Goal: Task Accomplishment & Management: Use online tool/utility

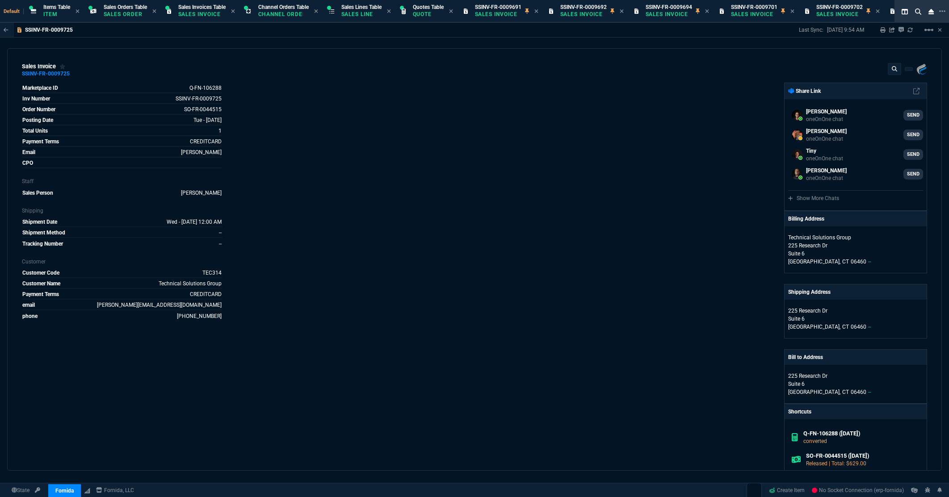
select select "12: [PERSON_NAME]"
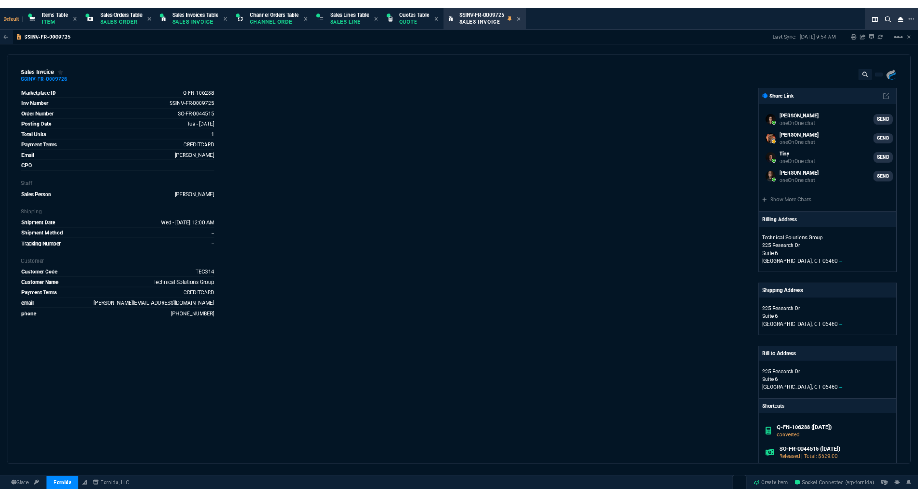
scroll to position [247, 0]
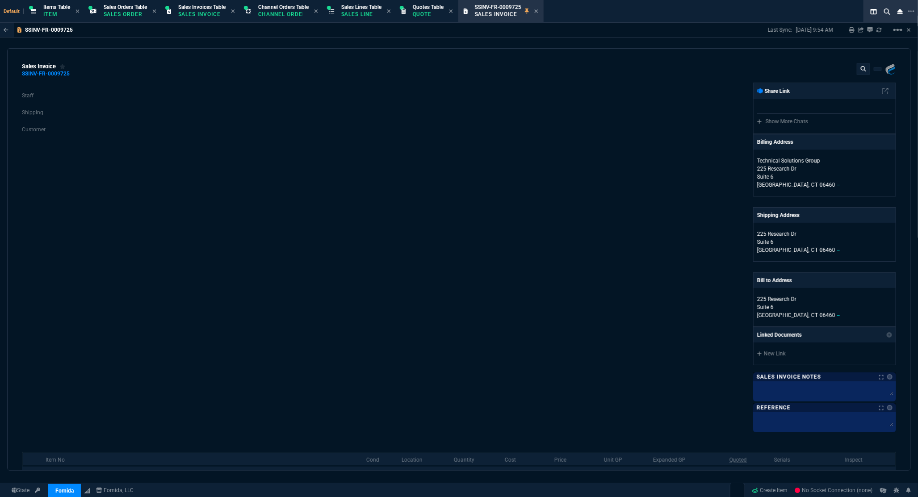
select select "12: [PERSON_NAME]"
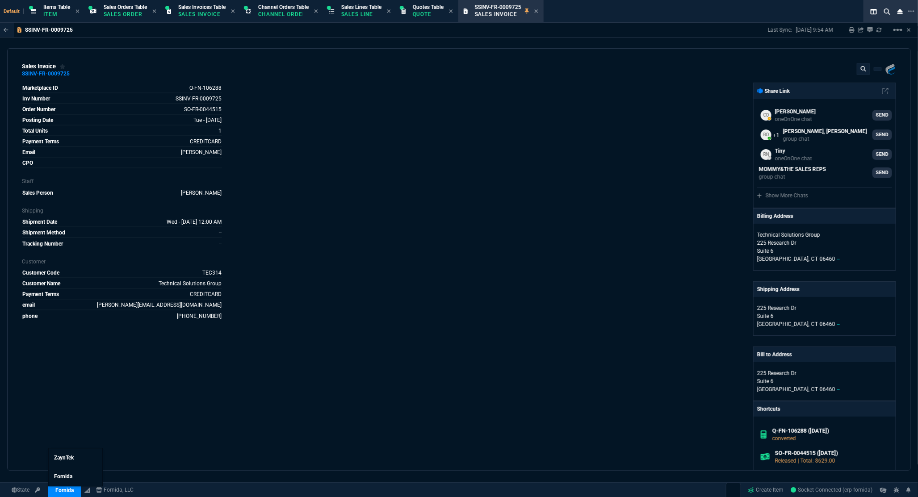
click at [68, 494] on link "Fornida" at bounding box center [64, 490] width 33 height 13
click at [69, 460] on span "ZaynTek" at bounding box center [64, 458] width 20 height 6
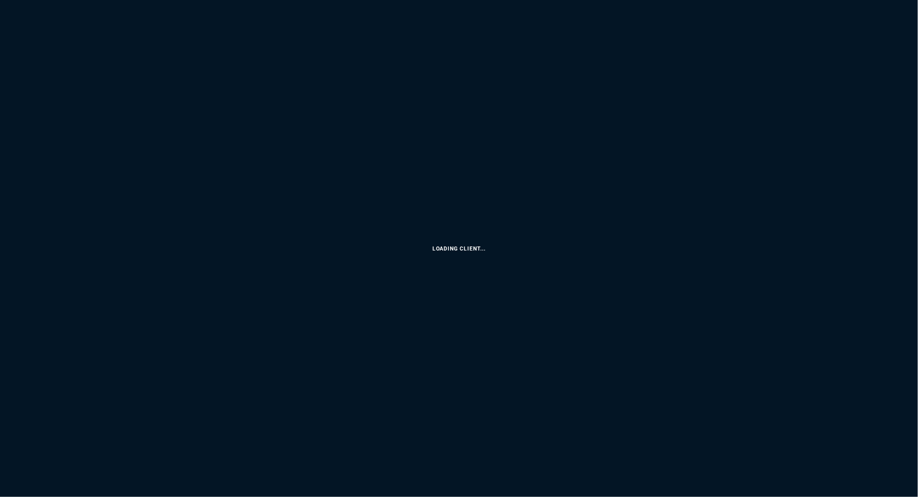
select select "12: [PERSON_NAME]"
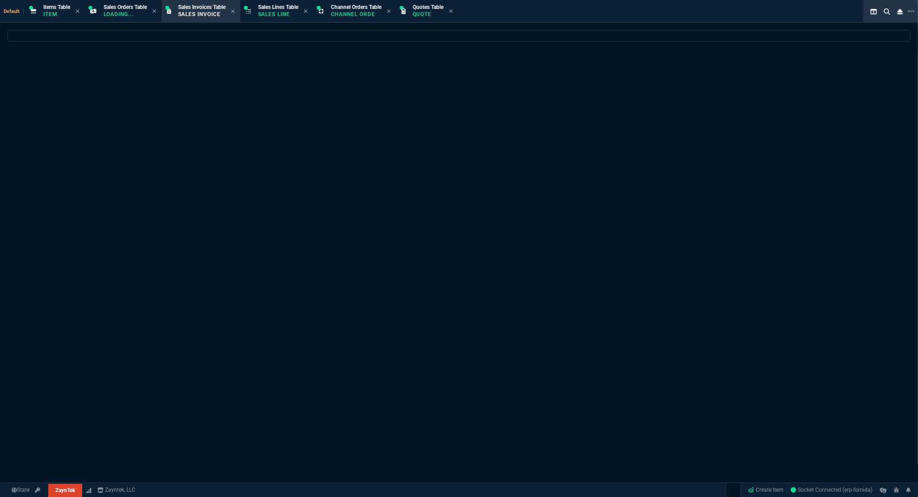
select select
select select "12: [PERSON_NAME]"
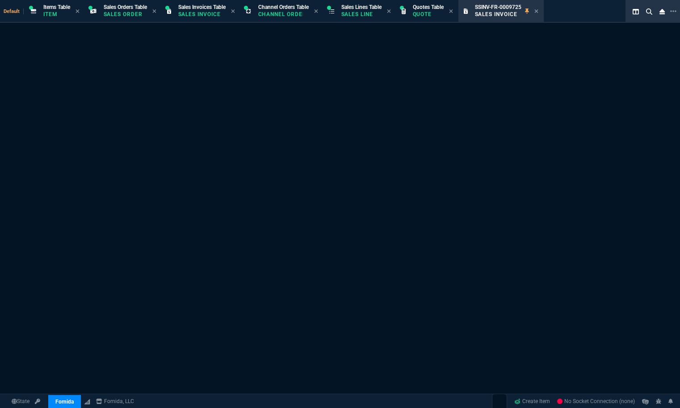
select select "12: [PERSON_NAME]"
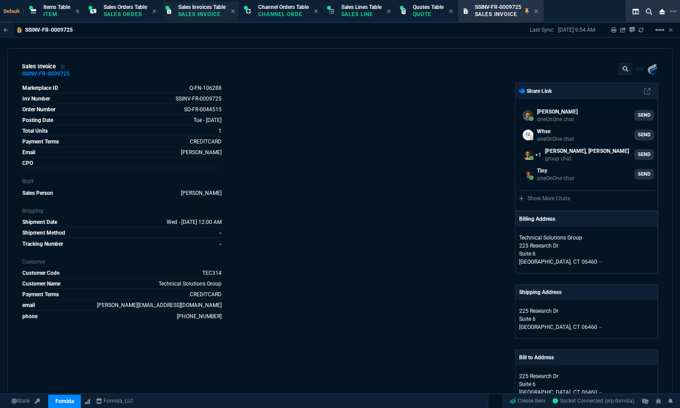
click at [210, 11] on p "Sales Invoice" at bounding box center [200, 14] width 45 height 7
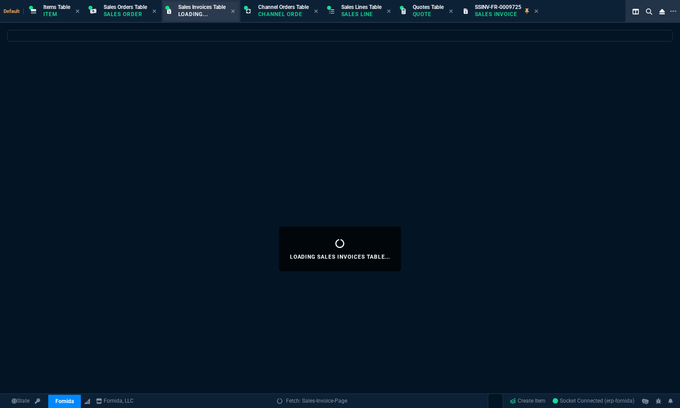
click at [209, 12] on p "Loading..." at bounding box center [200, 14] width 45 height 7
select select
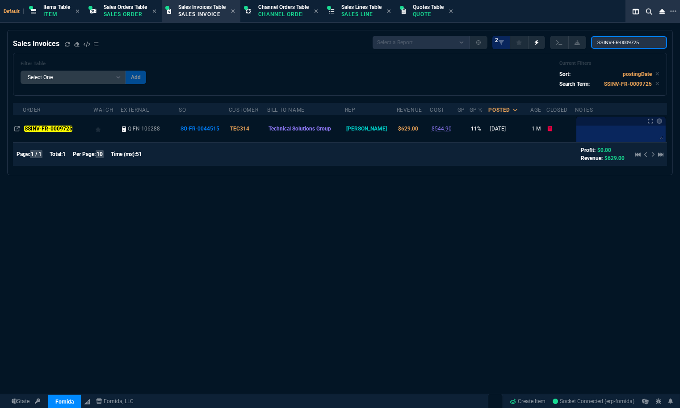
click at [614, 49] on input "SSINV-FR-0009725" at bounding box center [629, 42] width 76 height 13
paste input "search"
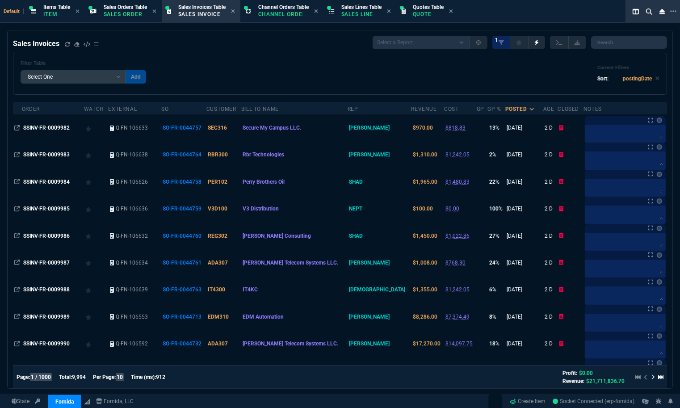
drag, startPoint x: 615, startPoint y: 47, endPoint x: 508, endPoint y: 71, distance: 109.3
click at [506, 71] on div "Filter Table Select One Add Filter () Age () Bill To Name (billToName) Closed (…" at bounding box center [340, 73] width 639 height 27
click at [610, 42] on input "search" at bounding box center [629, 42] width 76 height 13
click at [492, 76] on div "Filter Table Select One Add Filter () Age () Bill To Name (billToName) Closed (…" at bounding box center [340, 73] width 639 height 27
click at [621, 47] on input "search" at bounding box center [629, 42] width 76 height 13
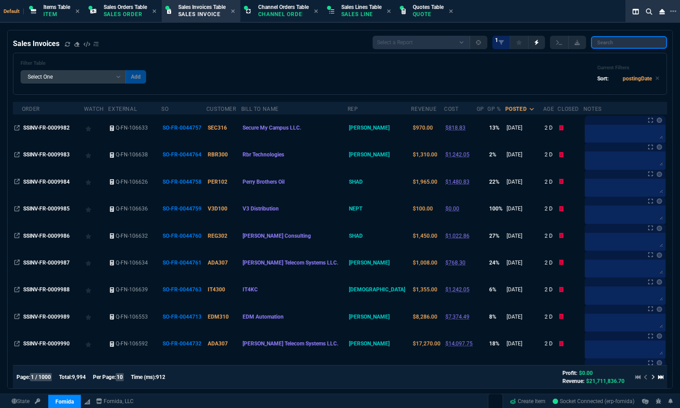
click at [608, 41] on input "search" at bounding box center [629, 42] width 76 height 13
paste input "SSINV-FR-0009726"
type input "SSINV-FR-0009726"
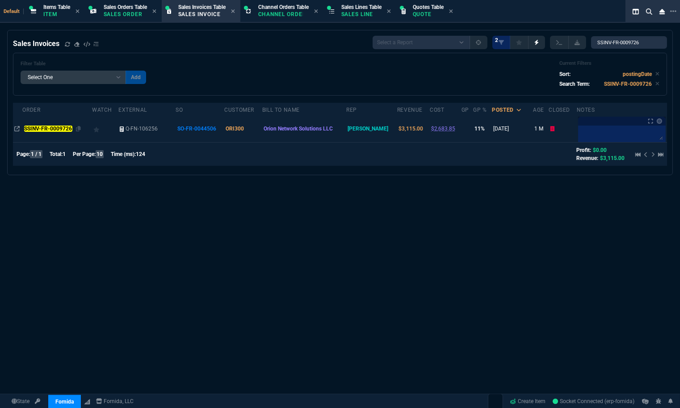
click at [67, 130] on mark "SSINV-FR-0009726" at bounding box center [48, 128] width 48 height 6
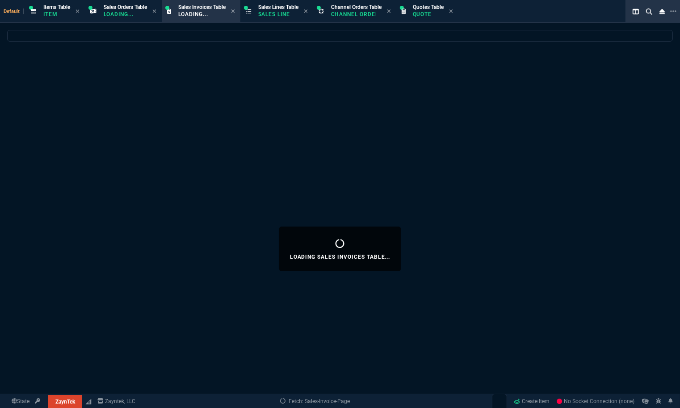
select select "12: [PERSON_NAME]"
select select
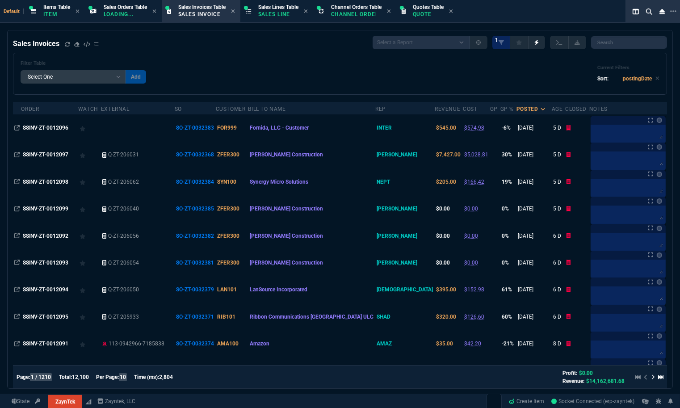
click at [335, 53] on div "Filter Table Select One Add Filter () Age () Bill To Name (billToName) Closed (…" at bounding box center [340, 74] width 654 height 42
click at [280, 11] on p "Sales Line" at bounding box center [278, 14] width 40 height 7
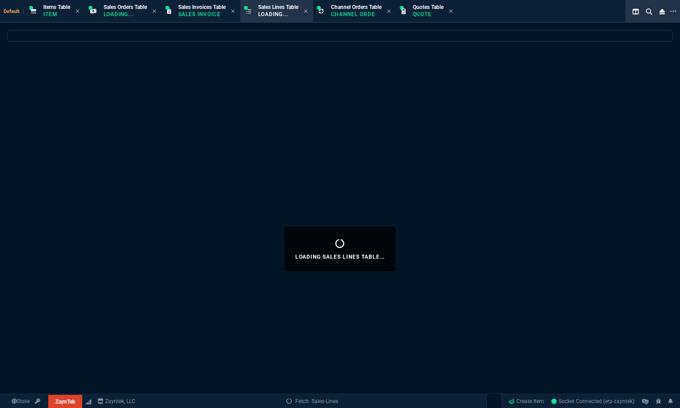
select select
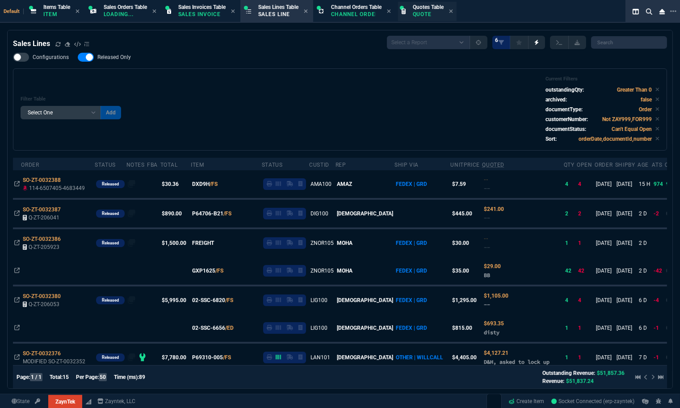
click at [430, 13] on p "Quote" at bounding box center [428, 14] width 31 height 7
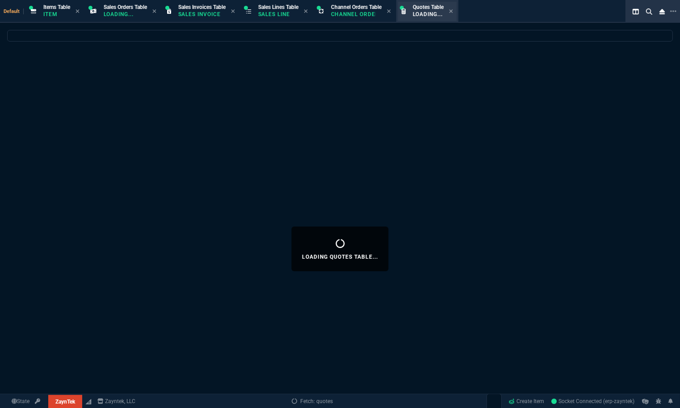
select select
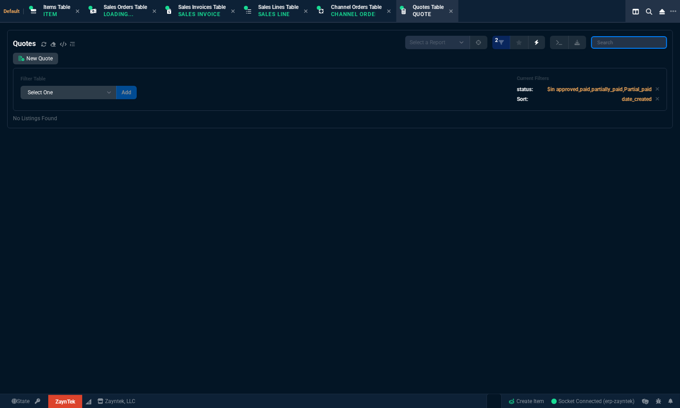
click at [619, 43] on input "search" at bounding box center [629, 42] width 76 height 13
paste input "SO-ZT-0032364"
type input "SO-ZT-0032364"
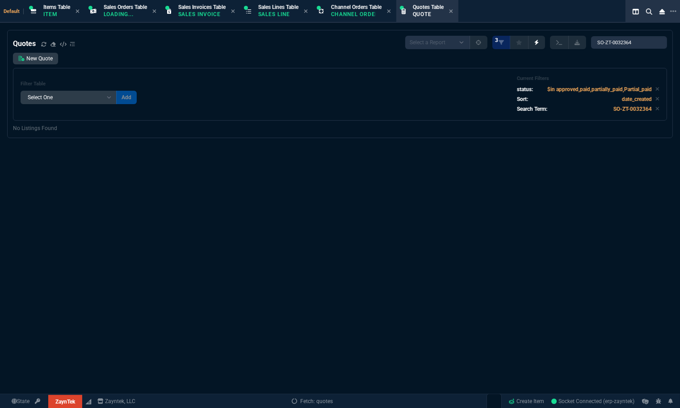
click at [506, 152] on div "Quotes Select a Report Fruit (MTD) APPROVED Quotes 3 SO-ZT-0032364 New Quote Fi…" at bounding box center [340, 249] width 680 height 438
click at [655, 90] on icon at bounding box center [657, 88] width 4 height 5
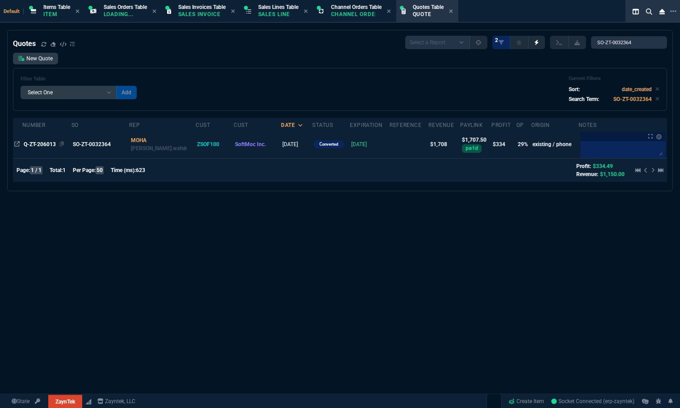
click at [41, 147] on span "Q-ZT-206013" at bounding box center [40, 144] width 32 height 6
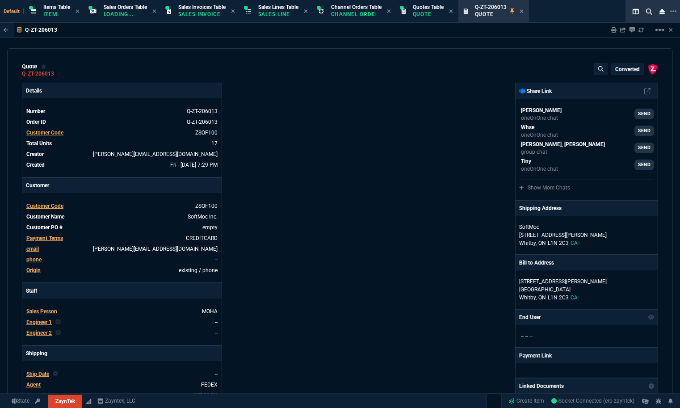
type input "58"
type input "405"
type input "56"
type input "25"
type input "-100"
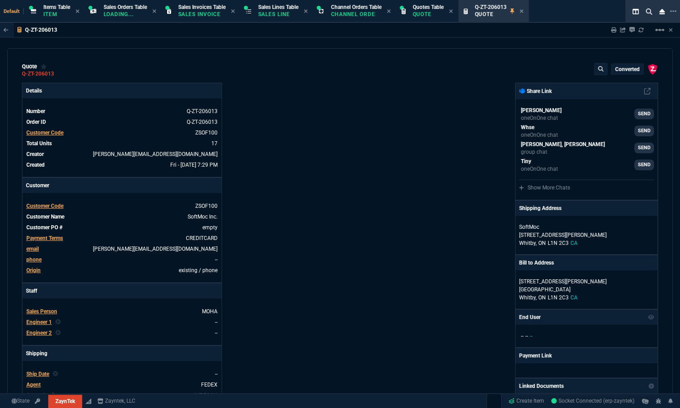
type input "-45"
type input "-100"
type input "-49"
type input "87"
type input "98"
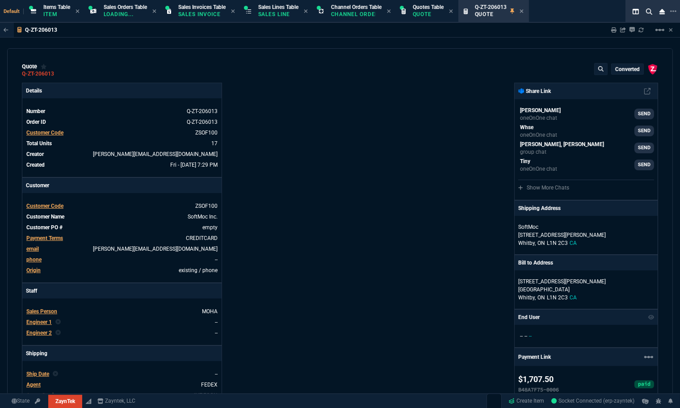
scroll to position [198, 0]
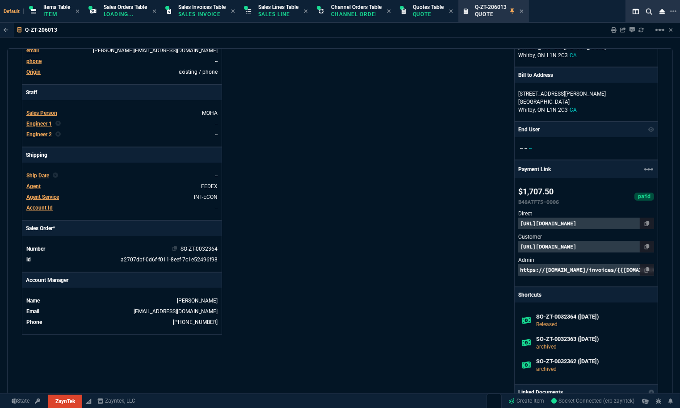
click at [211, 247] on link "SO-ZT-0032364" at bounding box center [198, 249] width 37 height 6
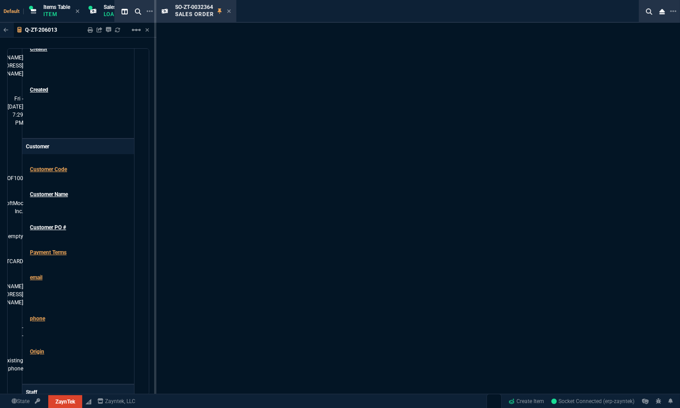
scroll to position [211, 0]
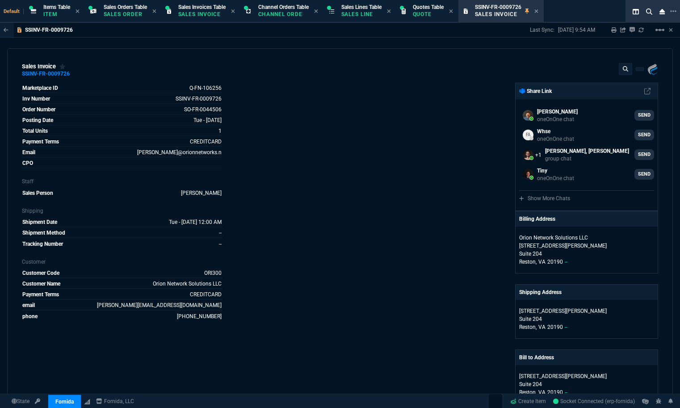
select select "12: [PERSON_NAME]"
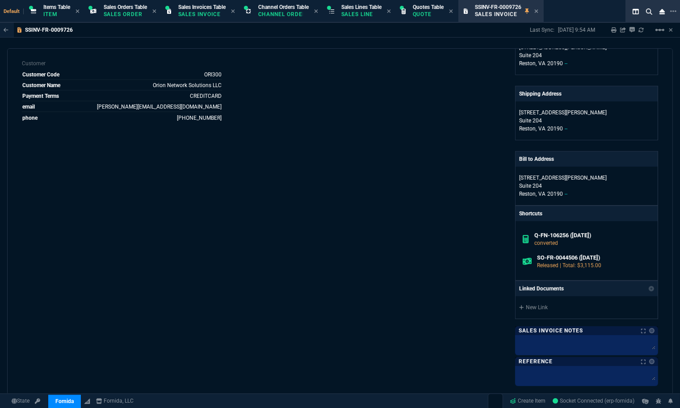
scroll to position [323, 0]
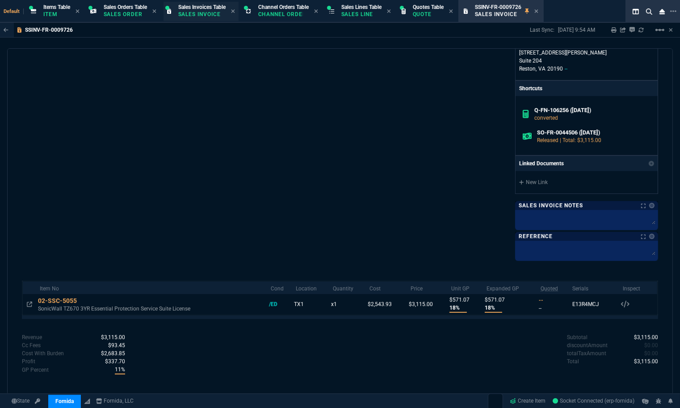
click at [213, 13] on p "Sales Invoice" at bounding box center [200, 14] width 45 height 7
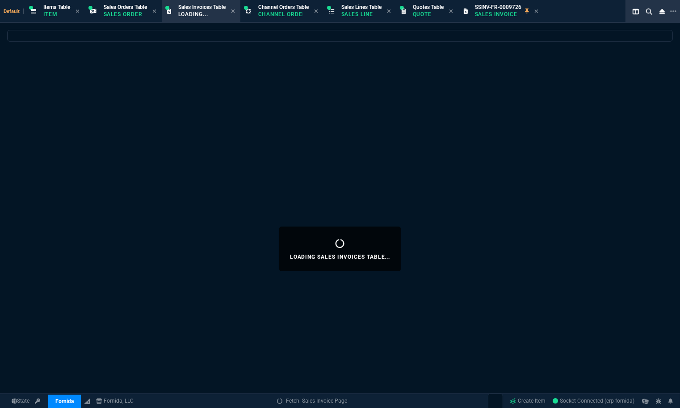
click at [197, 22] on div "Default Items Table Item Sales Orders Table Sales Order Sales Invoices Table Lo…" at bounding box center [322, 11] width 644 height 23
select select
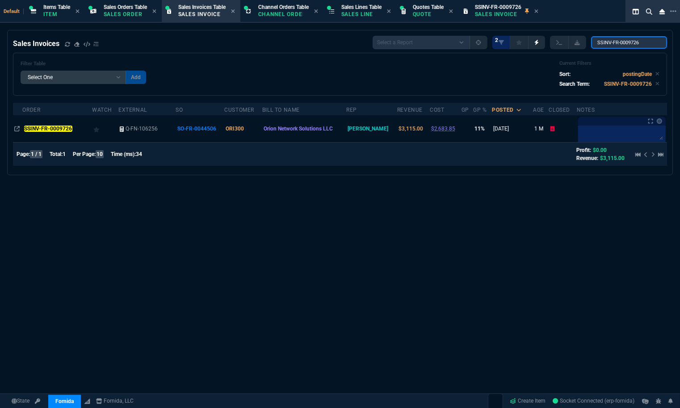
click at [623, 41] on input "SSINV-FR-0009726" at bounding box center [629, 42] width 76 height 13
paste input "7"
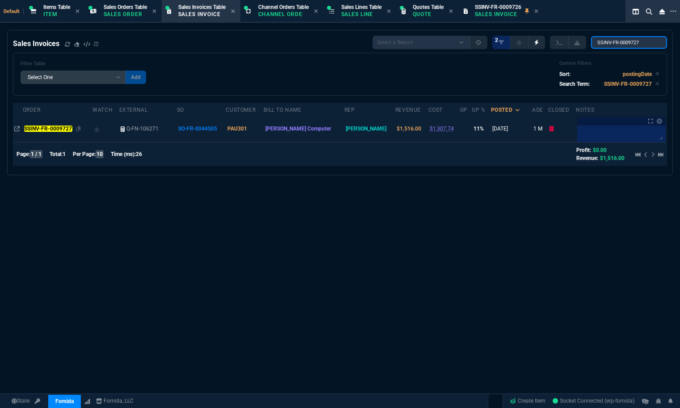
type input "SSINV-FR-0009727"
click at [55, 131] on mark "SSINV-FR-0009727" at bounding box center [48, 128] width 48 height 6
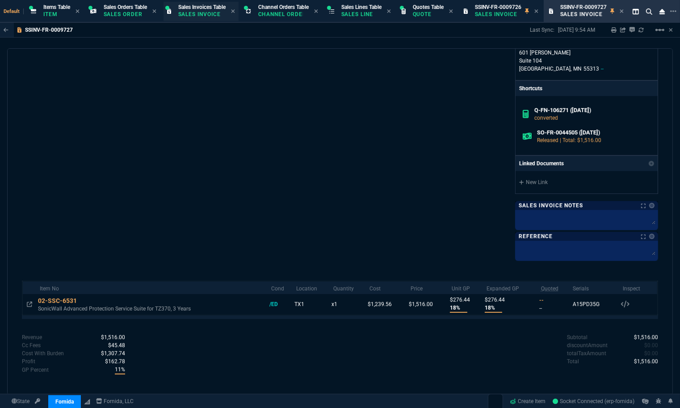
click at [179, 10] on div "Sales Invoices Table Sales Invoice" at bounding box center [200, 11] width 75 height 19
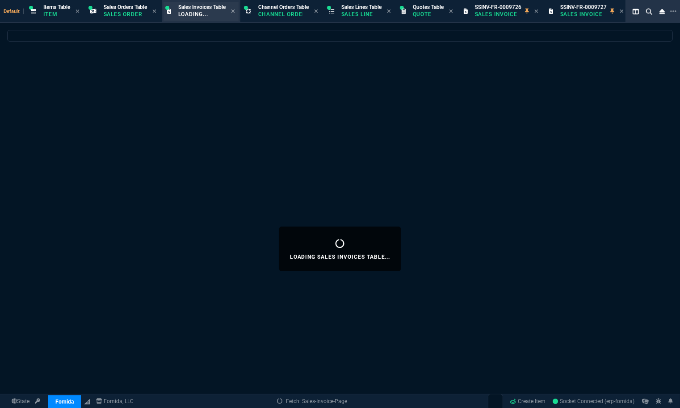
click at [191, 12] on p "Loading..." at bounding box center [200, 14] width 45 height 7
select select
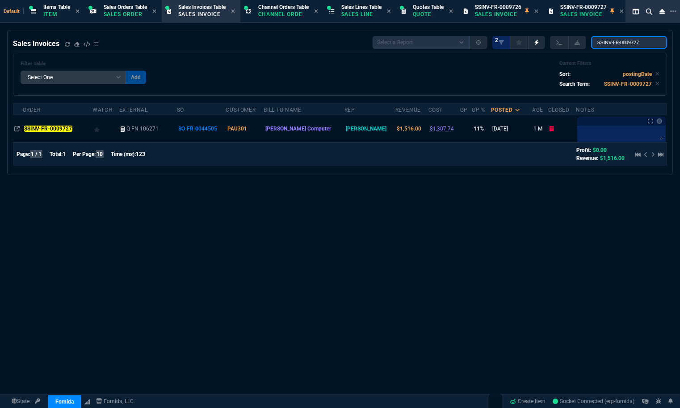
click at [631, 45] on input "SSINV-FR-0009727" at bounding box center [629, 42] width 76 height 13
paste input "8"
type input "SSINV-FR-0009728"
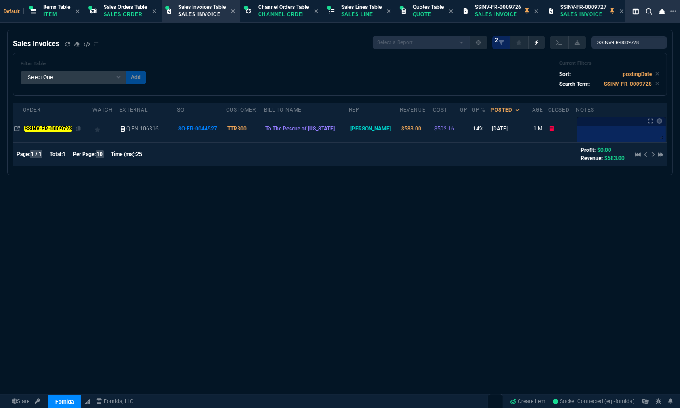
click at [60, 132] on mark "SSINV-FR-0009728" at bounding box center [48, 128] width 48 height 6
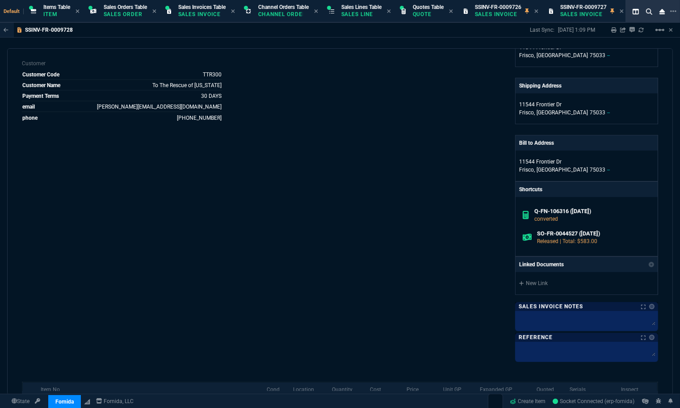
scroll to position [300, 0]
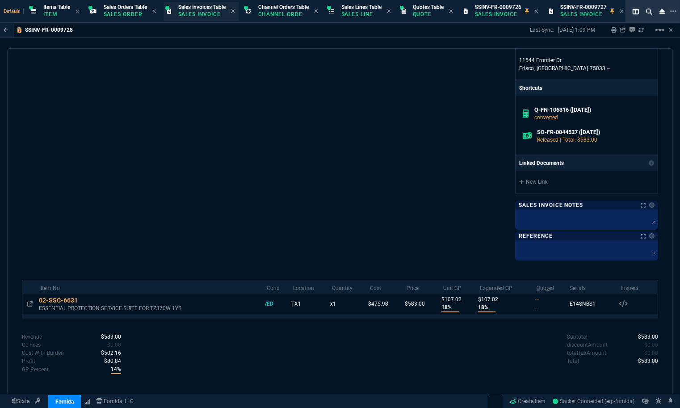
click at [204, 15] on p "Sales Invoice" at bounding box center [200, 14] width 45 height 7
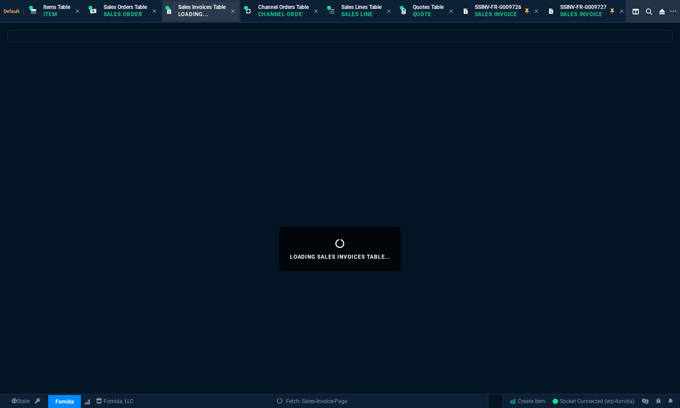
click at [205, 15] on p "Loading..." at bounding box center [200, 14] width 45 height 7
select select
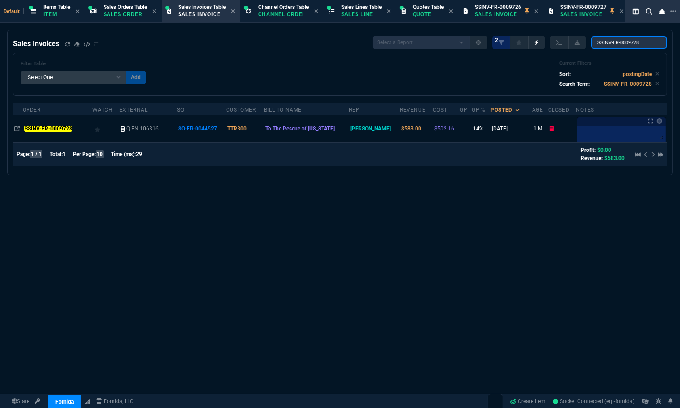
click at [626, 43] on input "SSINV-FR-0009728" at bounding box center [629, 42] width 76 height 13
paste input "9"
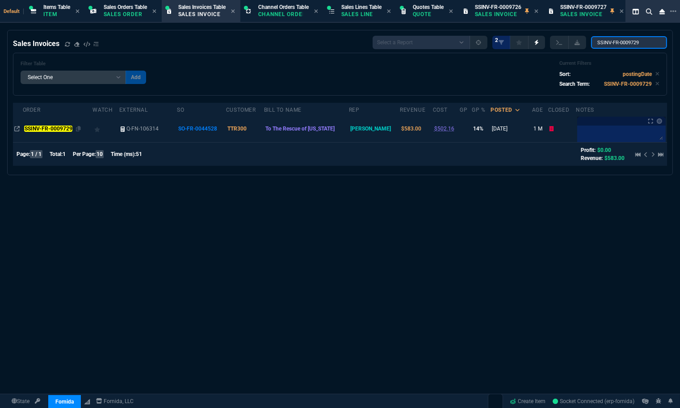
type input "SSINV-FR-0009729"
click at [60, 132] on mark "SSINV-FR-0009729" at bounding box center [48, 128] width 48 height 6
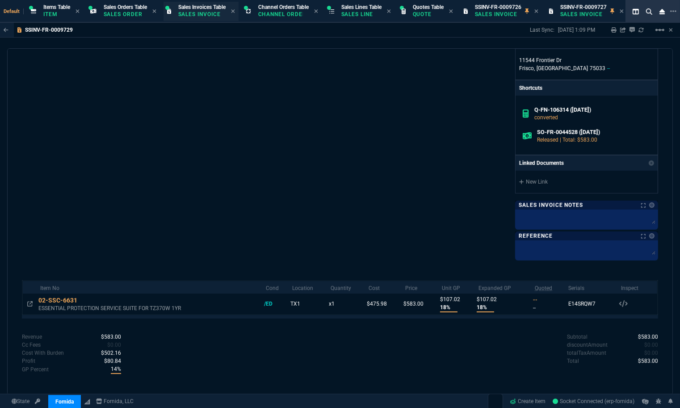
click at [212, 13] on p "Sales Invoice" at bounding box center [200, 14] width 45 height 7
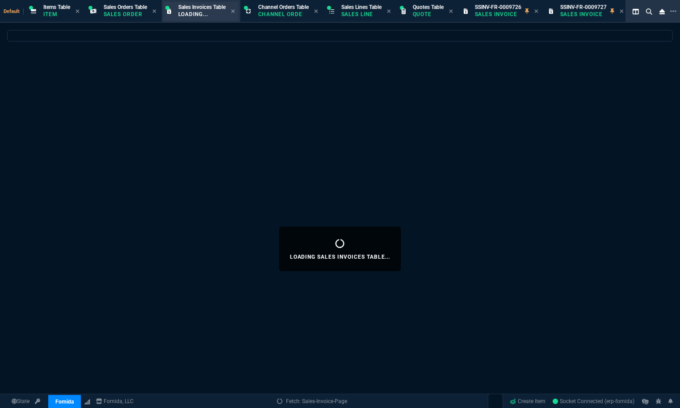
select select
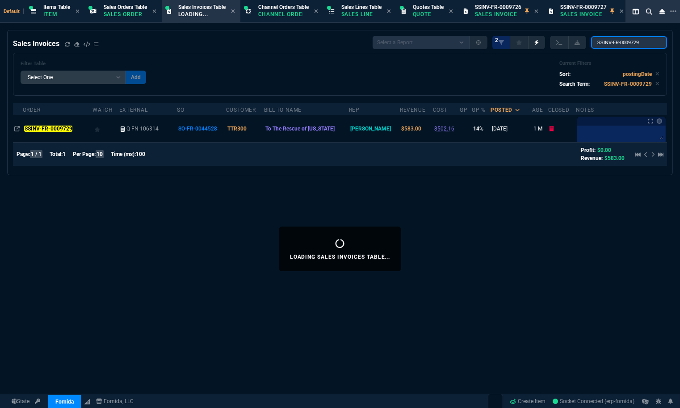
click at [621, 42] on input "SSINV-FR-0009729" at bounding box center [629, 42] width 76 height 13
paste input "33"
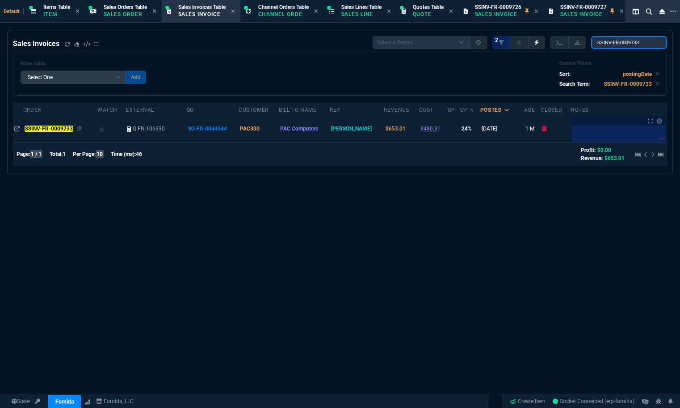
type input "SSINV-FR-0009733"
click at [46, 123] on td "SSINV-FR-0009733" at bounding box center [60, 128] width 74 height 27
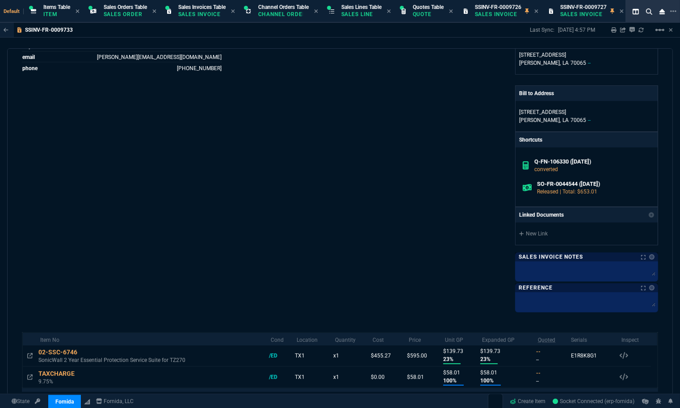
scroll to position [320, 0]
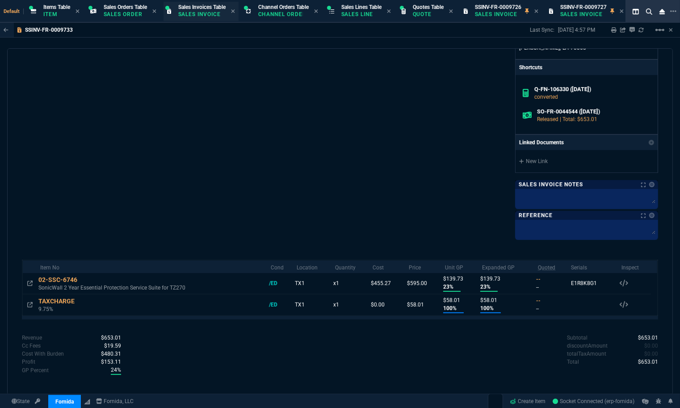
click at [193, 11] on p "Sales Invoice" at bounding box center [200, 14] width 45 height 7
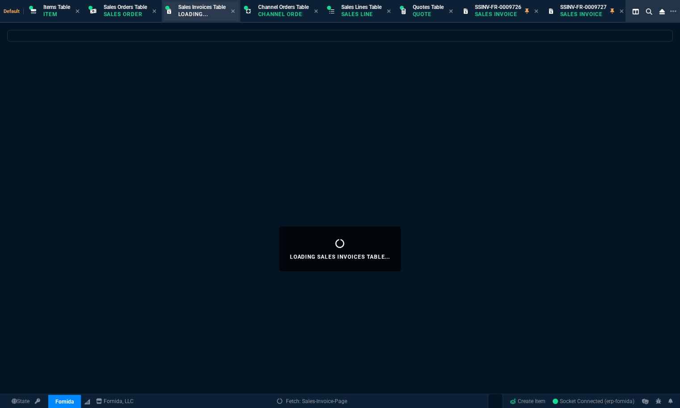
select select
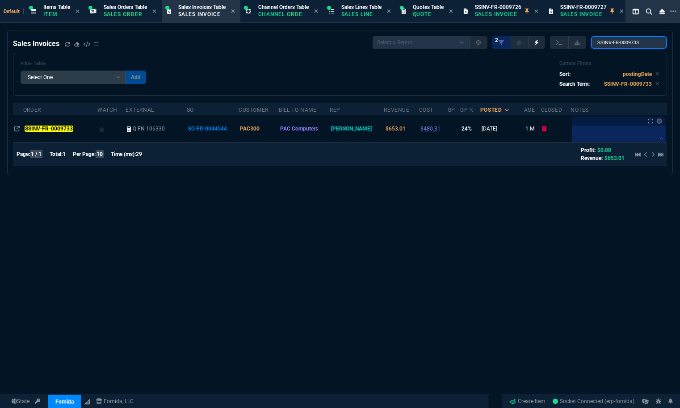
click at [640, 45] on input "SSINV-FR-0009733" at bounding box center [629, 42] width 76 height 13
paste input "4"
type input "SSINV-FR-0009734"
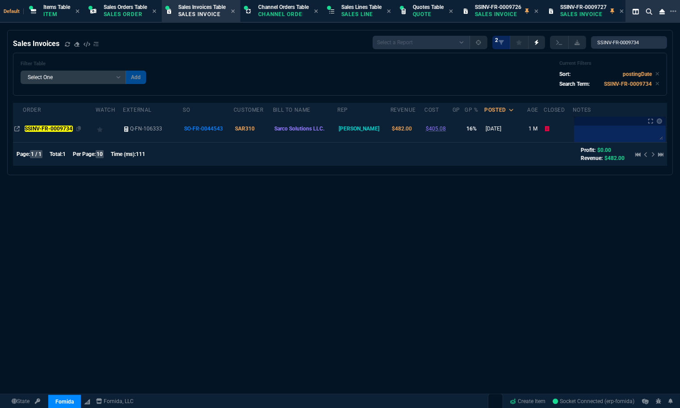
click at [65, 131] on mark "SSINV-FR-0009734" at bounding box center [49, 128] width 48 height 6
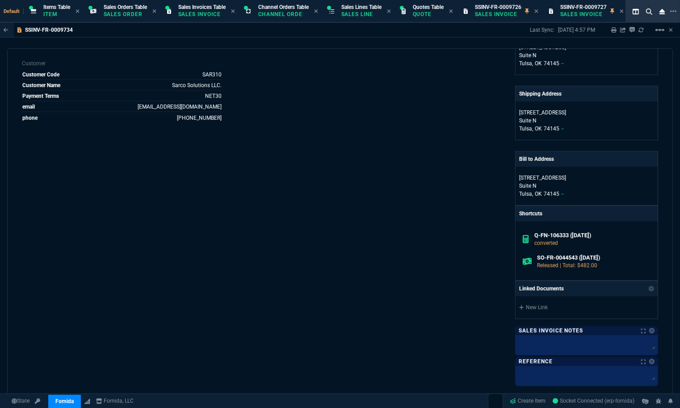
scroll to position [323, 0]
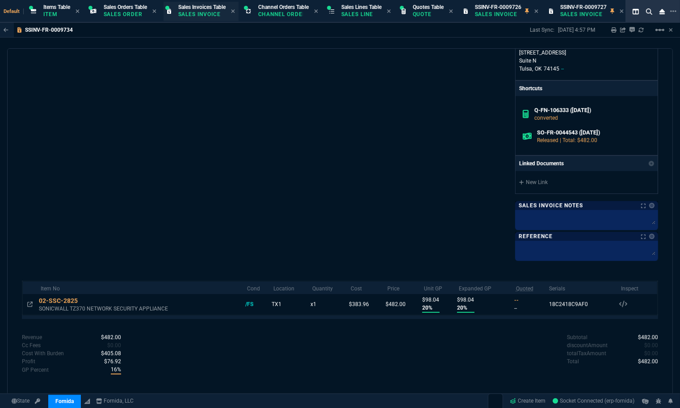
click at [225, 19] on div "Sales Invoices Table Sales Invoice" at bounding box center [201, 12] width 47 height 16
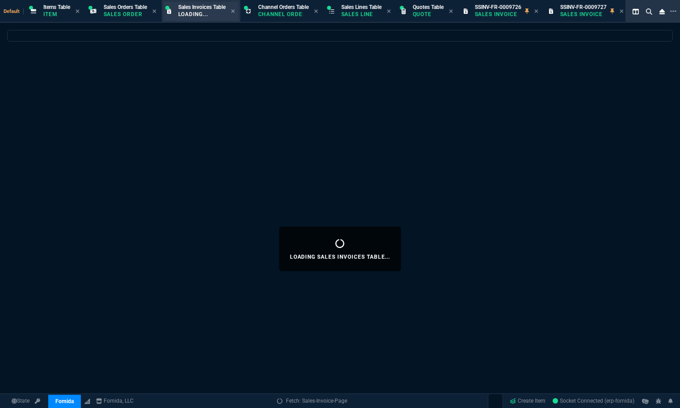
click at [225, 19] on div "Sales Invoices Table Loading..." at bounding box center [201, 12] width 47 height 16
select select
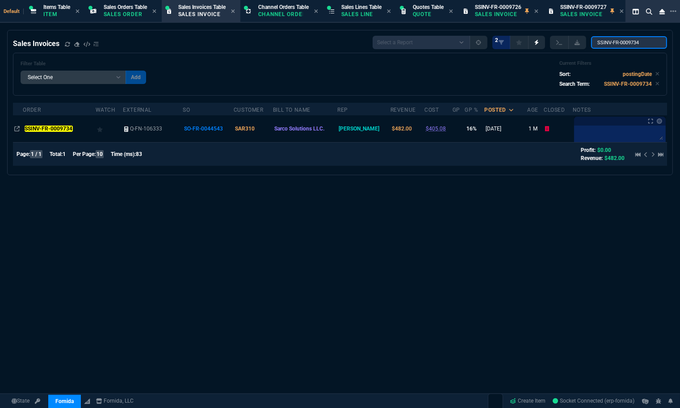
click at [613, 45] on input "SSINV-FR-0009734" at bounding box center [629, 42] width 76 height 13
paste input "5"
type input "SSINV-FR-0009735"
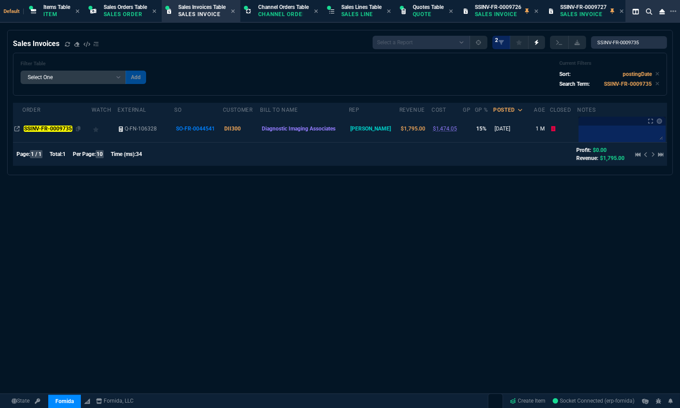
click at [61, 126] on mark "SSINV-FR-0009735" at bounding box center [48, 128] width 48 height 6
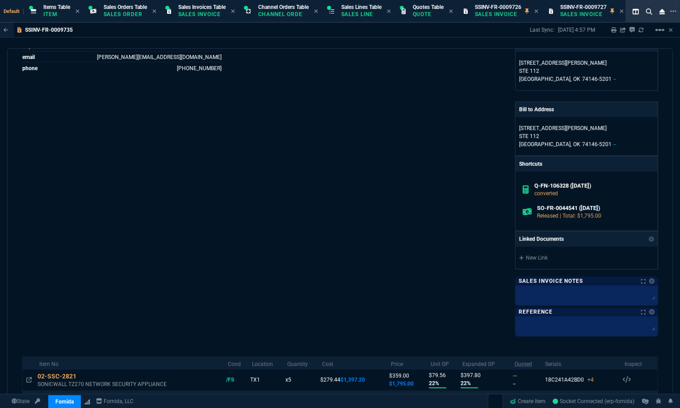
scroll to position [345, 0]
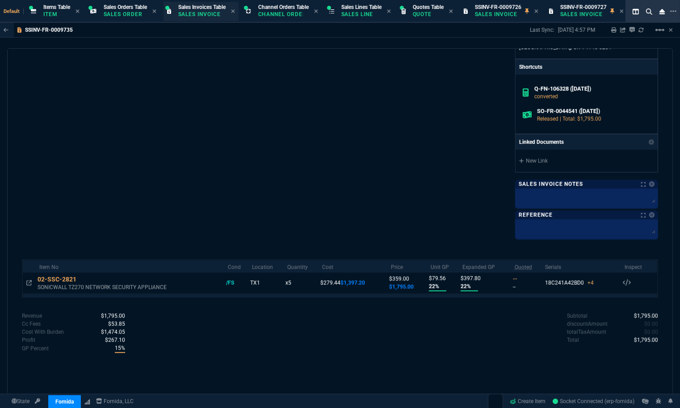
click at [192, 18] on p "Sales Invoice" at bounding box center [200, 14] width 45 height 7
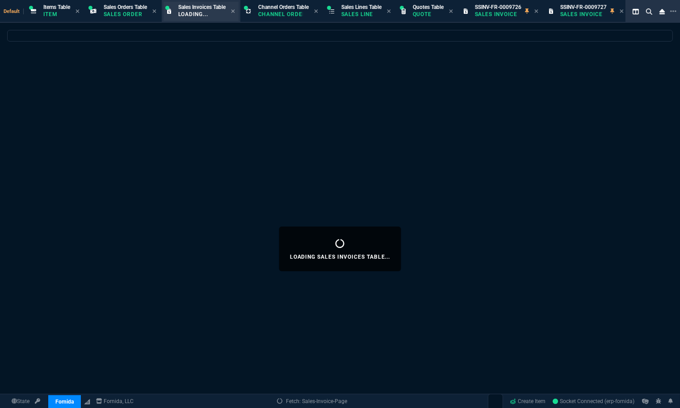
select select
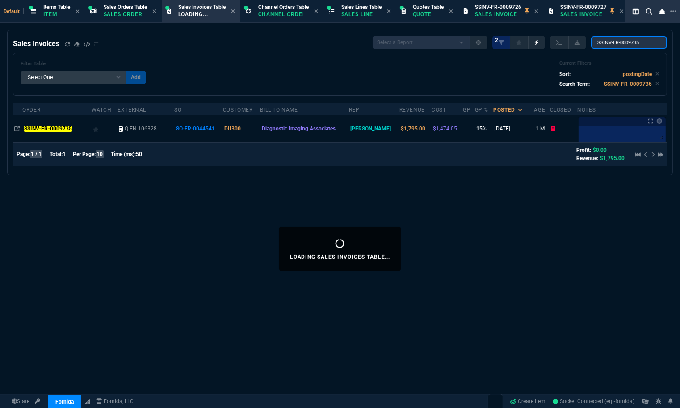
click at [624, 45] on input "SSINV-FR-0009735" at bounding box center [629, 42] width 76 height 13
paste input "40"
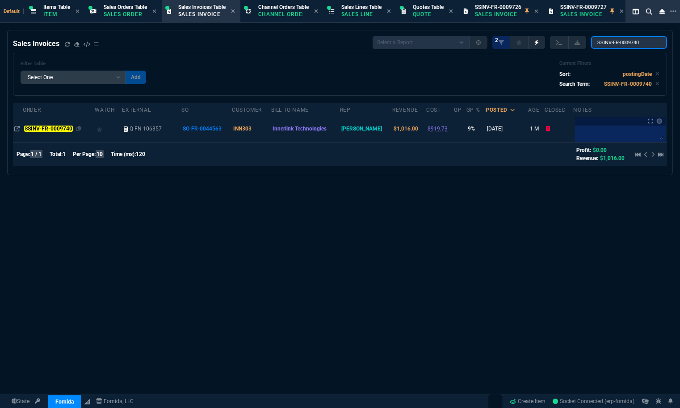
type input "SSINV-FR-0009740"
click at [61, 125] on div "SSINV-FR-0009740" at bounding box center [58, 129] width 69 height 8
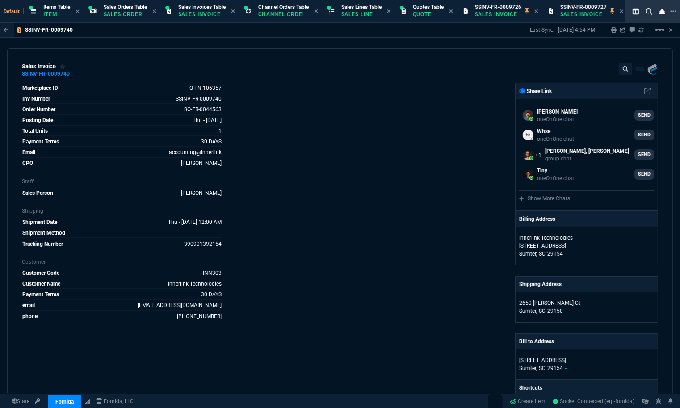
scroll to position [248, 0]
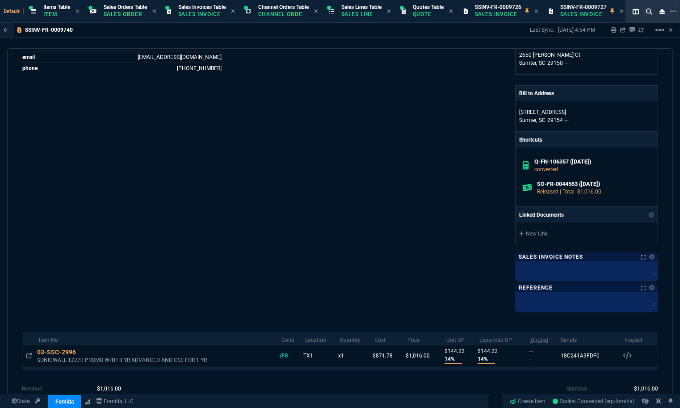
click at [167, 187] on div "Marketplace ID Q-FN-106357 Inv Number SSINV-FR-0009740 Order Number SO-FR-00445…" at bounding box center [181, 73] width 318 height 476
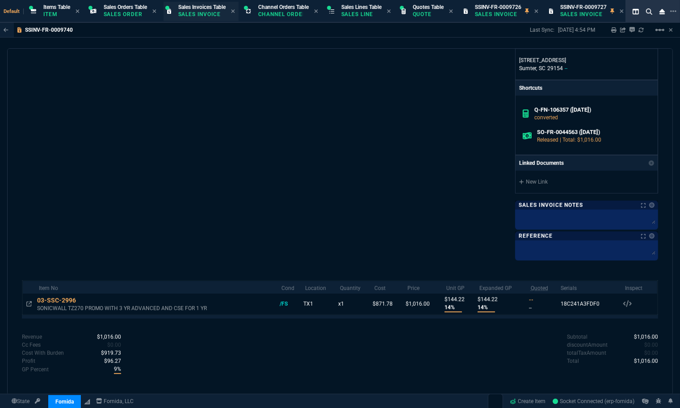
click at [200, 18] on div "Sales Invoices Table Sales Invoice" at bounding box center [201, 12] width 47 height 16
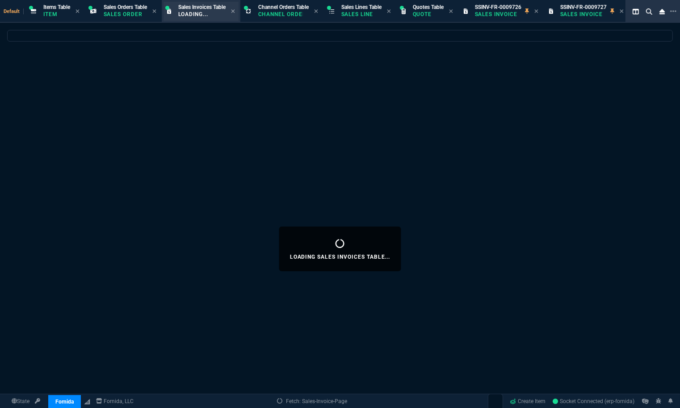
select select
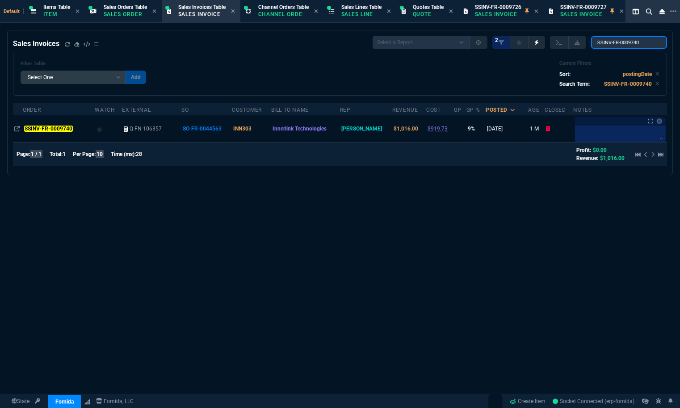
click at [623, 46] on input "SSINV-FR-0009740" at bounding box center [629, 42] width 76 height 13
paste input "1"
type input "SSINV-FR-0009741"
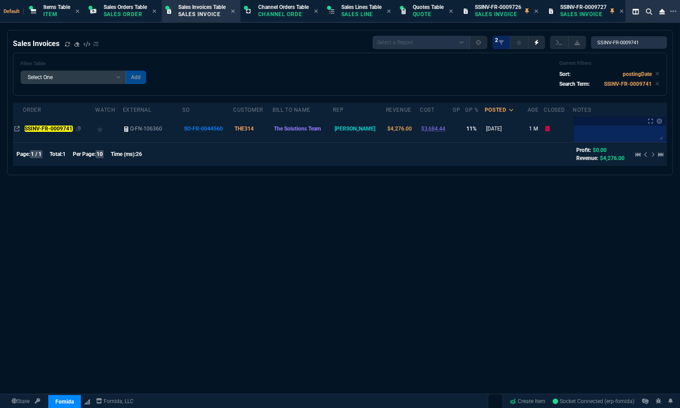
click at [29, 124] on td "SSINV-FR-0009741" at bounding box center [59, 128] width 72 height 27
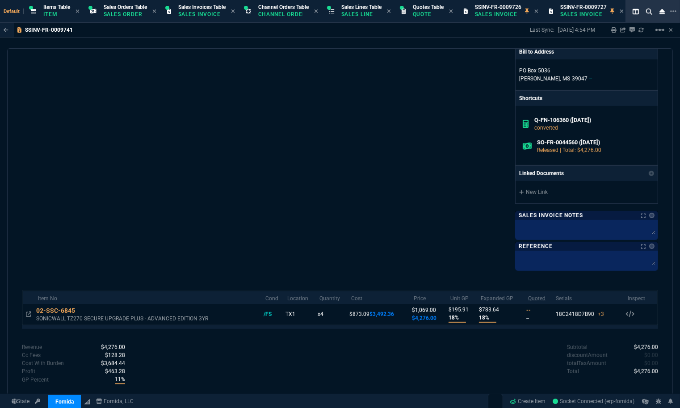
scroll to position [314, 0]
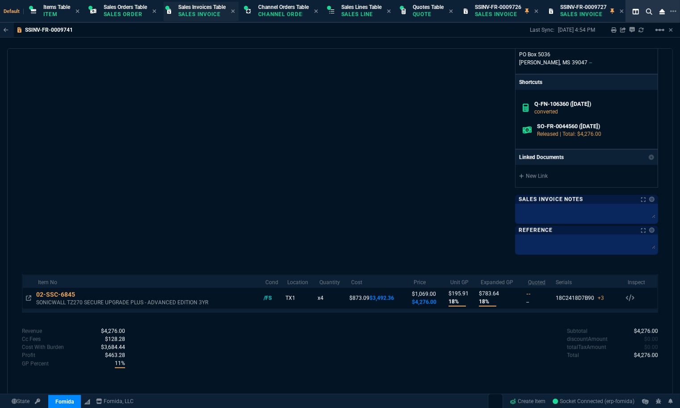
click at [200, 20] on div "Sales Invoices Table Sales Invoice" at bounding box center [200, 11] width 75 height 19
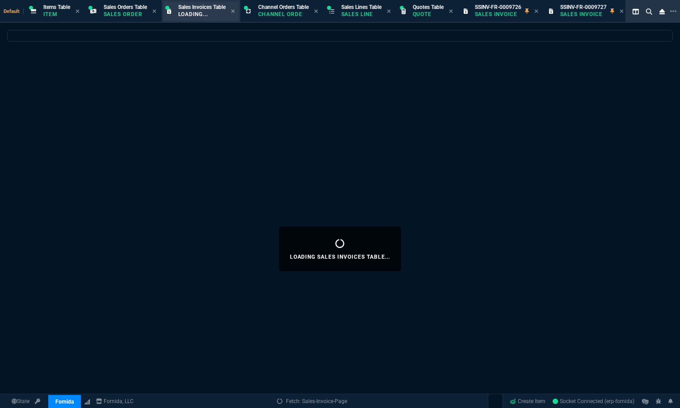
click at [201, 15] on p "Loading..." at bounding box center [200, 14] width 45 height 7
select select
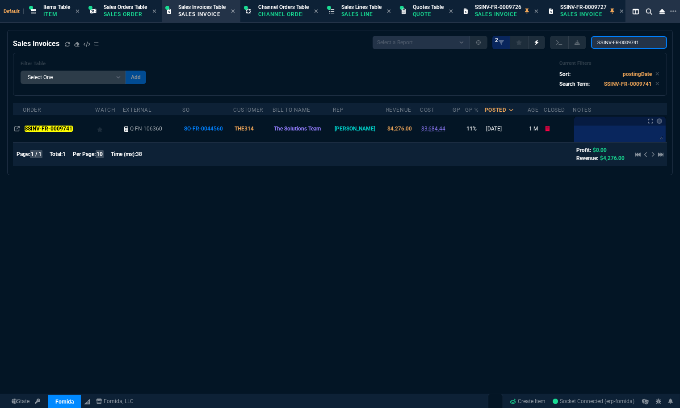
click at [613, 42] on input "SSINV-FR-0009741" at bounding box center [629, 42] width 76 height 13
paste input "2"
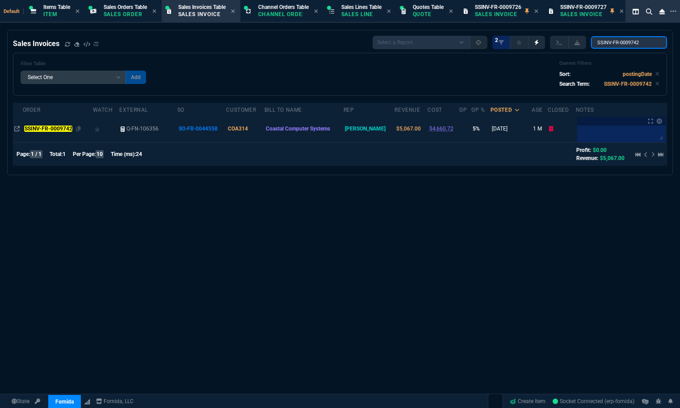
type input "SSINV-FR-0009742"
click at [53, 133] on div "SSINV-FR-0009742" at bounding box center [57, 129] width 67 height 8
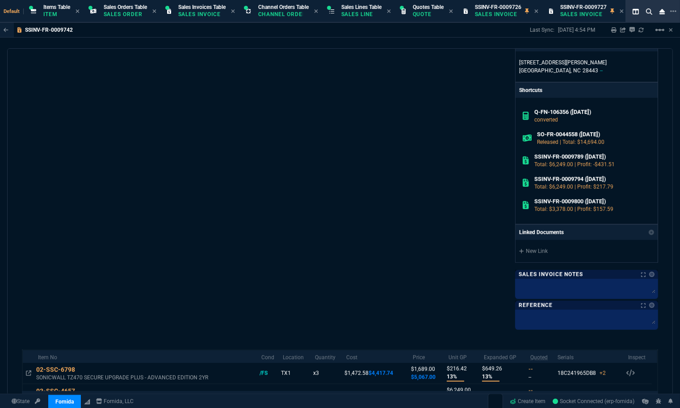
scroll to position [387, 0]
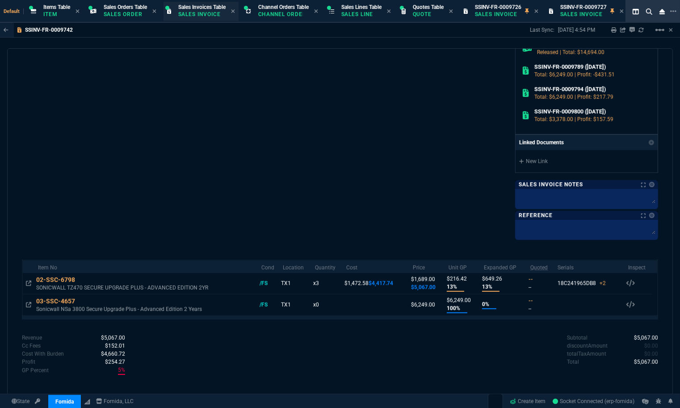
click at [201, 20] on div "Sales Invoices Table Sales Invoice" at bounding box center [200, 11] width 75 height 19
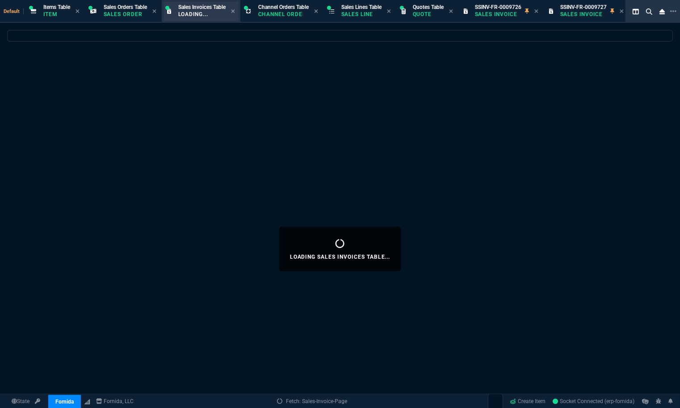
click at [206, 14] on p "Loading..." at bounding box center [200, 14] width 45 height 7
select select
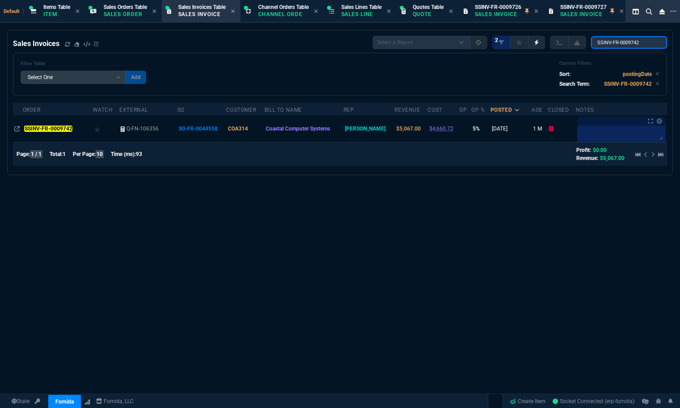
click at [630, 44] on input "SSINV-FR-0009742" at bounding box center [629, 42] width 76 height 13
paste input "3"
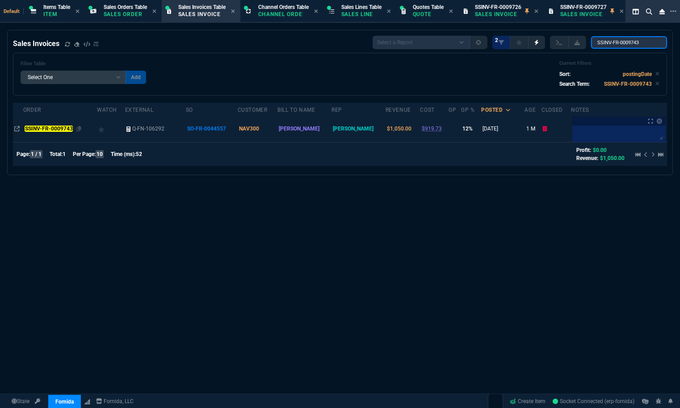
type input "SSINV-FR-0009743"
click at [64, 129] on mark "SSINV-FR-0009743" at bounding box center [49, 128] width 48 height 6
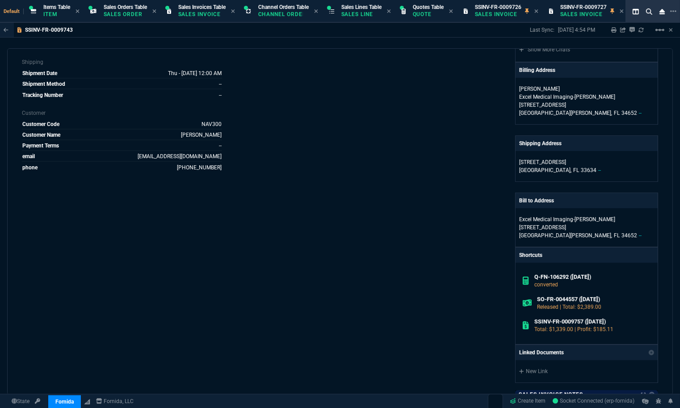
scroll to position [347, 0]
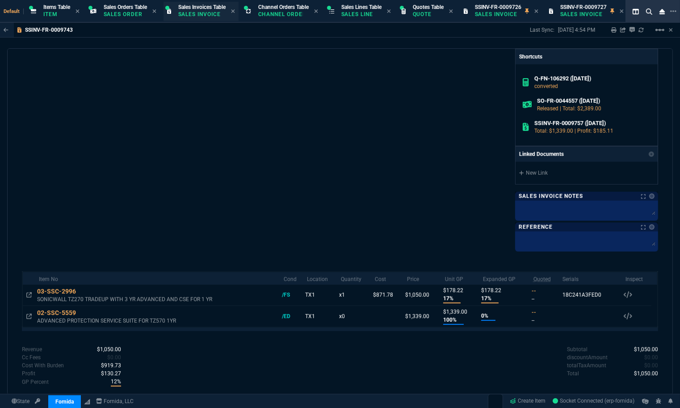
click at [197, 13] on p "Sales Invoice" at bounding box center [200, 14] width 45 height 7
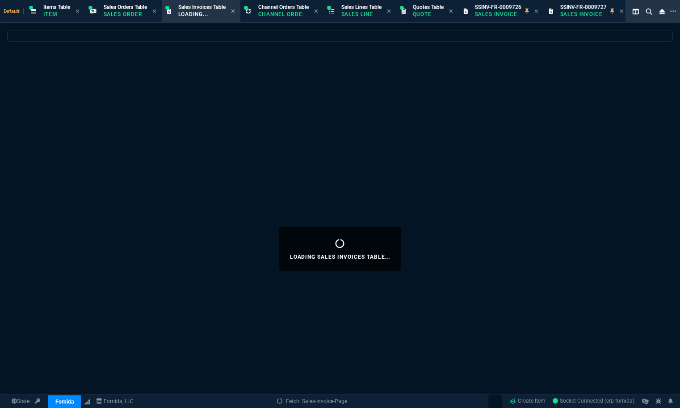
select select
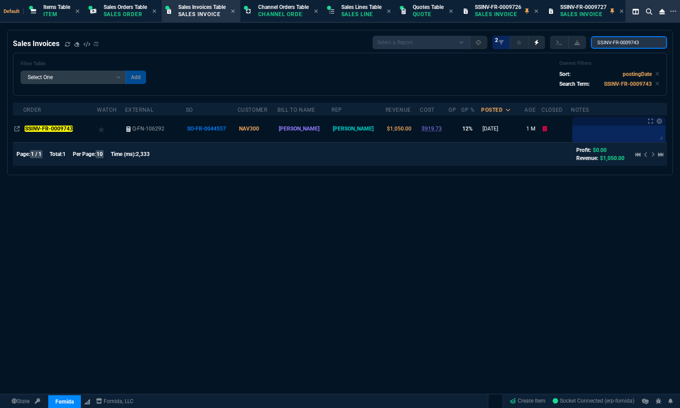
click at [605, 38] on input "SSINV-FR-0009743" at bounding box center [629, 42] width 76 height 13
paste input "4"
type input "SSINV-FR-0009744"
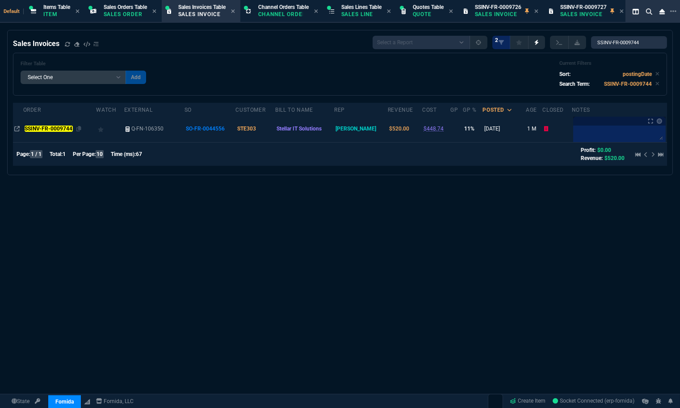
click at [51, 123] on td "SSINV-FR-0009744" at bounding box center [59, 128] width 73 height 27
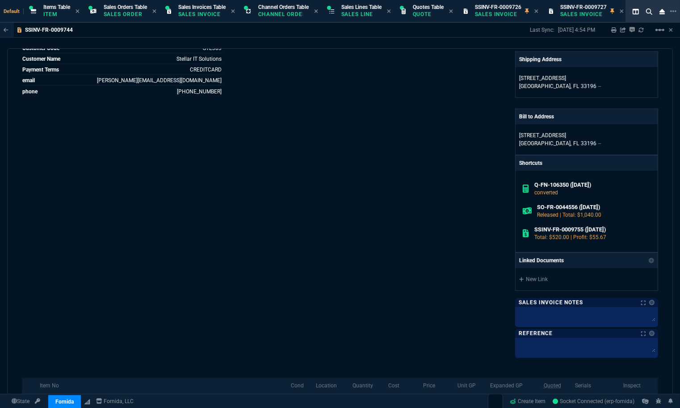
scroll to position [322, 0]
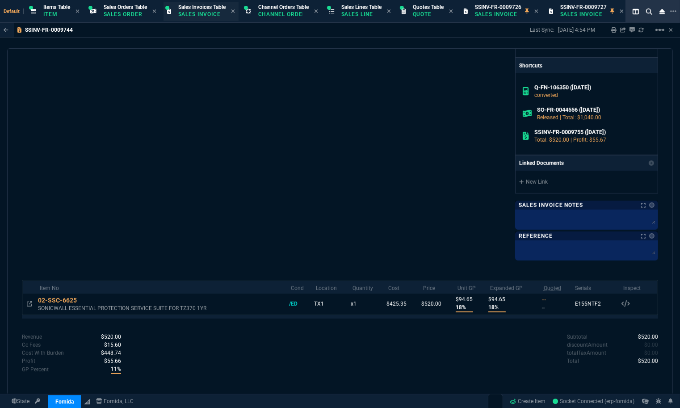
click at [192, 20] on div "Sales Invoices Table Sales Invoice" at bounding box center [200, 11] width 75 height 19
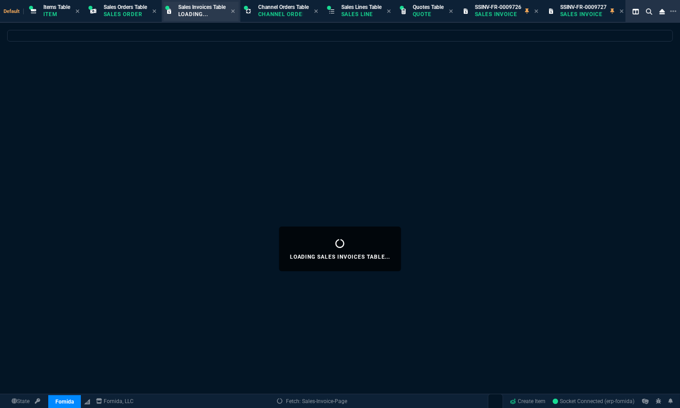
select select
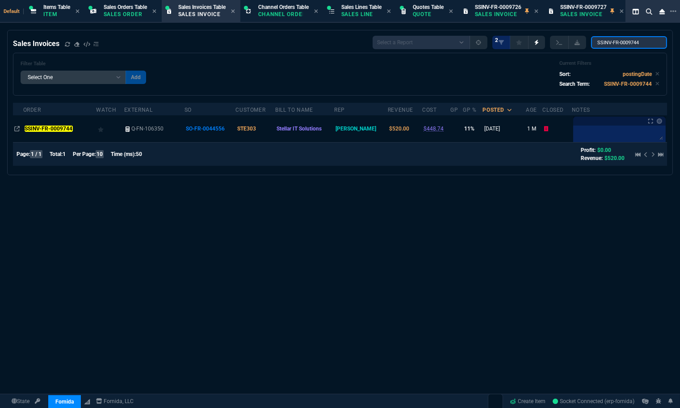
click at [622, 41] on input "SSINV-FR-0009744" at bounding box center [629, 42] width 76 height 13
paste input "9"
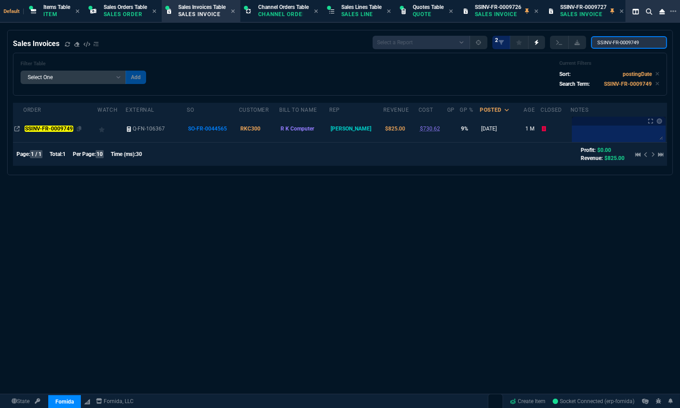
type input "SSINV-FR-0009749"
click at [65, 127] on mark "SSINV-FR-0009749" at bounding box center [49, 128] width 48 height 6
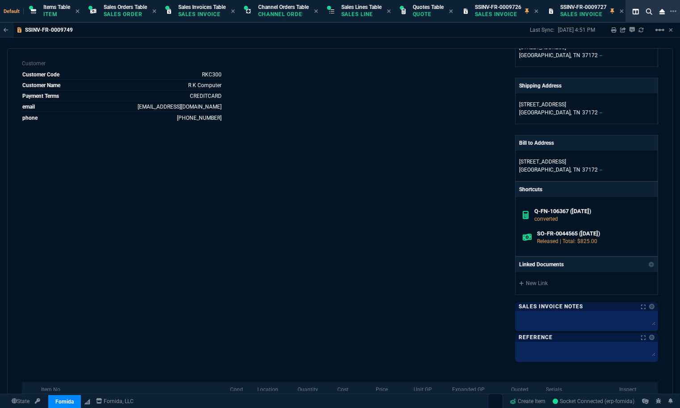
scroll to position [300, 0]
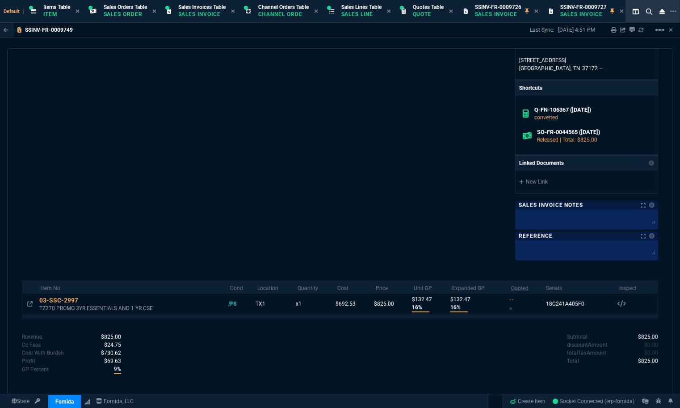
click at [121, 163] on div "Marketplace ID Q-FN-106367 Inv Number SSINV-FR-0009749 Order Number SO-FR-00445…" at bounding box center [181, 21] width 318 height 476
click at [210, 20] on div "Sales Invoices Table Sales Invoice" at bounding box center [200, 11] width 75 height 19
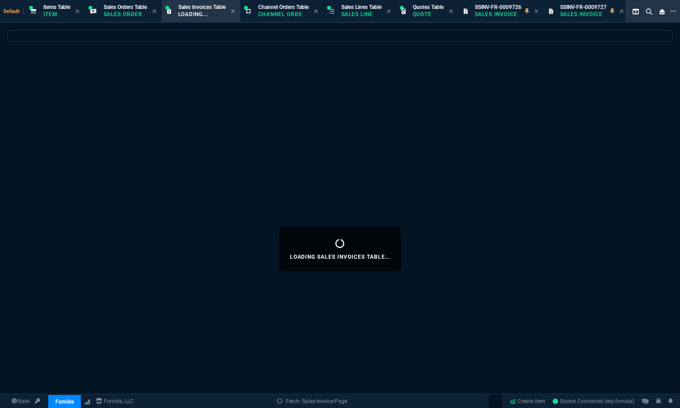
select select
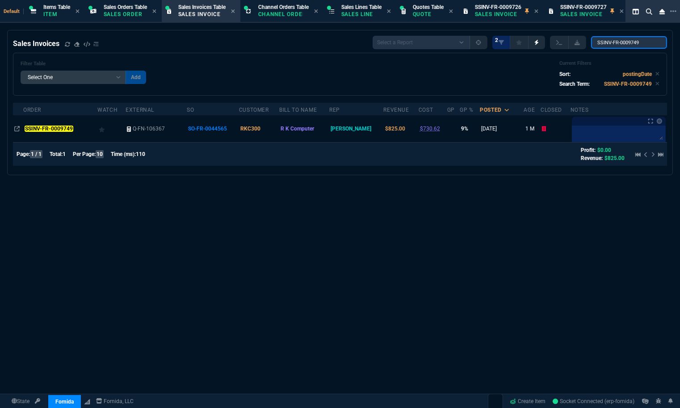
click at [645, 43] on input "SSINV-FR-0009749" at bounding box center [629, 42] width 76 height 13
paste input "51"
type input "SSINV-FR-0009751"
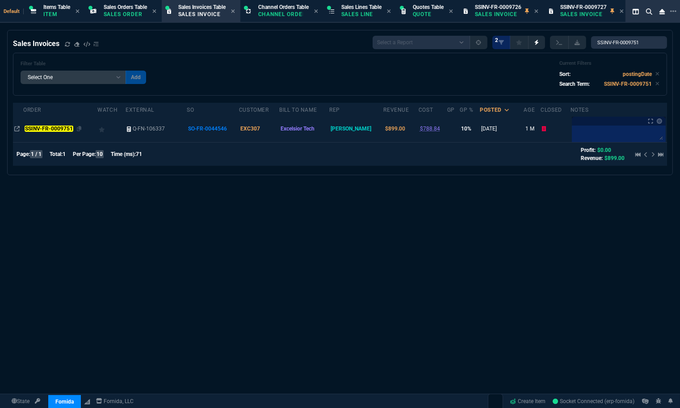
click at [51, 125] on mark "SSINV-FR-0009751" at bounding box center [49, 128] width 48 height 6
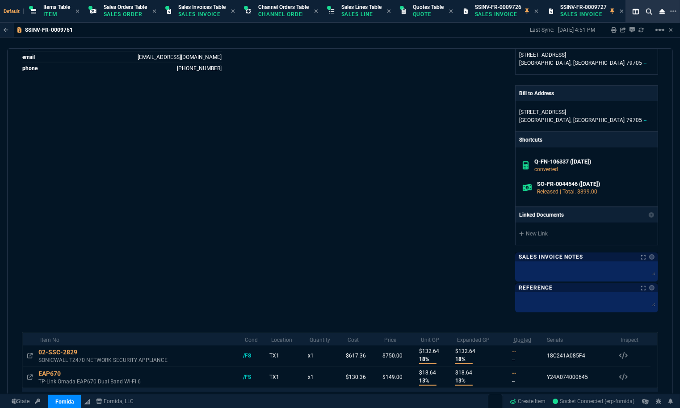
scroll to position [320, 0]
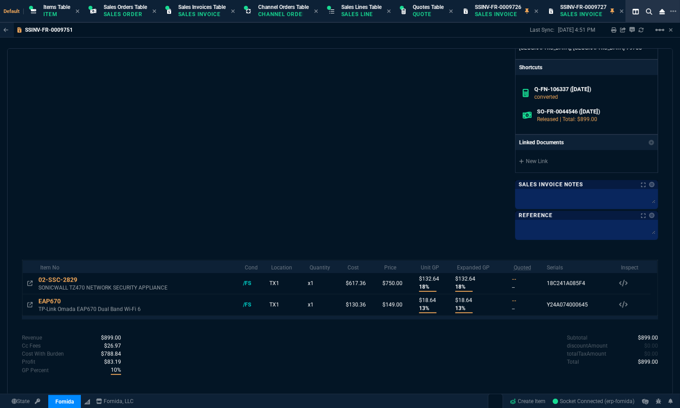
click at [211, 24] on div "SSINV-FR-0009751 Last Sync: 7/11/25, 4:51 PM Sharing SSINV-FR-0009751 Link Dev …" at bounding box center [340, 30] width 680 height 15
click at [211, 17] on p "Sales Invoice" at bounding box center [200, 14] width 45 height 7
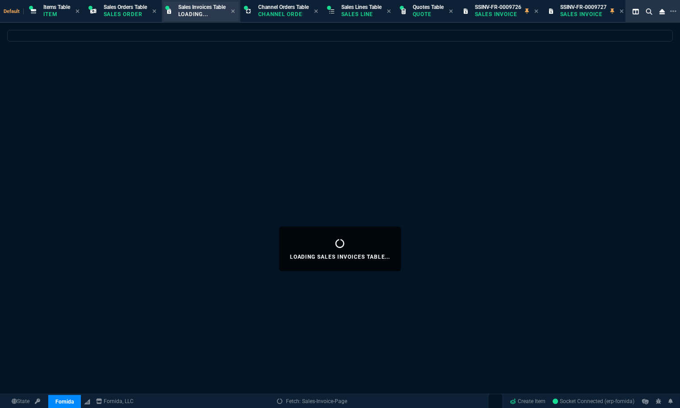
select select
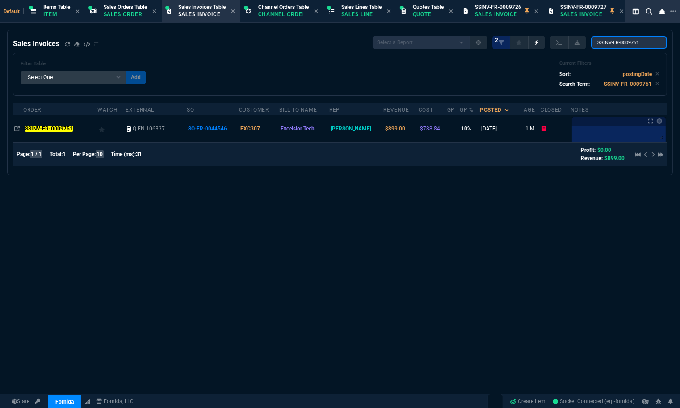
click at [619, 42] on input "SSINV-FR-0009751" at bounding box center [629, 42] width 76 height 13
paste input "2"
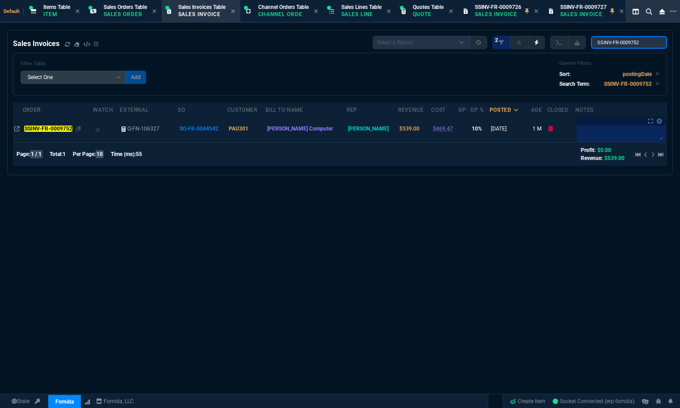
type input "SSINV-FR-0009752"
click at [57, 125] on div "SSINV-FR-0009752" at bounding box center [57, 129] width 67 height 8
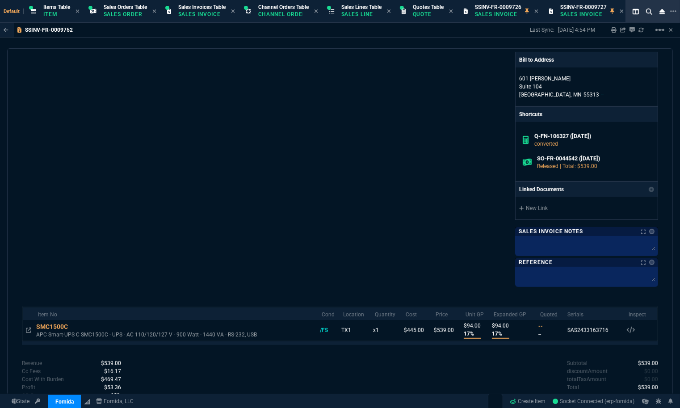
scroll to position [323, 0]
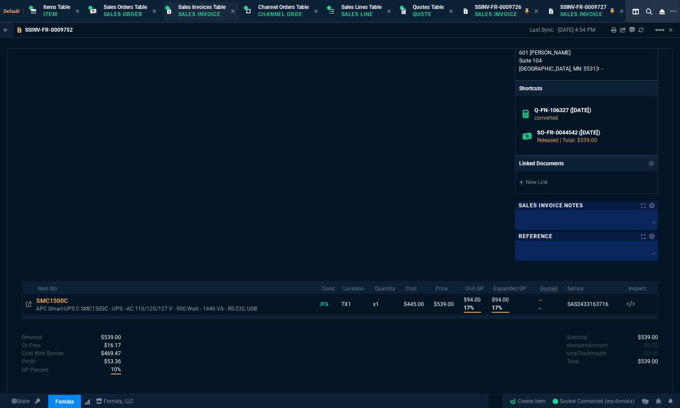
click at [194, 13] on p "Sales Invoice" at bounding box center [200, 14] width 45 height 7
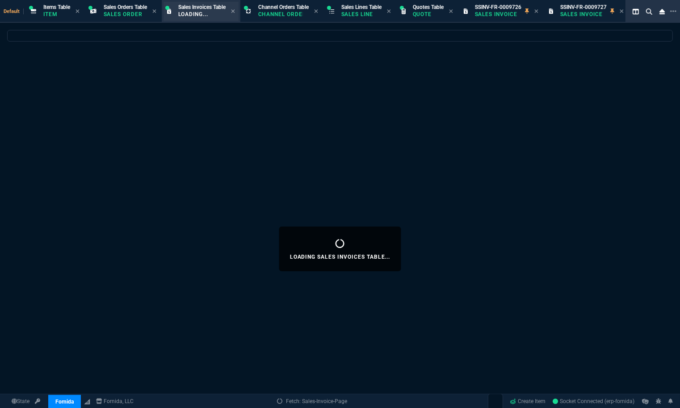
select select
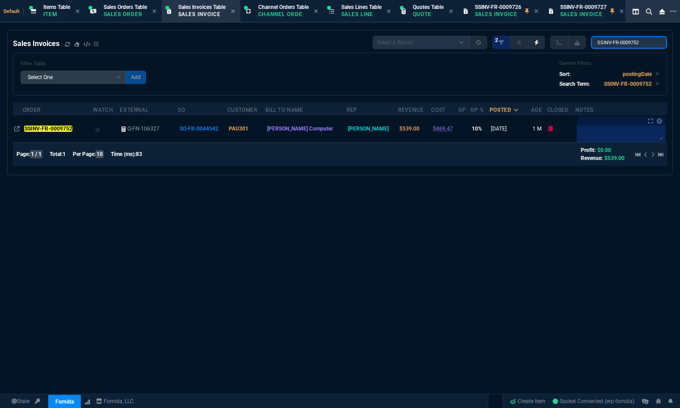
click at [624, 43] on input "SSINV-FR-0009752" at bounding box center [629, 42] width 76 height 13
paste input "5"
type input "SSINV-FR-0009755"
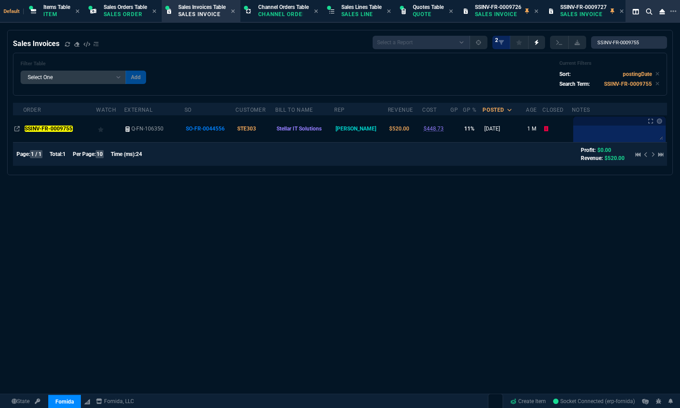
select select "12: [PERSON_NAME]"
select select
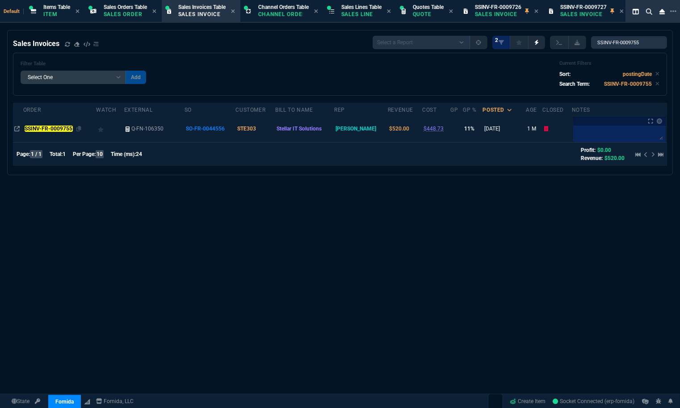
type input "SSINV-FR-0009755"
click at [54, 132] on mark "SSINV-FR-0009755" at bounding box center [49, 128] width 48 height 6
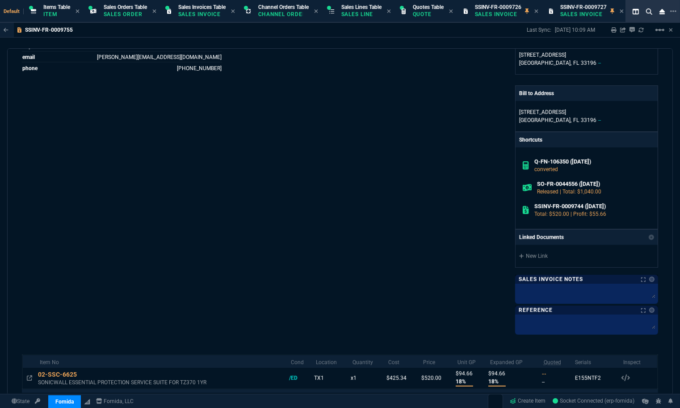
scroll to position [322, 0]
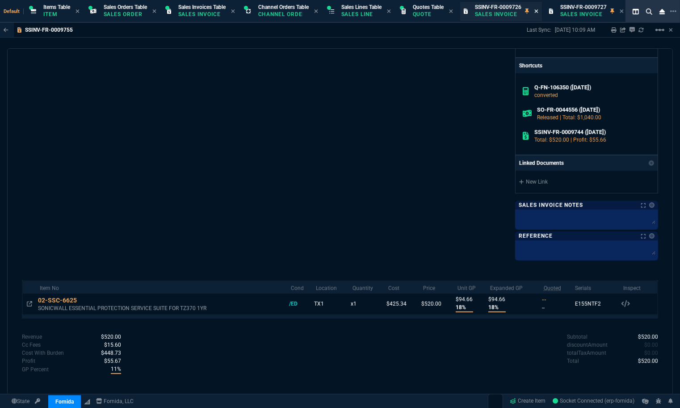
click at [538, 12] on icon at bounding box center [536, 10] width 4 height 5
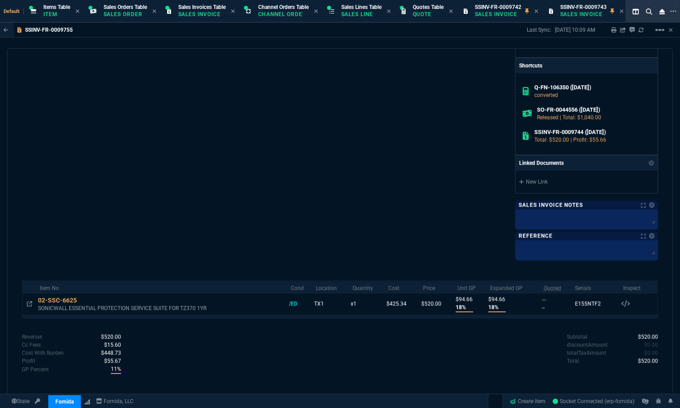
click at [538, 12] on icon at bounding box center [536, 10] width 4 height 5
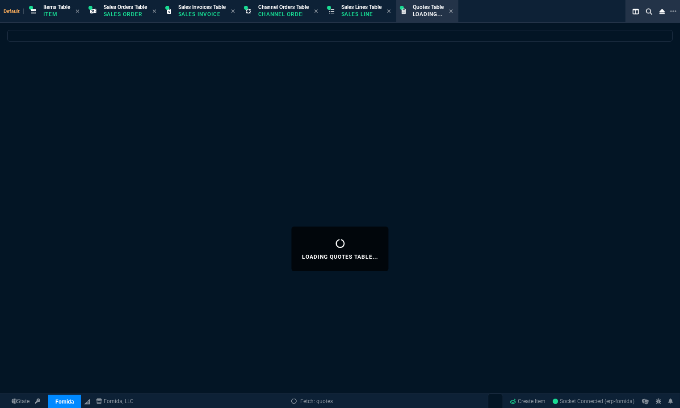
select select
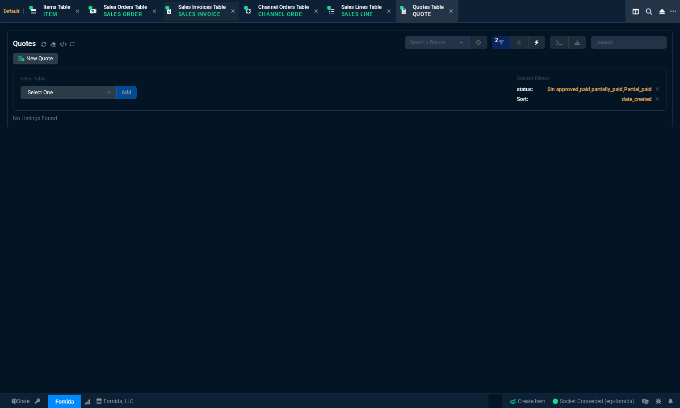
click at [189, 16] on p "Sales Invoice" at bounding box center [200, 14] width 45 height 7
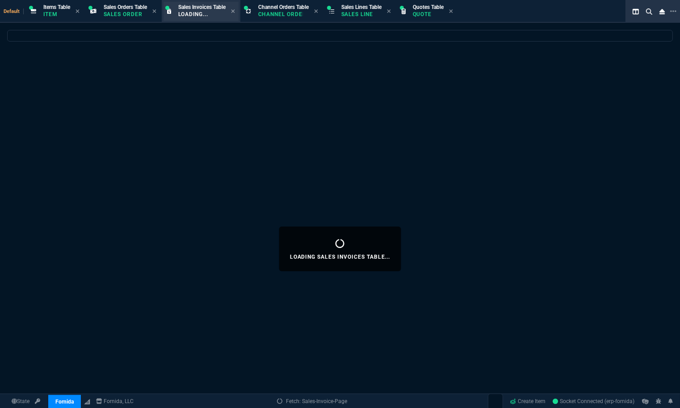
select select
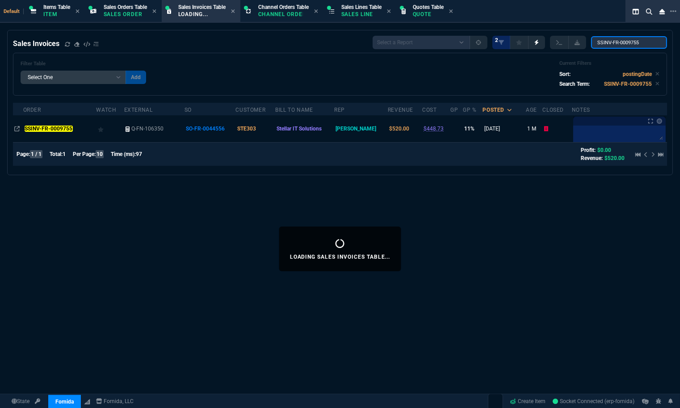
click at [637, 44] on input "SSINV-FR-0009755" at bounding box center [629, 42] width 76 height 13
paste input "7"
type input "SSINV-FR-0009757"
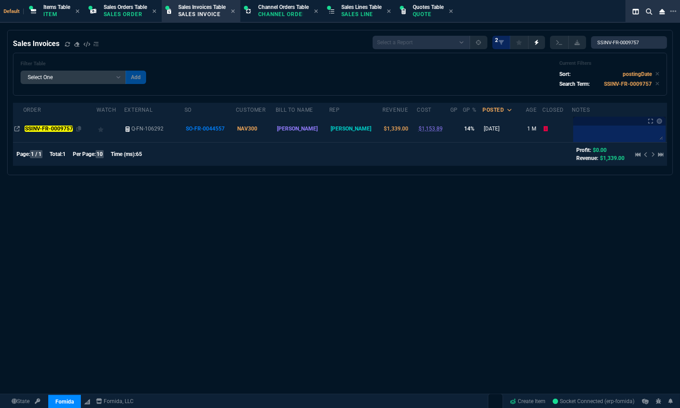
click at [55, 125] on div "SSINV-FR-0009757" at bounding box center [60, 129] width 71 height 8
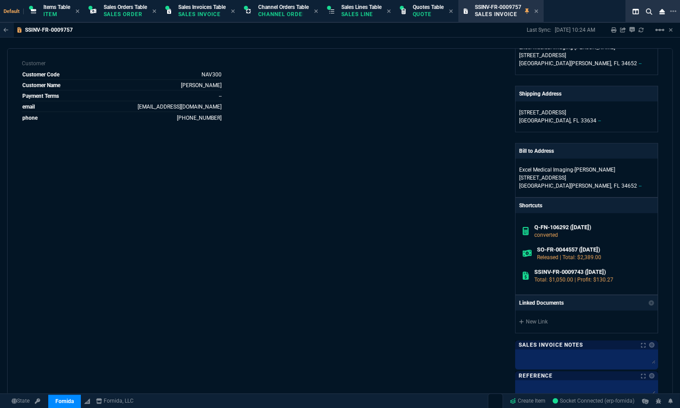
scroll to position [359, 0]
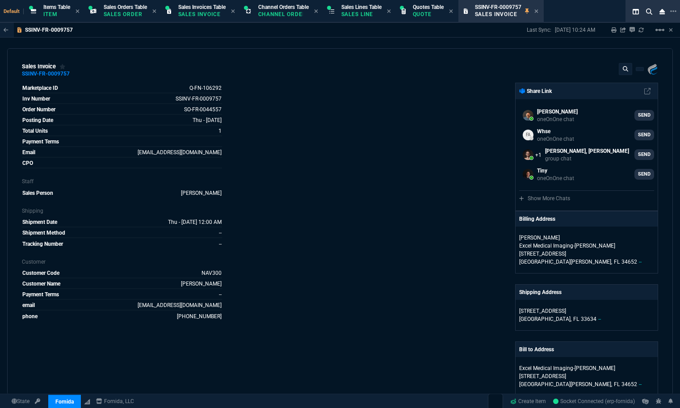
select select "12: [PERSON_NAME]"
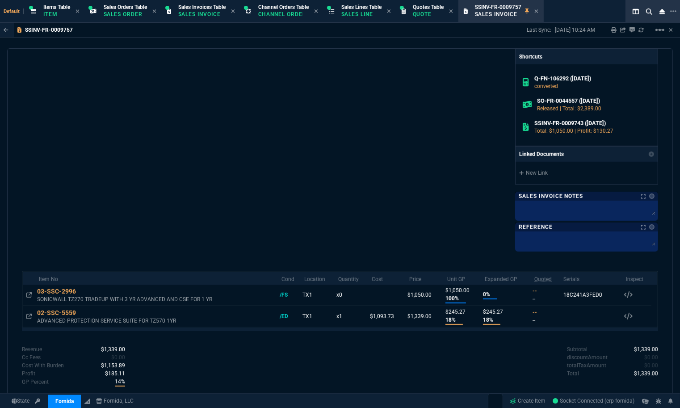
scroll to position [248, 0]
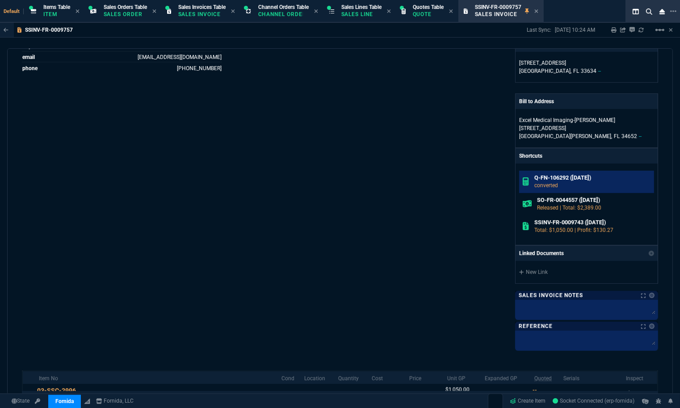
click at [559, 187] on p "converted" at bounding box center [592, 185] width 116 height 8
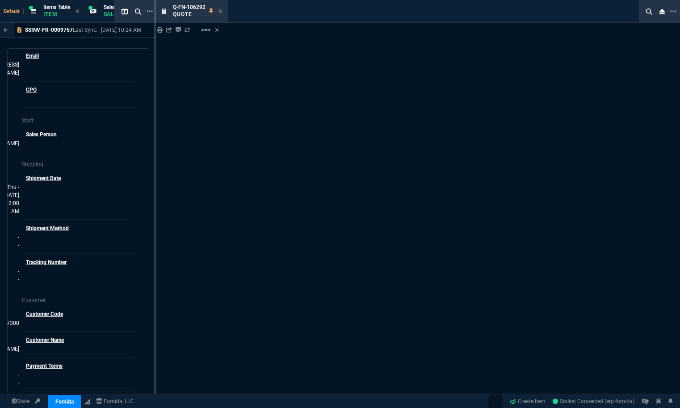
scroll to position [260, 0]
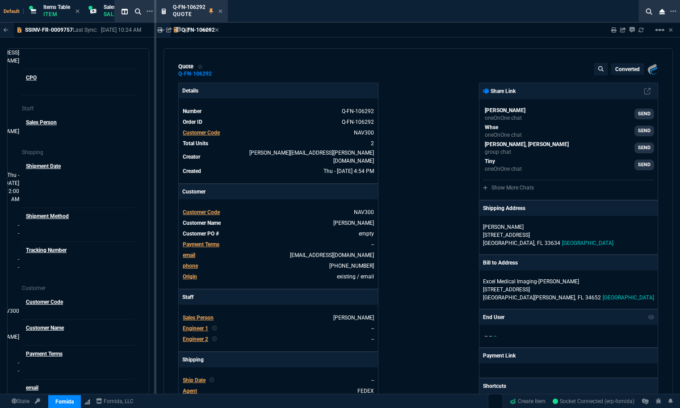
type input "24"
type input "328"
type input "24"
type input "248"
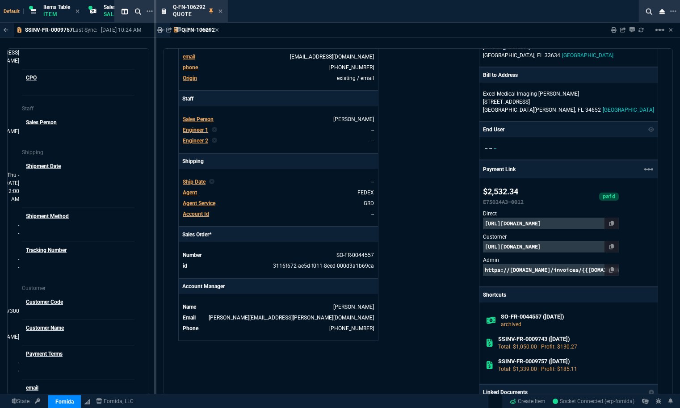
scroll to position [248, 0]
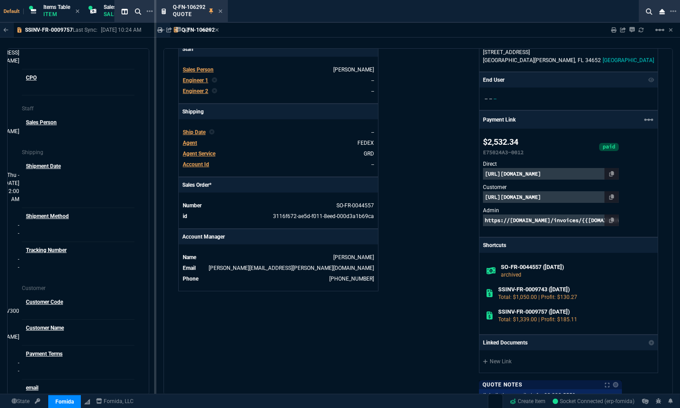
type input "1620"
type input "1260.57"
type input "17"
click at [220, 14] on nx-icon at bounding box center [220, 11] width 4 height 7
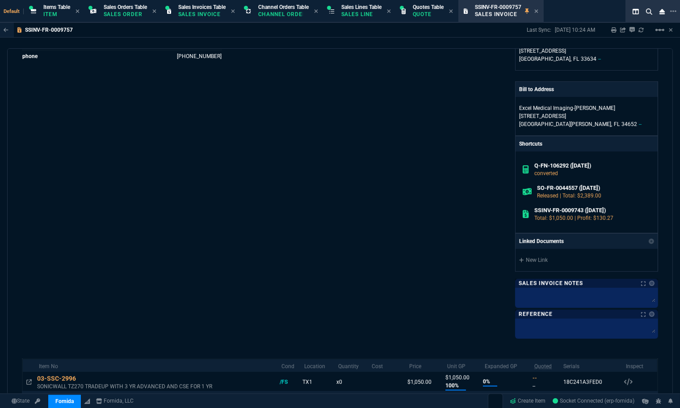
scroll to position [247, 0]
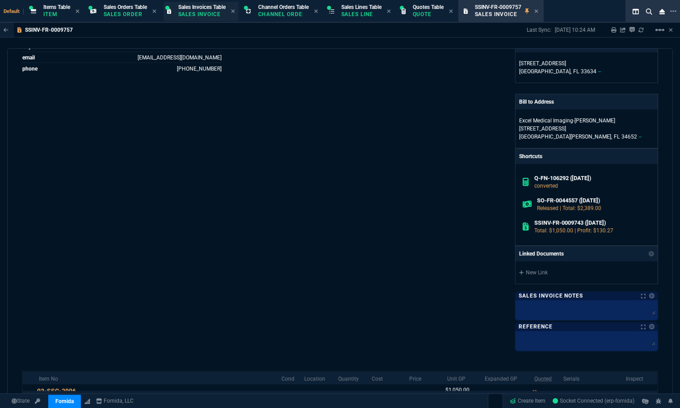
click at [182, 12] on p "Sales Invoice" at bounding box center [200, 14] width 45 height 7
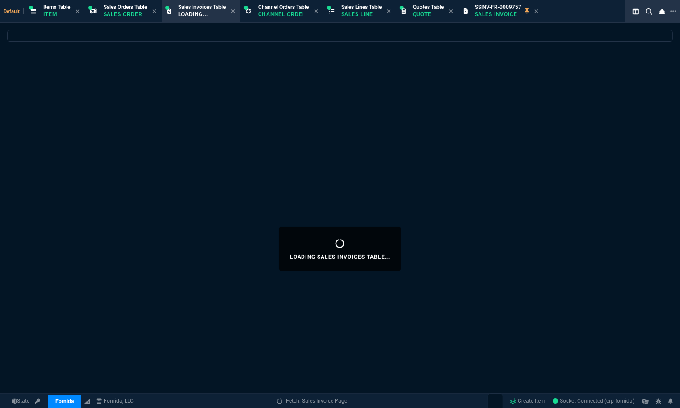
select select
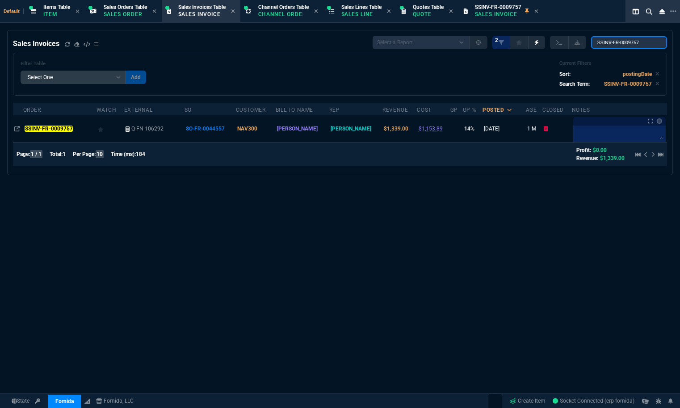
click at [621, 38] on input "SSINV-FR-0009757" at bounding box center [629, 42] width 76 height 13
paste input "8"
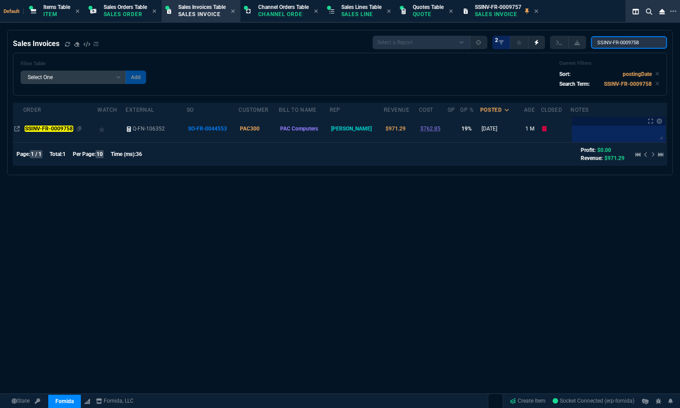
type input "SSINV-FR-0009758"
click at [60, 127] on mark "SSINV-FR-0009758" at bounding box center [49, 128] width 48 height 6
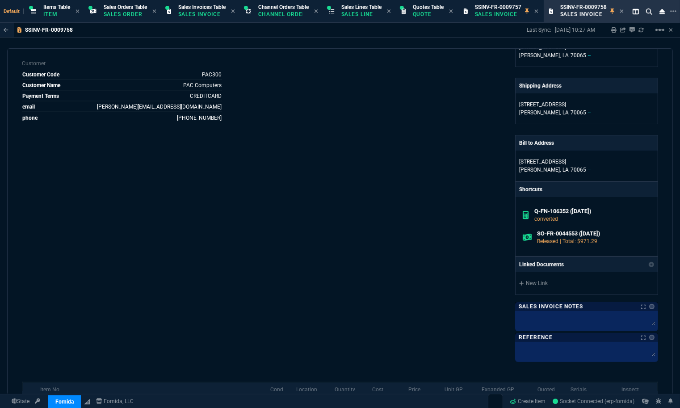
scroll to position [320, 0]
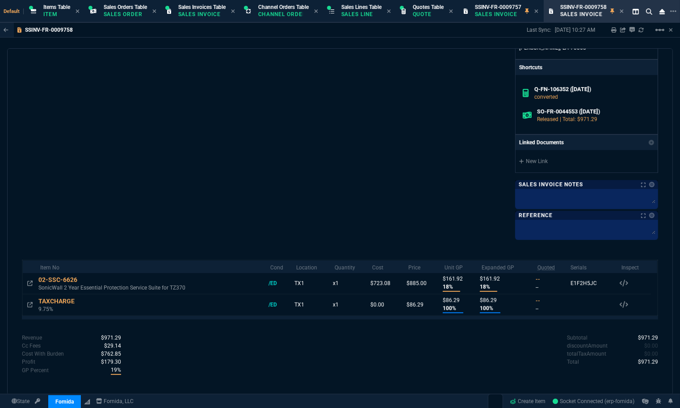
click at [158, 197] on div "Marketplace ID Q-FN-106352 Inv Number SSINV-FR-0009758 Order Number SO-FR-00445…" at bounding box center [181, 0] width 318 height 476
click at [197, 17] on p "Sales Invoice" at bounding box center [200, 14] width 45 height 7
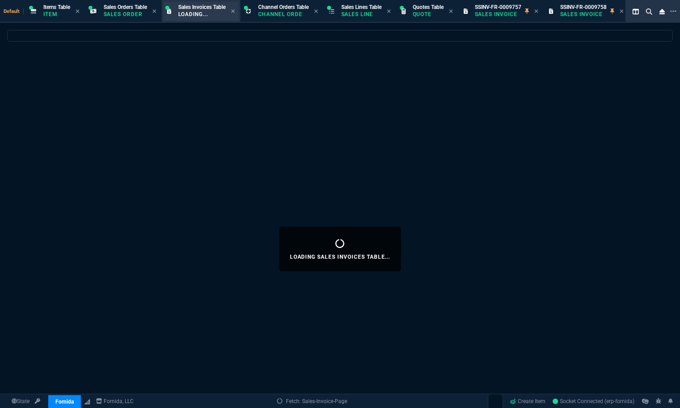
click at [205, 20] on div "Sales Invoices Table Loading..." at bounding box center [200, 11] width 75 height 19
select select
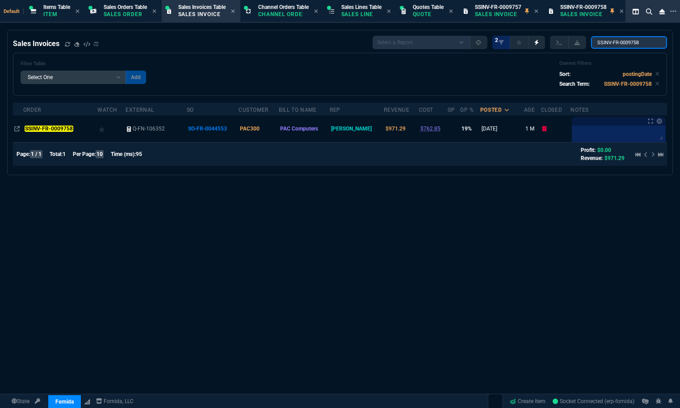
click at [615, 42] on input "SSINV-FR-0009758" at bounding box center [629, 42] width 76 height 13
paste input "60"
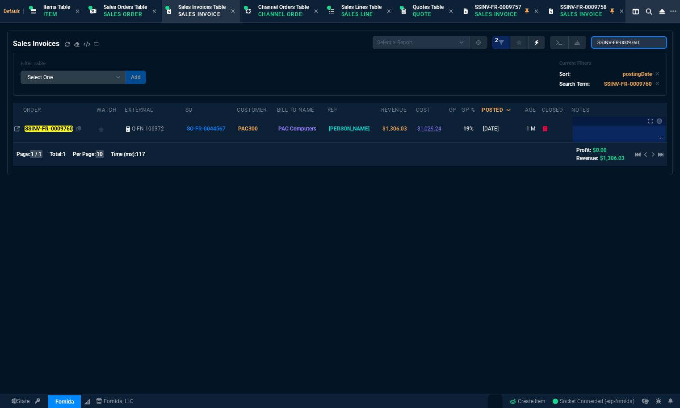
type input "SSINV-FR-0009760"
click at [48, 128] on mark "SSINV-FR-0009760" at bounding box center [49, 128] width 48 height 6
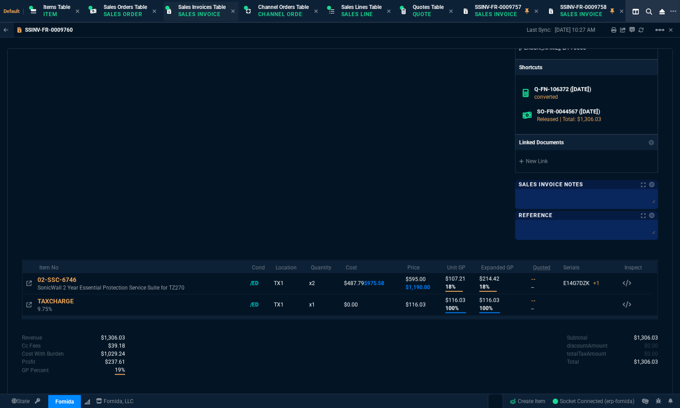
click at [199, 12] on p "Sales Invoice" at bounding box center [200, 14] width 45 height 7
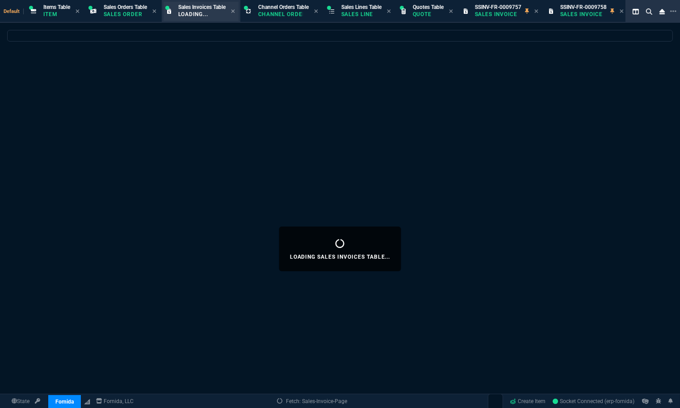
select select
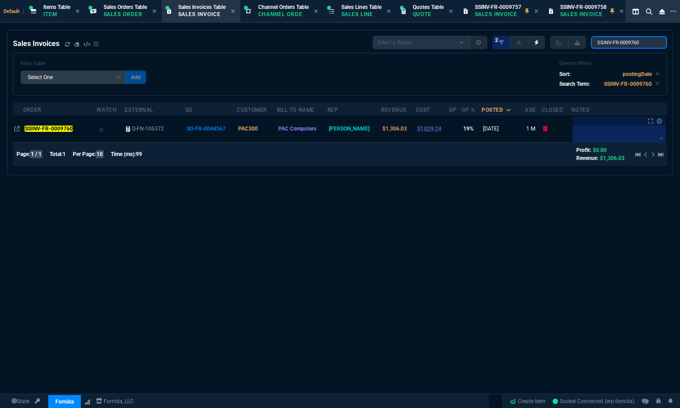
click at [634, 45] on input "SSINV-FR-0009760" at bounding box center [629, 42] width 76 height 13
paste input "1"
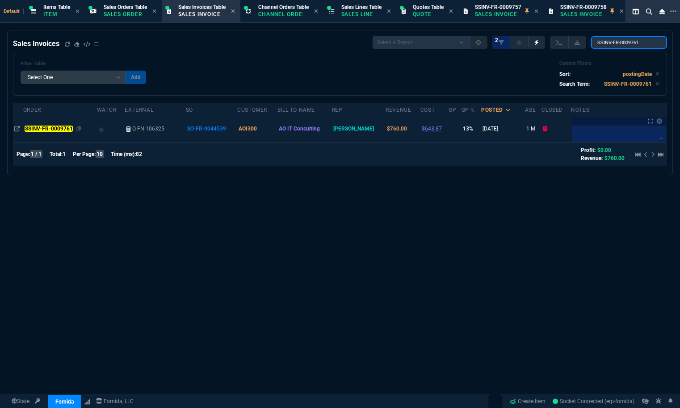
type input "SSINV-FR-0009761"
click at [67, 129] on mark "SSINV-FR-0009761" at bounding box center [49, 128] width 48 height 6
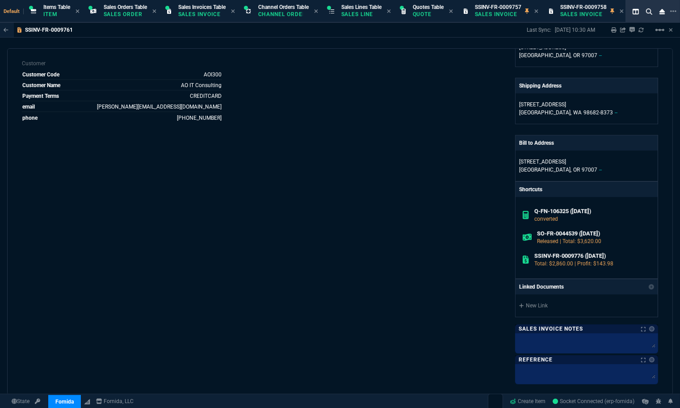
scroll to position [343, 0]
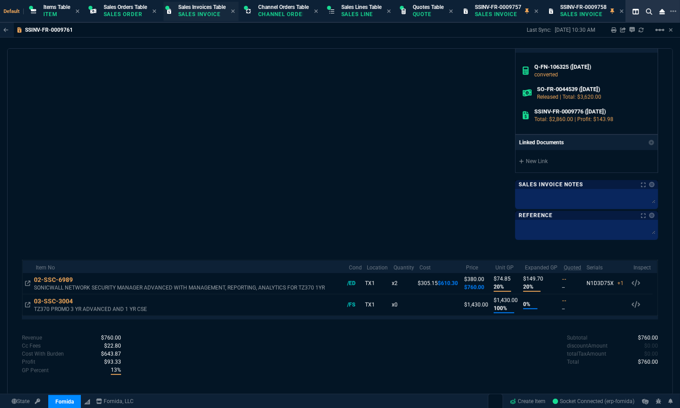
click at [201, 17] on p "Sales Invoice" at bounding box center [200, 14] width 45 height 7
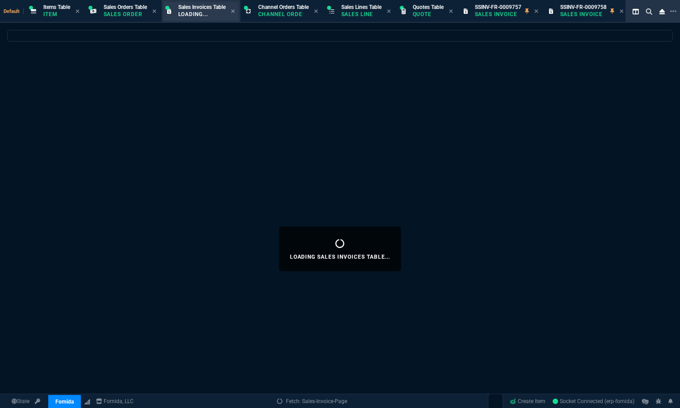
select select
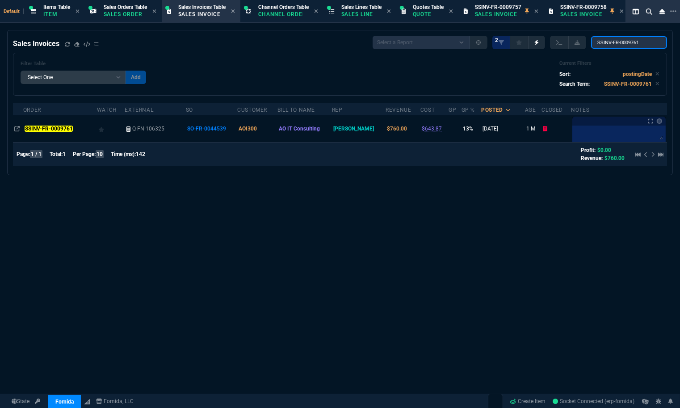
click at [635, 41] on input "SSINV-FR-0009761" at bounding box center [629, 42] width 76 height 13
paste input "3"
type input "SSINV-FR-0009763"
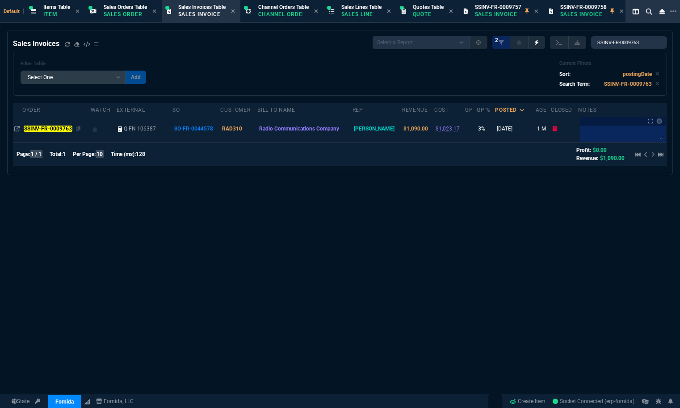
click at [45, 122] on td "SSINV-FR-0009763" at bounding box center [56, 128] width 68 height 27
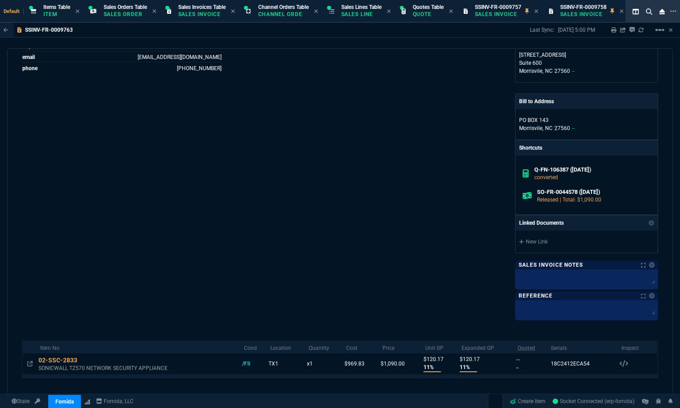
scroll to position [307, 0]
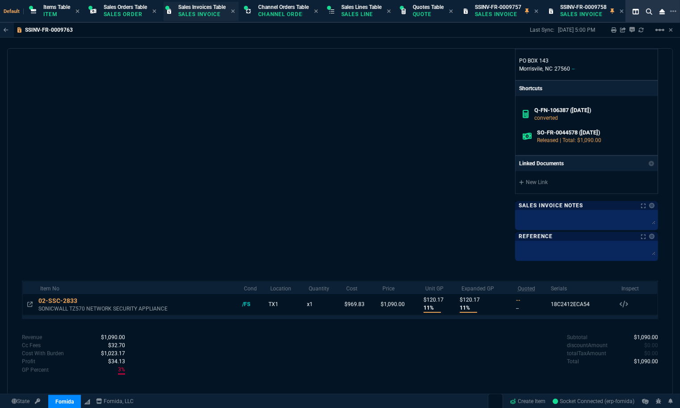
click at [202, 20] on div "Sales Invoices Table Sales Invoice" at bounding box center [200, 11] width 75 height 19
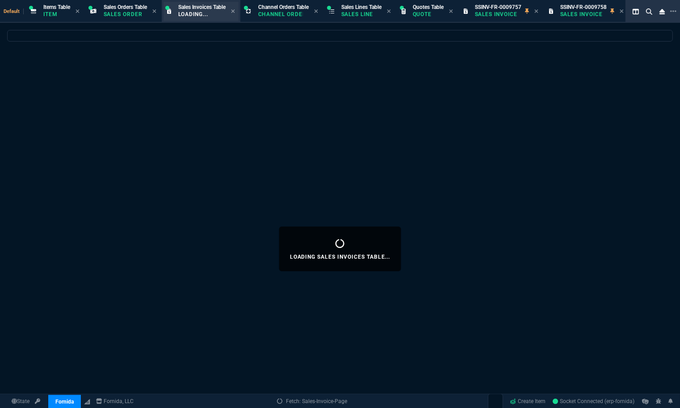
select select
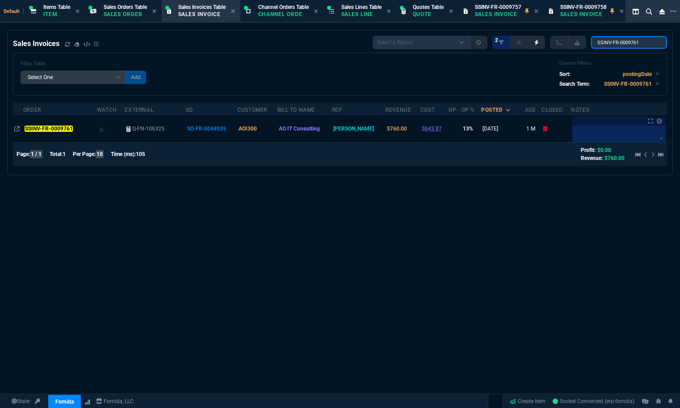
click at [635, 45] on input "SSINV-FR-0009761" at bounding box center [629, 42] width 76 height 13
paste input "4"
type input "SSINV-FR-0009764"
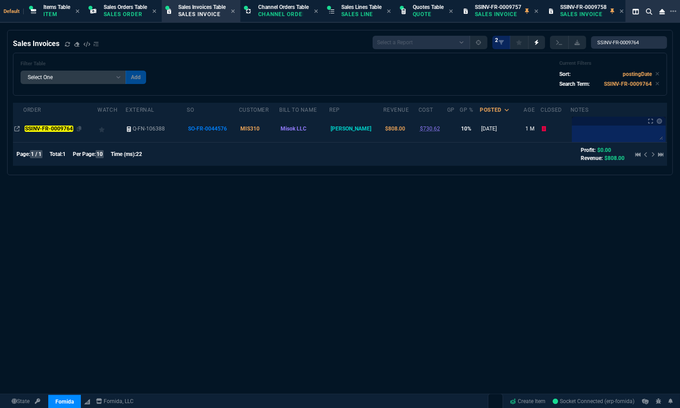
click at [62, 130] on mark "SSINV-FR-0009764" at bounding box center [49, 128] width 48 height 6
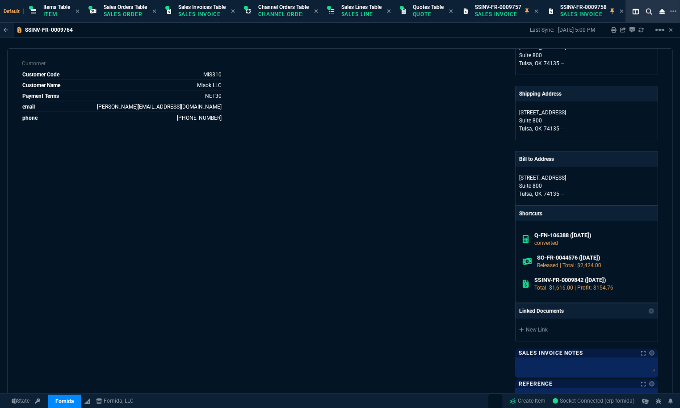
scroll to position [346, 0]
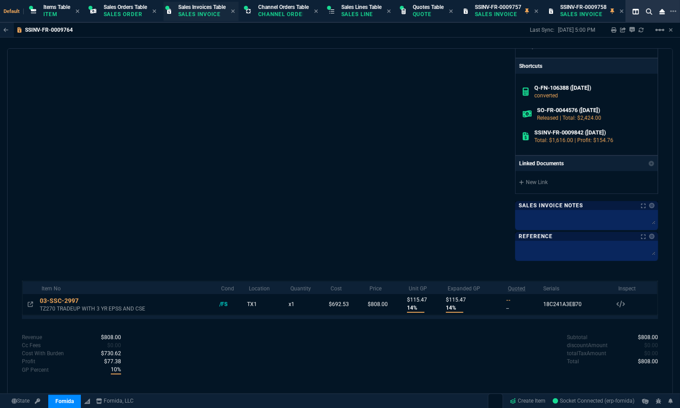
click at [187, 15] on p "Sales Invoice" at bounding box center [200, 14] width 45 height 7
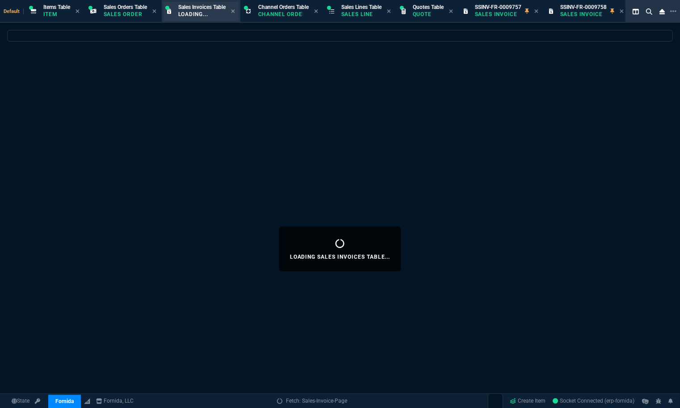
select select
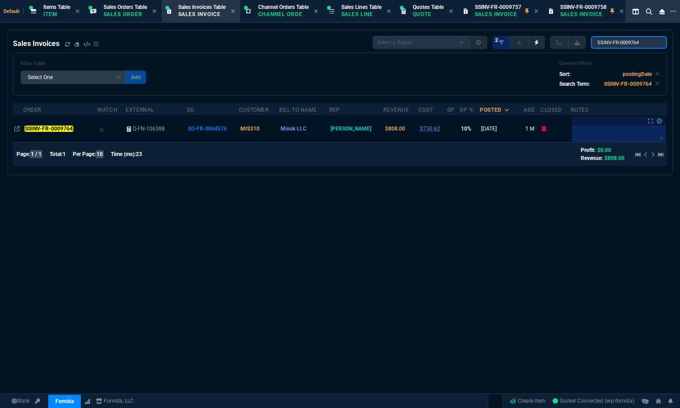
click at [617, 38] on input "SSINV-FR-0009764" at bounding box center [629, 42] width 76 height 13
paste input "5"
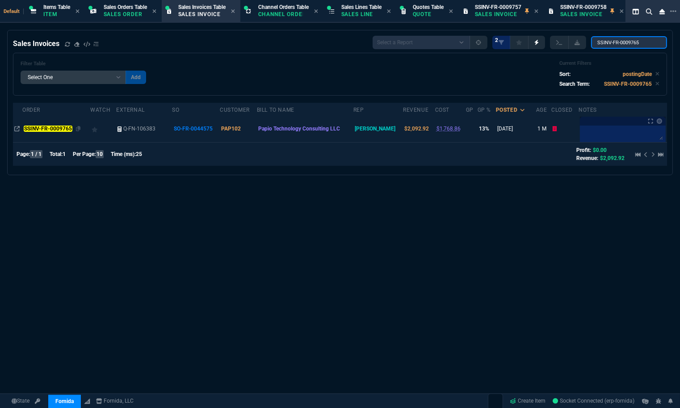
type input "SSINV-FR-0009765"
click at [47, 126] on mark "SSINV-FR-0009765" at bounding box center [48, 128] width 48 height 6
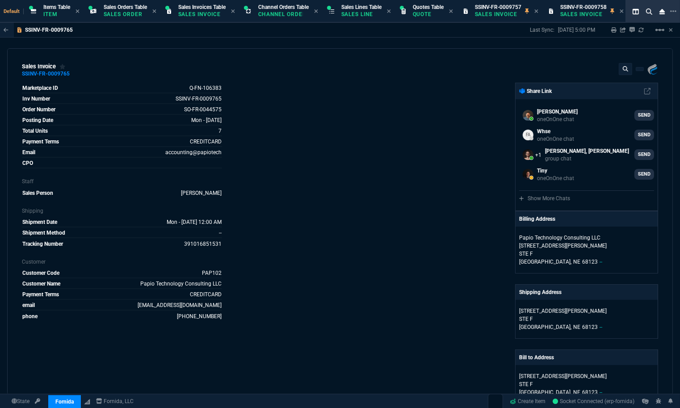
scroll to position [297, 0]
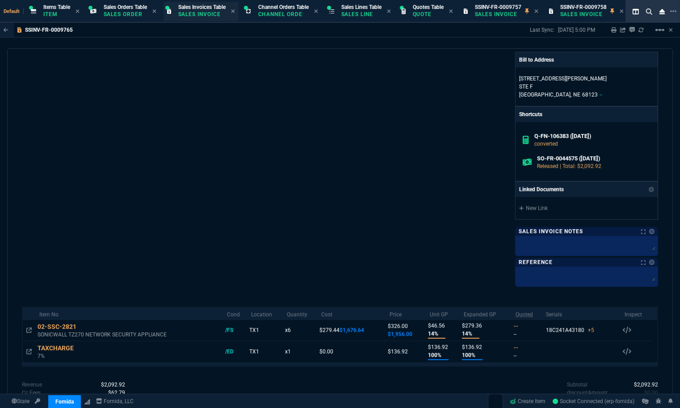
click at [217, 20] on div "Sales Invoices Table Sales Invoice" at bounding box center [200, 11] width 75 height 19
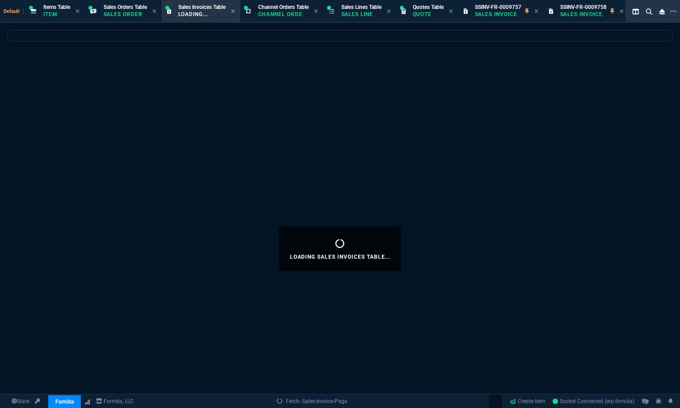
select select
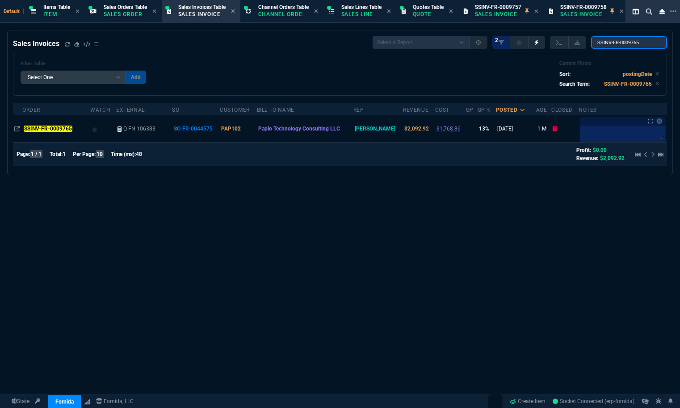
click at [610, 42] on input "SSINV-FR-0009765" at bounding box center [629, 42] width 76 height 13
paste input "6"
type input "SSINV-FR-0009766"
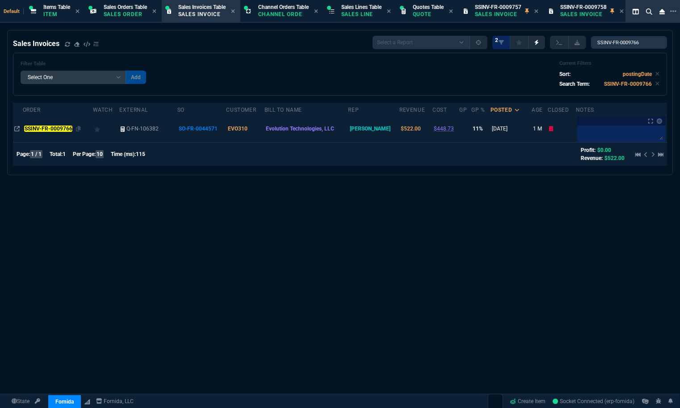
click at [56, 126] on mark "SSINV-FR-0009766" at bounding box center [48, 128] width 48 height 6
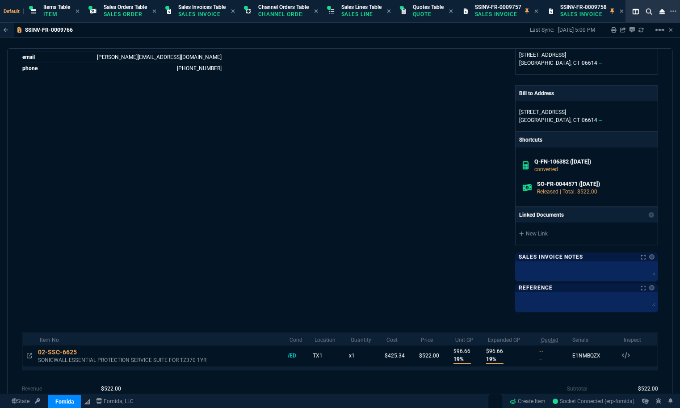
scroll to position [300, 0]
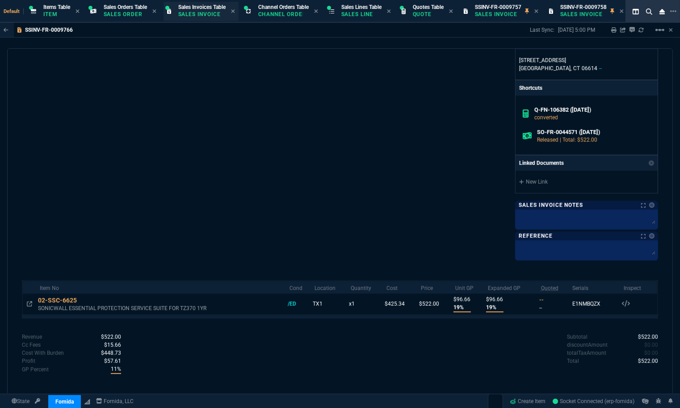
click at [201, 7] on span "Sales Invoices Table" at bounding box center [201, 7] width 47 height 6
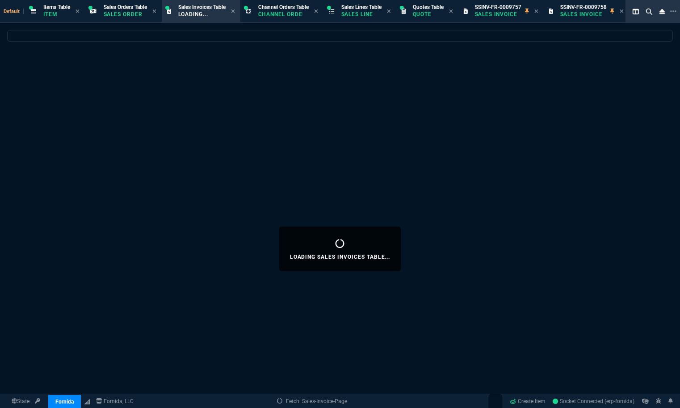
select select
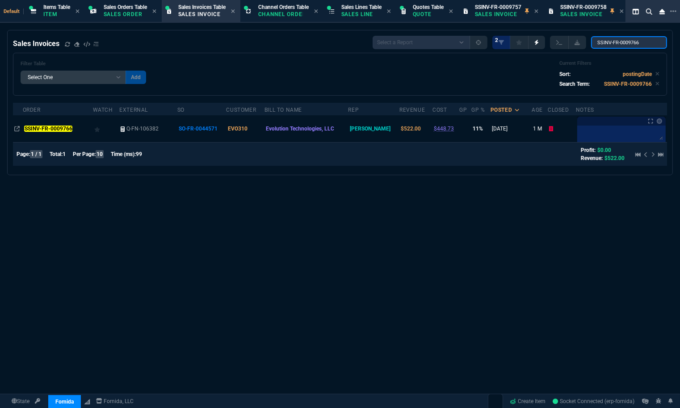
click at [624, 47] on input "SSINV-FR-0009766" at bounding box center [629, 42] width 76 height 13
paste input "7"
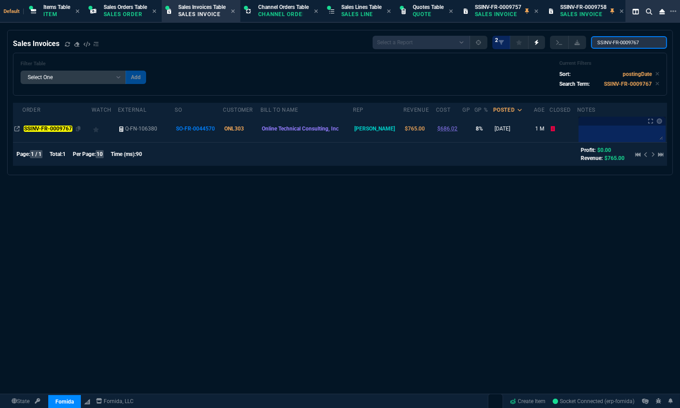
type input "SSINV-FR-0009767"
click at [61, 126] on mark "SSINV-FR-0009767" at bounding box center [48, 128] width 48 height 6
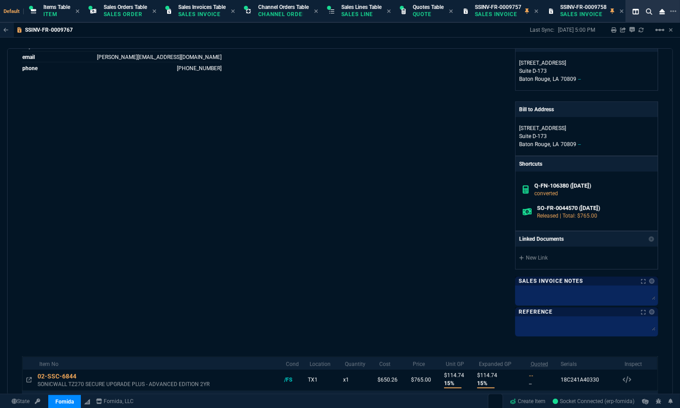
scroll to position [323, 0]
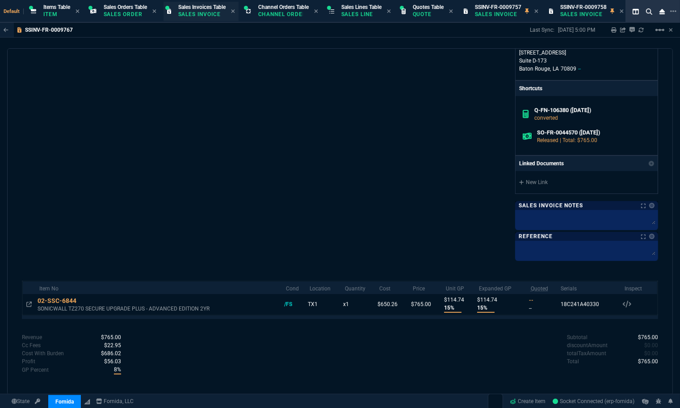
click at [208, 20] on div "Sales Invoices Table Sales Invoice" at bounding box center [200, 11] width 75 height 19
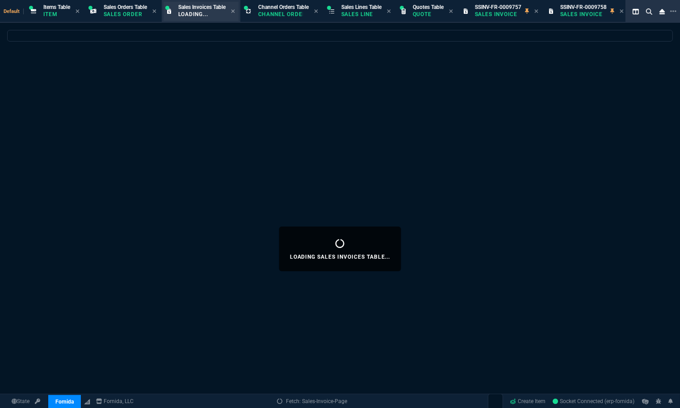
select select
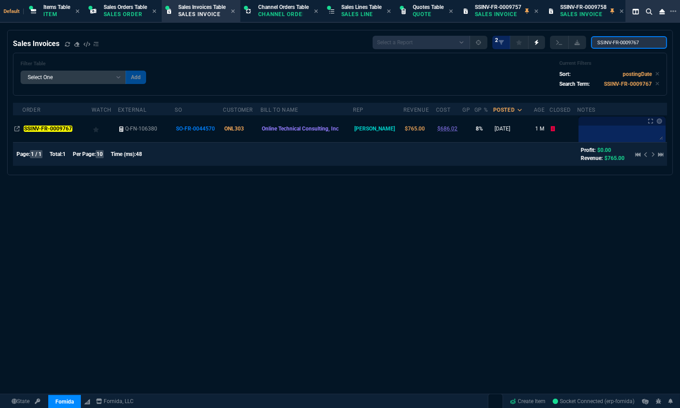
click at [615, 46] on input "SSINV-FR-0009767" at bounding box center [629, 42] width 76 height 13
paste input "8"
type input "SSINV-FR-0009768"
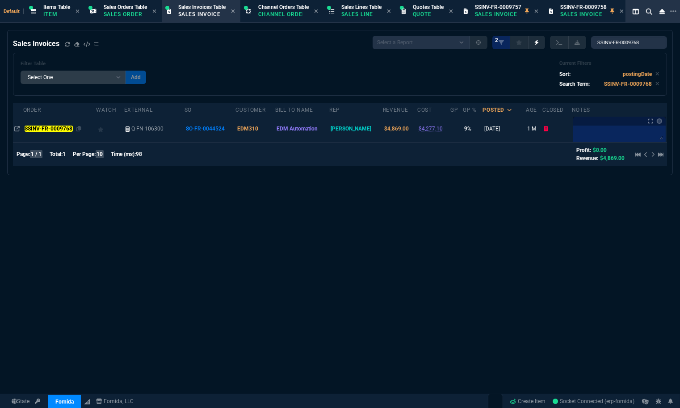
click at [48, 125] on div "SSINV-FR-0009768" at bounding box center [60, 129] width 70 height 8
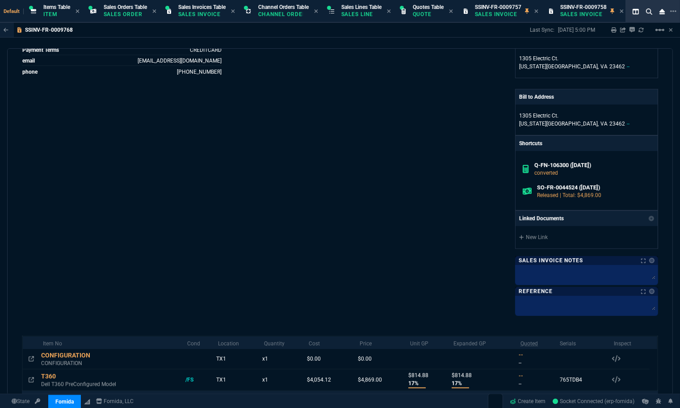
scroll to position [319, 0]
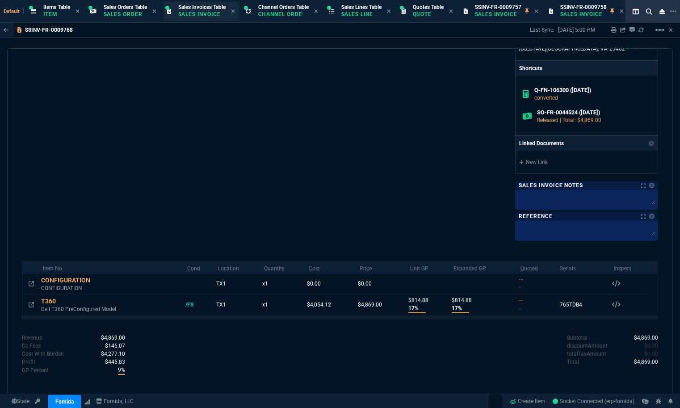
click at [207, 15] on p "Sales Invoice" at bounding box center [200, 14] width 45 height 7
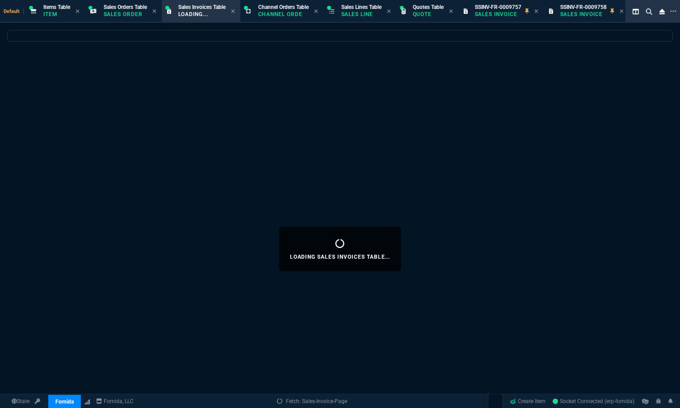
select select
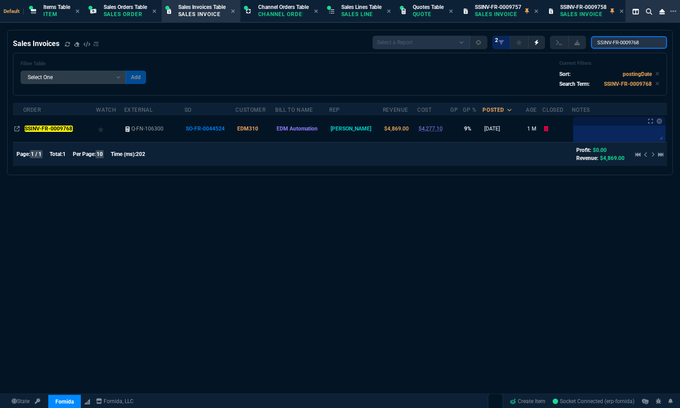
click at [606, 45] on input "SSINV-FR-0009768" at bounding box center [629, 42] width 76 height 13
paste input "9"
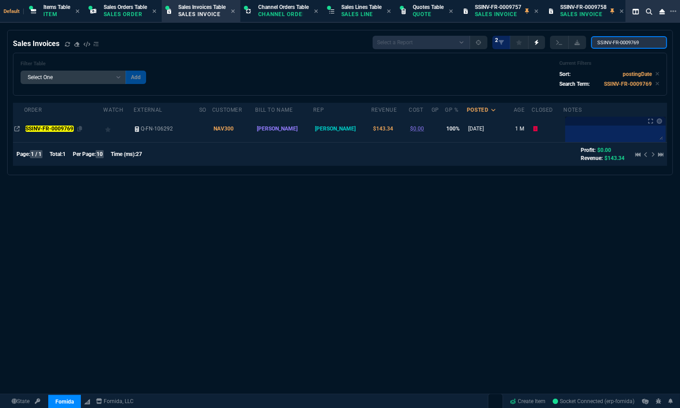
type input "SSINV-FR-0009769"
click at [58, 128] on mark "SSINV-FR-0009769" at bounding box center [49, 128] width 48 height 6
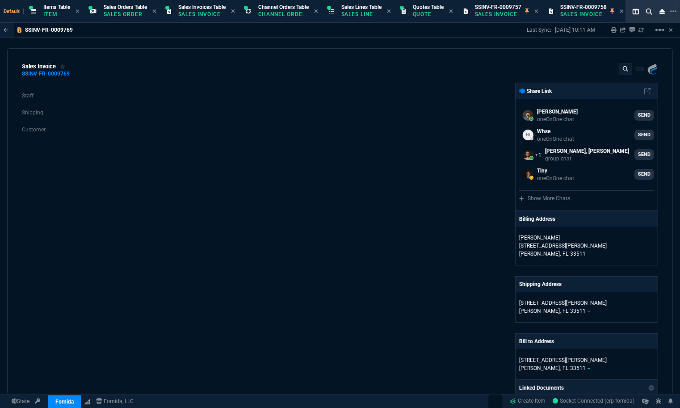
scroll to position [222, 0]
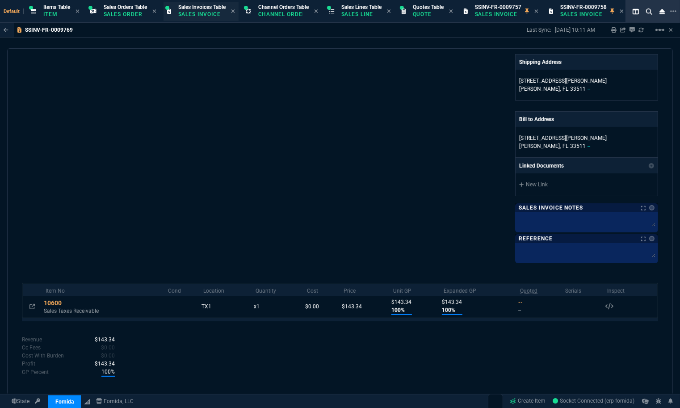
click at [195, 9] on span "Sales Invoices Table" at bounding box center [201, 7] width 47 height 6
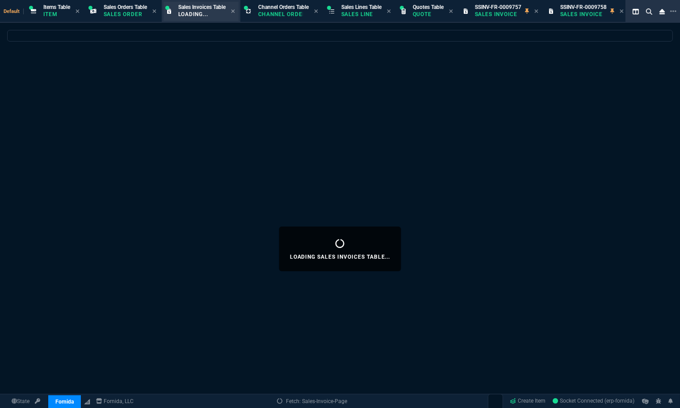
select select
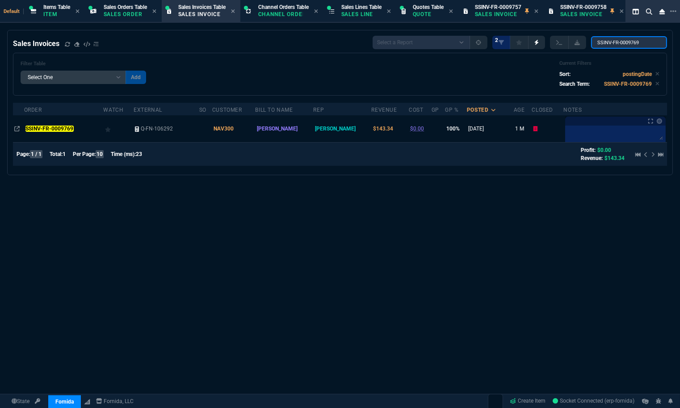
click at [625, 47] on input "SSINV-FR-0009769" at bounding box center [629, 42] width 76 height 13
paste input "76"
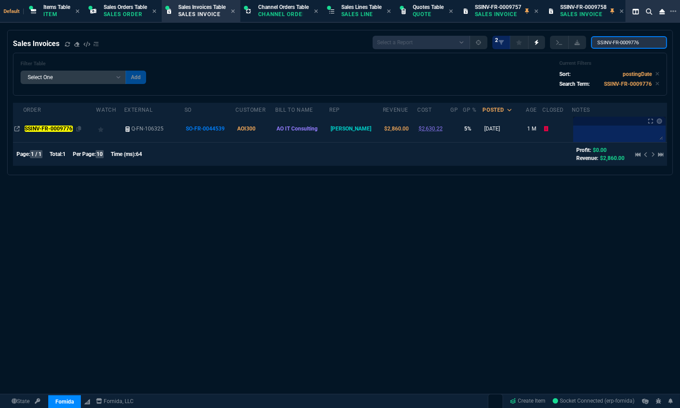
type input "SSINV-FR-0009776"
click at [59, 127] on mark "SSINV-FR-0009776" at bounding box center [49, 128] width 48 height 6
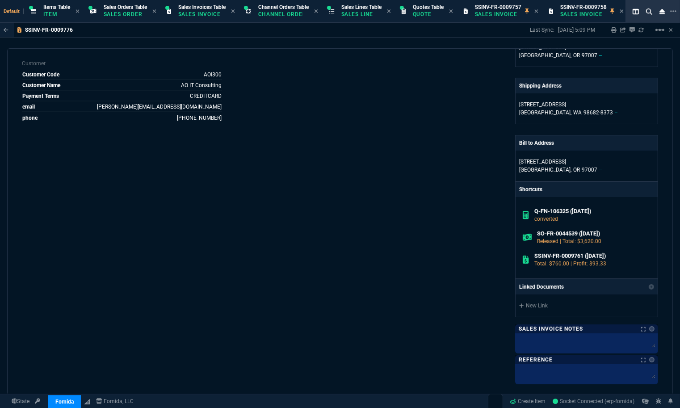
scroll to position [343, 0]
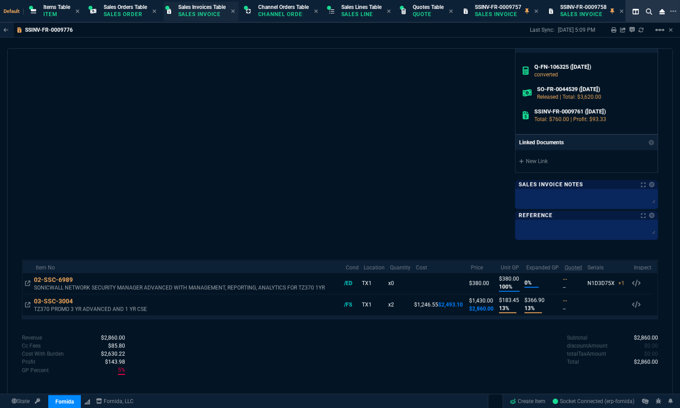
click at [195, 17] on p "Sales Invoice" at bounding box center [200, 14] width 45 height 7
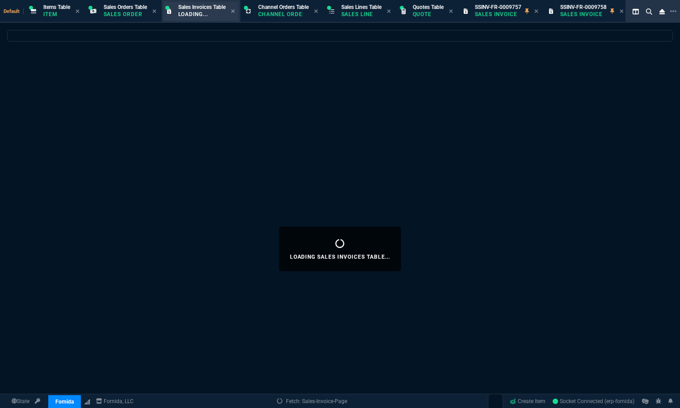
select select
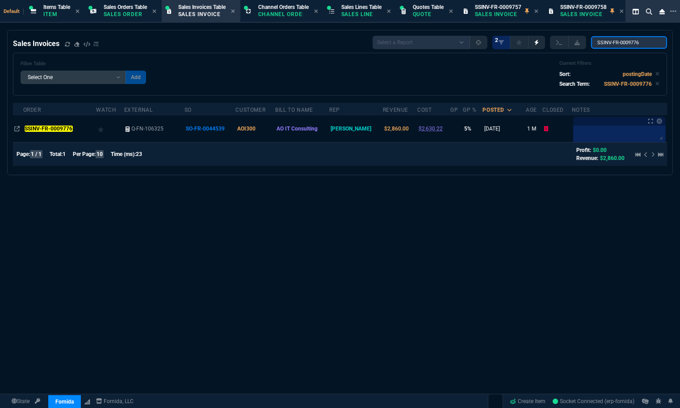
click at [616, 42] on input "SSINV-FR-0009776" at bounding box center [629, 42] width 76 height 13
paste input "8"
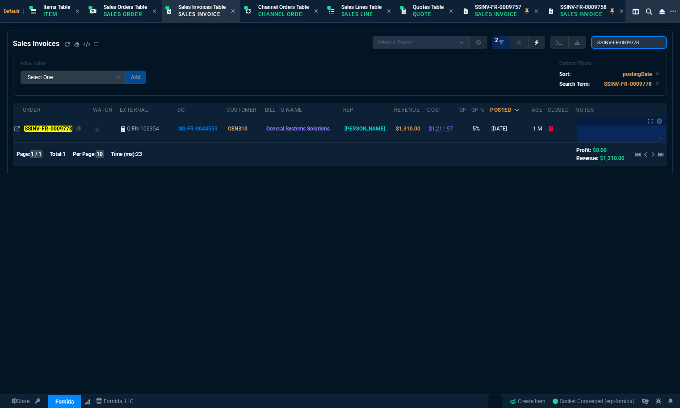
type input "SSINV-FR-0009778"
click at [65, 134] on td "SSINV-FR-0009778" at bounding box center [58, 128] width 70 height 27
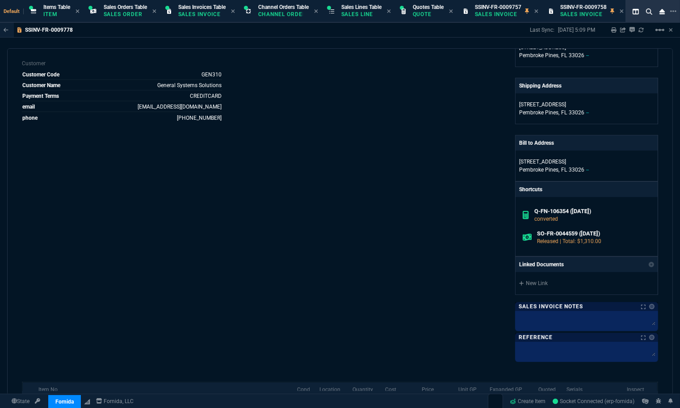
scroll to position [300, 0]
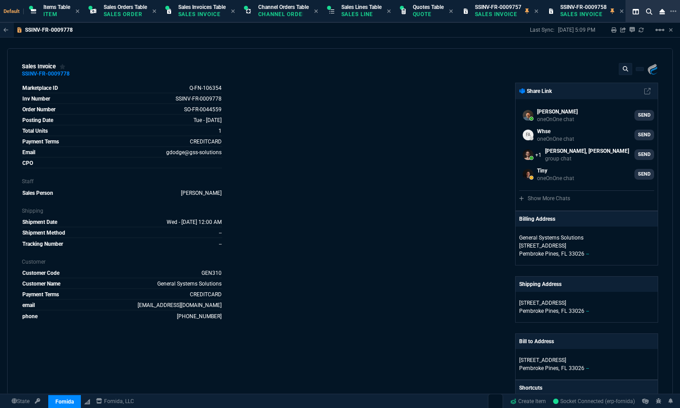
select select "12: [PERSON_NAME]"
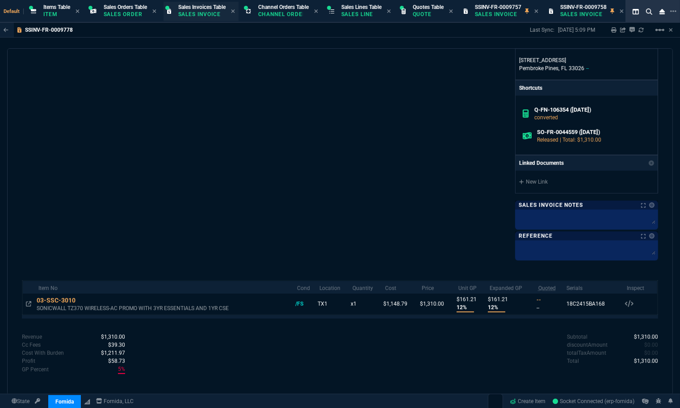
click at [201, 19] on div "Sales Invoices Table Sales Invoice" at bounding box center [201, 12] width 47 height 16
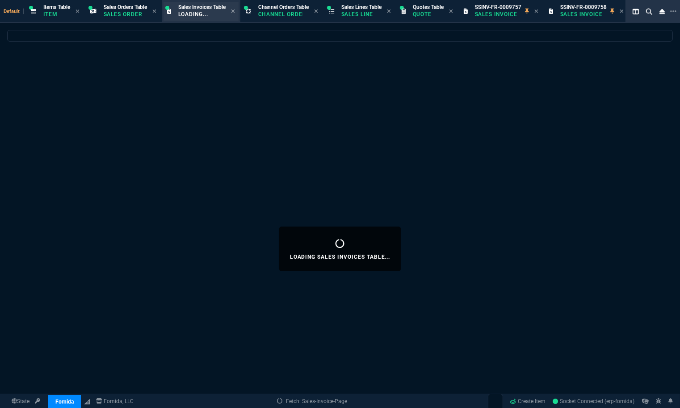
select select
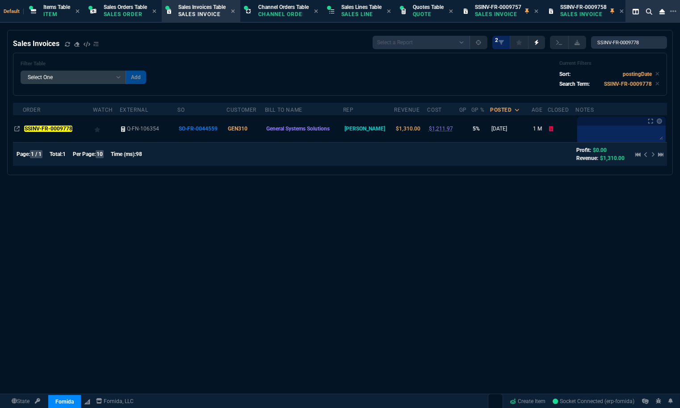
click at [591, 41] on div at bounding box center [570, 42] width 41 height 13
click at [603, 41] on input "SSINV-FR-0009778" at bounding box center [629, 42] width 76 height 13
paste input "9"
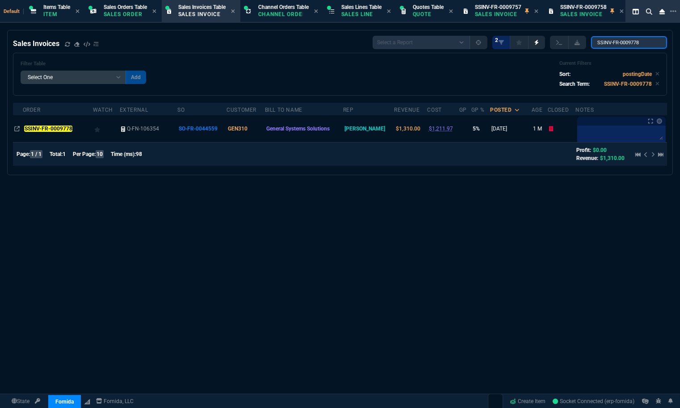
type input "SSINV-FR-0009779"
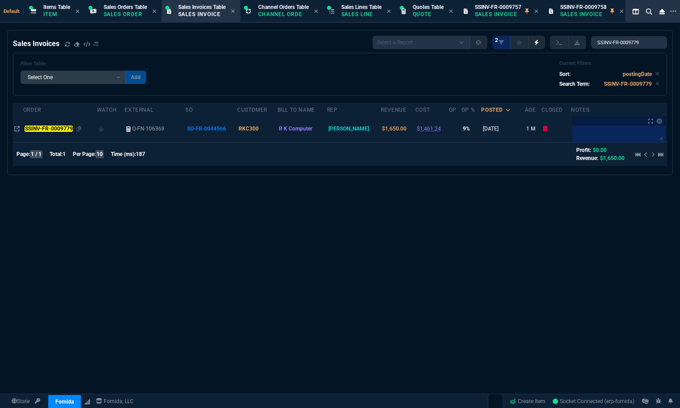
click at [67, 131] on mark "SSINV-FR-0009779" at bounding box center [49, 128] width 48 height 6
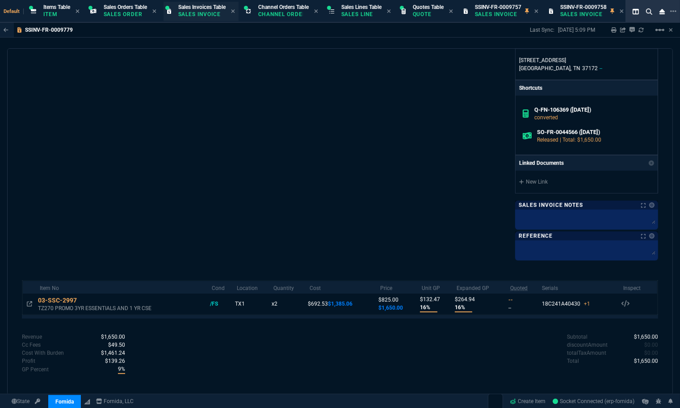
click at [200, 17] on p "Sales Invoice" at bounding box center [200, 14] width 45 height 7
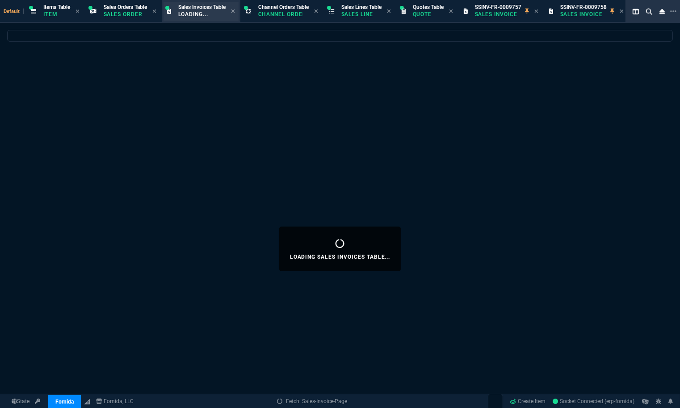
select select
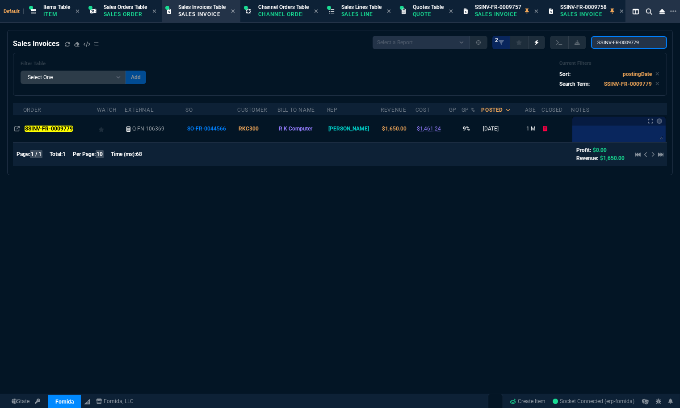
click at [631, 43] on input "SSINV-FR-0009779" at bounding box center [629, 42] width 76 height 13
paste input "83"
type input "SSINV-FR-0009783"
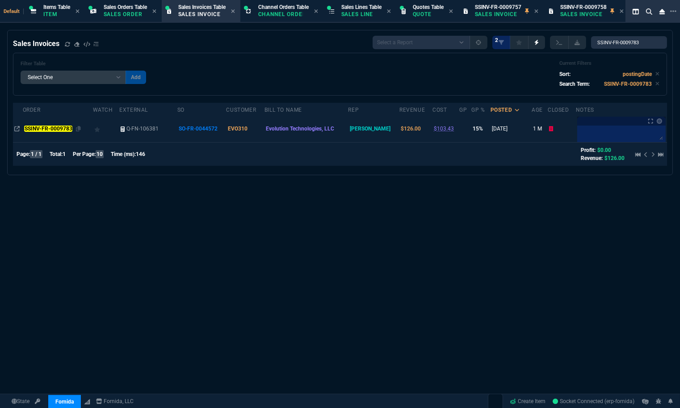
click at [61, 130] on mark "SSINV-FR-0009783" at bounding box center [48, 128] width 48 height 6
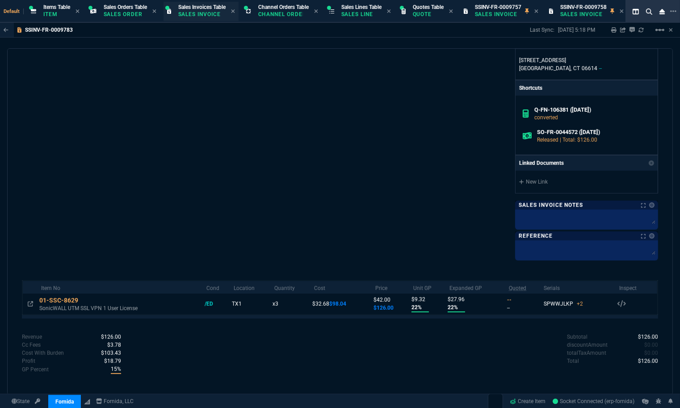
click at [197, 14] on p "Sales Invoice" at bounding box center [200, 14] width 45 height 7
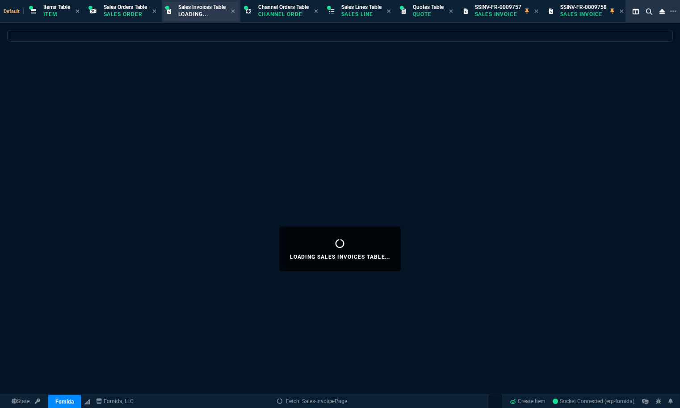
select select
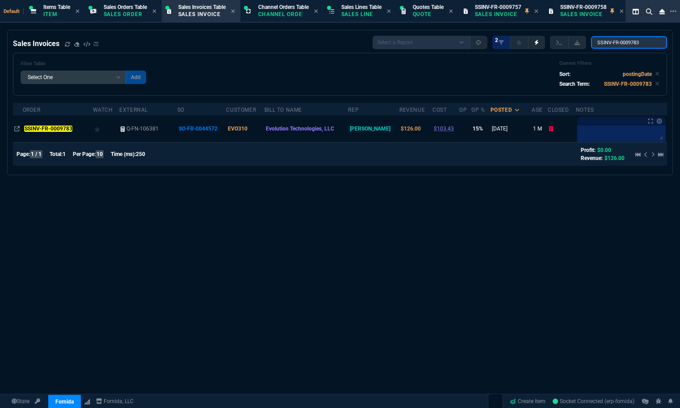
click at [611, 41] on input "SSINV-FR-0009783" at bounding box center [629, 42] width 76 height 13
paste input "8"
type input "SSINV-FR-0009788"
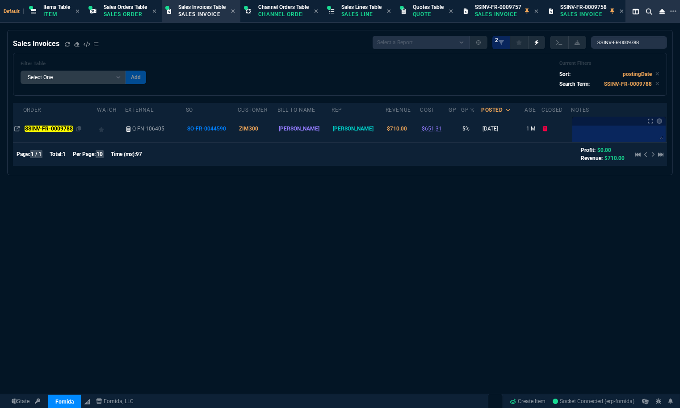
click at [58, 130] on mark "SSINV-FR-0009788" at bounding box center [49, 128] width 48 height 6
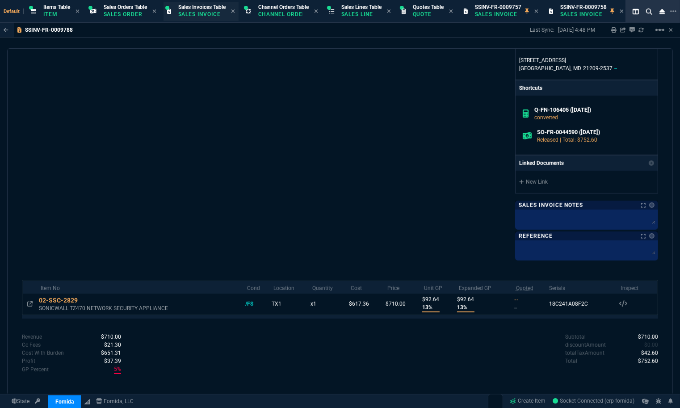
click at [219, 18] on p "Sales Invoice" at bounding box center [200, 14] width 45 height 7
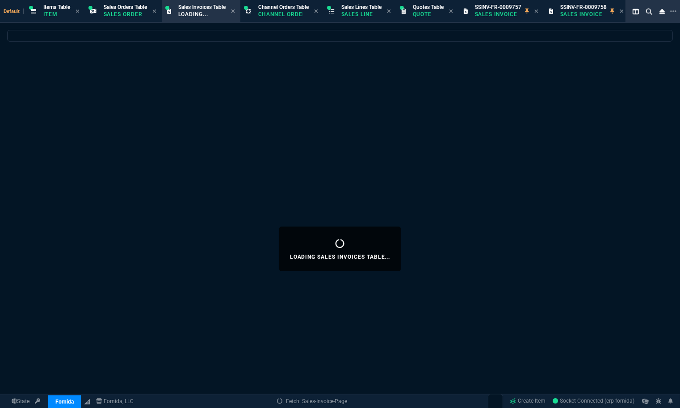
select select
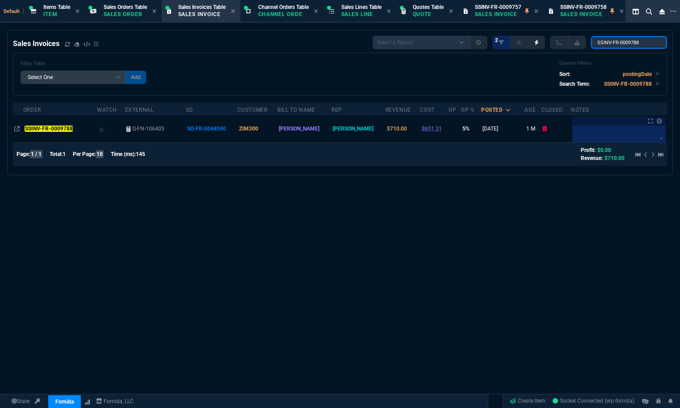
click at [612, 46] on input "SSINV-FR-0009788" at bounding box center [629, 42] width 76 height 13
paste input "9"
type input "SSINV-FR-0009789"
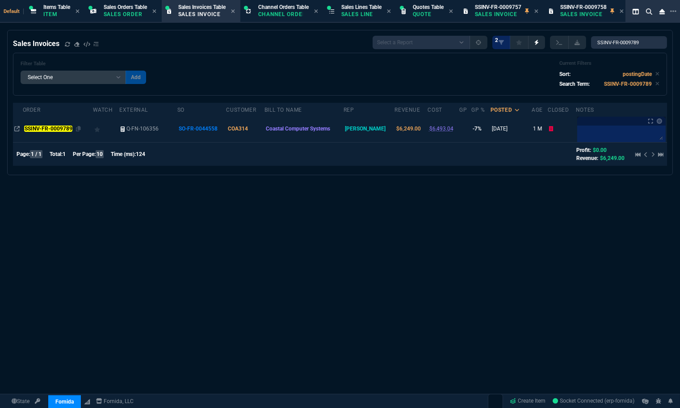
click at [48, 124] on td "SSINV-FR-0009789" at bounding box center [58, 128] width 70 height 27
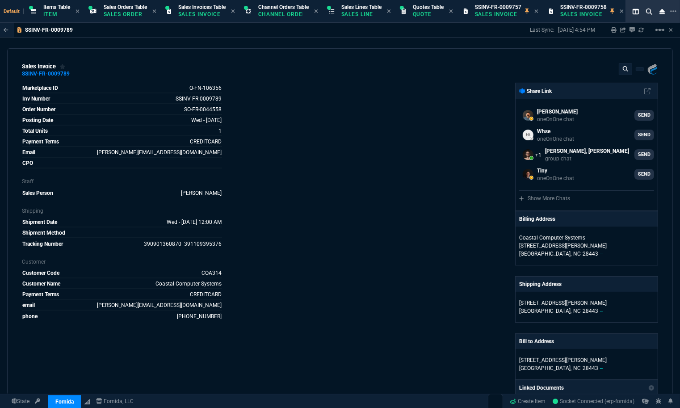
scroll to position [246, 0]
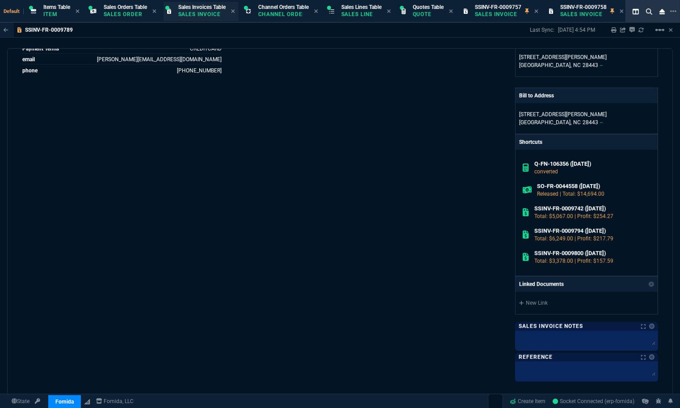
click at [205, 14] on p "Sales Invoice" at bounding box center [200, 14] width 45 height 7
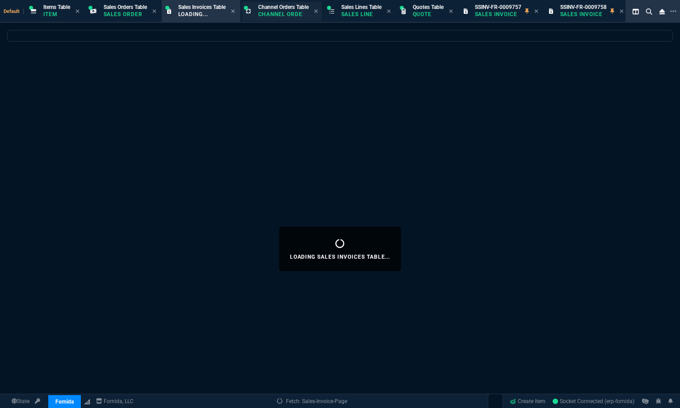
select select
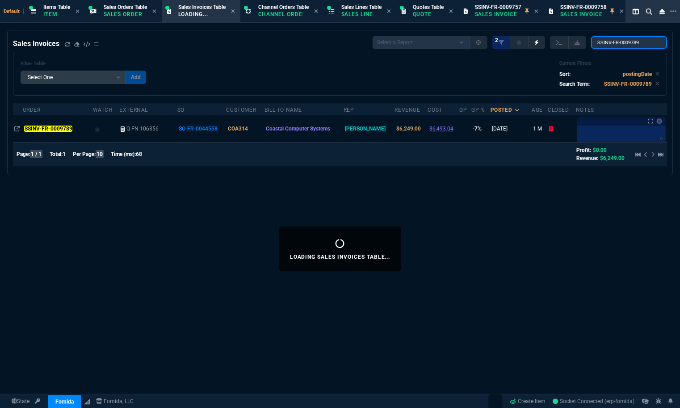
click at [615, 46] on input "SSINV-FR-0009789" at bounding box center [629, 42] width 76 height 13
paste input "94"
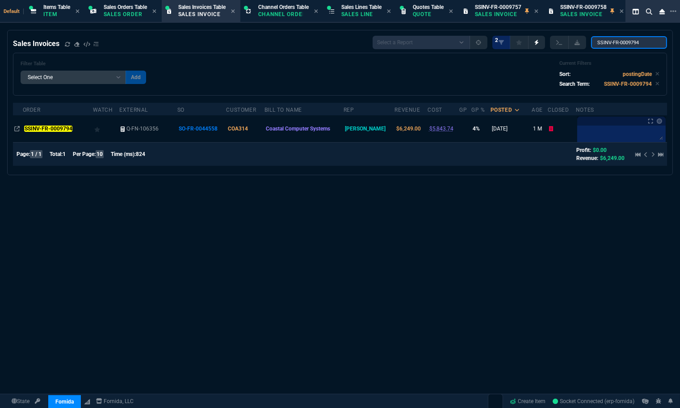
type input "SSINV-FR-0009794"
click at [63, 130] on mark "SSINV-FR-0009794" at bounding box center [48, 128] width 48 height 6
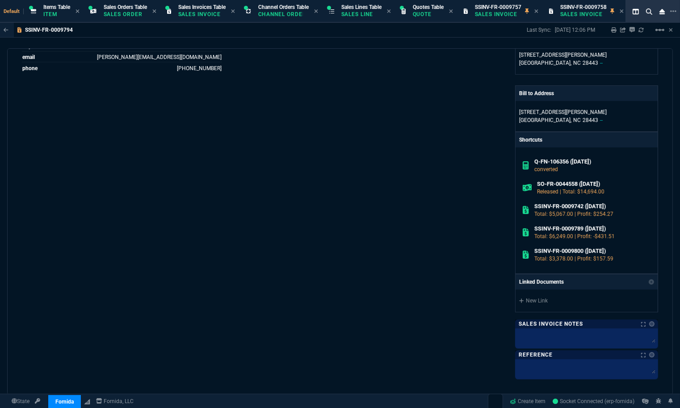
scroll to position [387, 0]
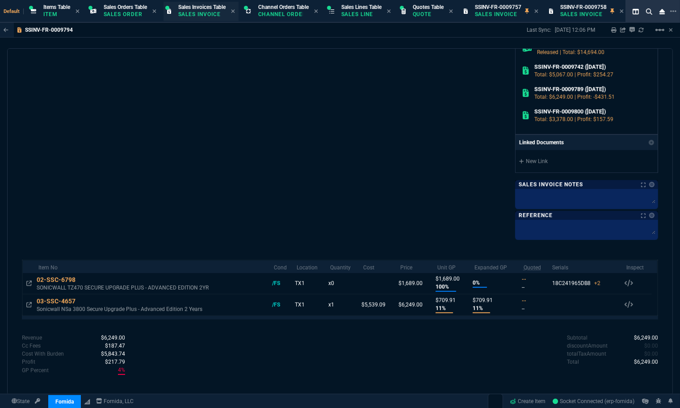
click at [198, 16] on p "Sales Invoice" at bounding box center [200, 14] width 45 height 7
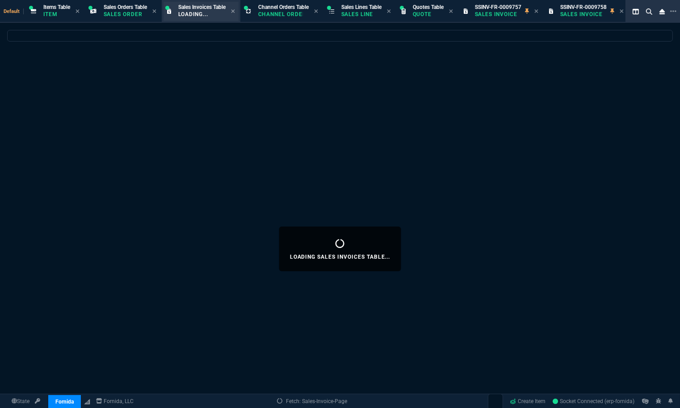
select select
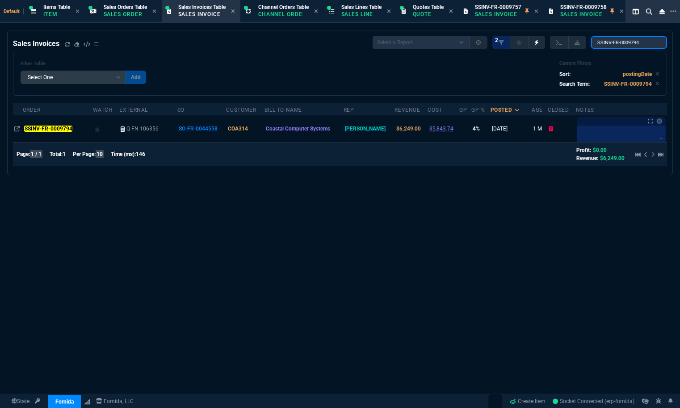
click at [618, 41] on input "SSINV-FR-0009794" at bounding box center [629, 42] width 76 height 13
paste input "5"
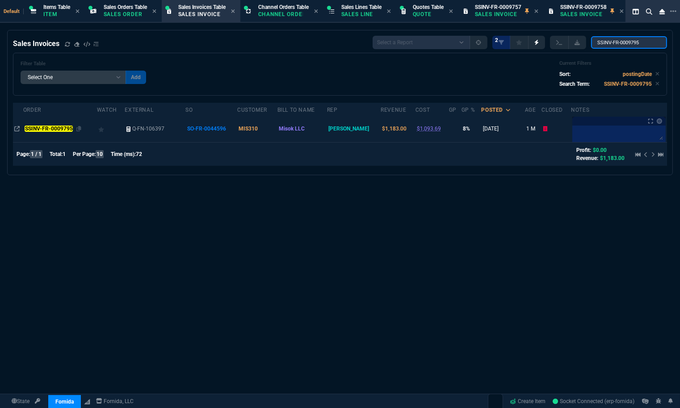
type input "SSINV-FR-0009795"
click at [53, 132] on mark "SSINV-FR-0009795" at bounding box center [49, 128] width 48 height 6
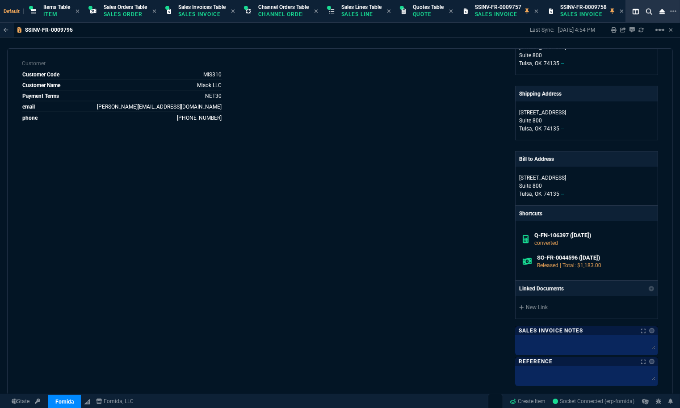
scroll to position [323, 0]
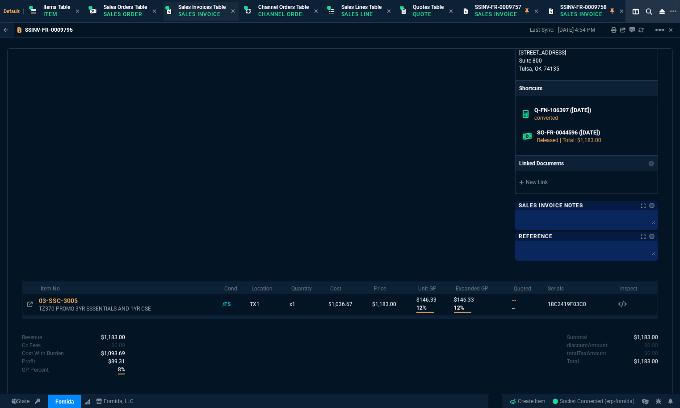
click at [209, 17] on p "Sales Invoice" at bounding box center [200, 14] width 45 height 7
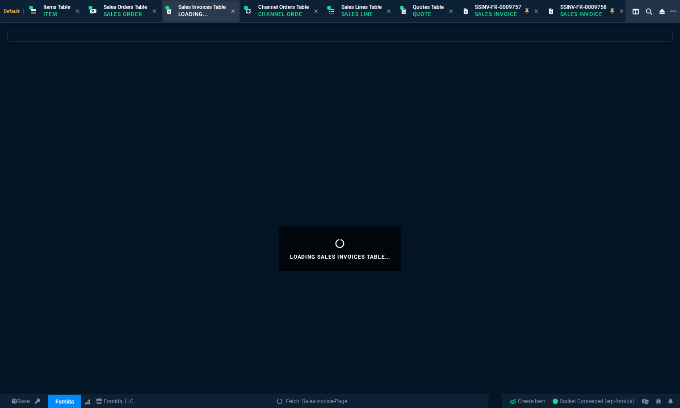
select select
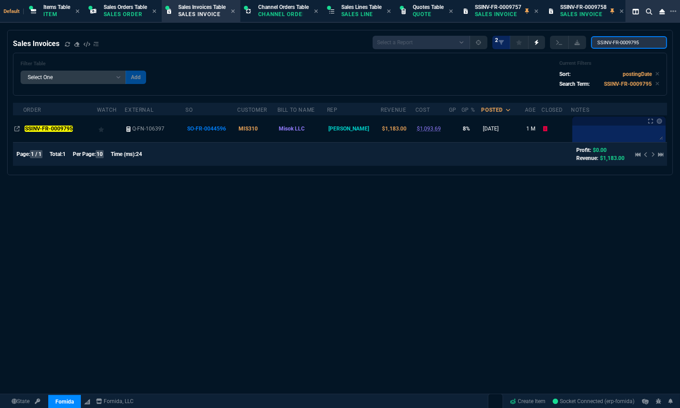
click at [621, 46] on input "SSINV-FR-0009795" at bounding box center [629, 42] width 76 height 13
paste input "6"
type input "SSINV-FR-0009796"
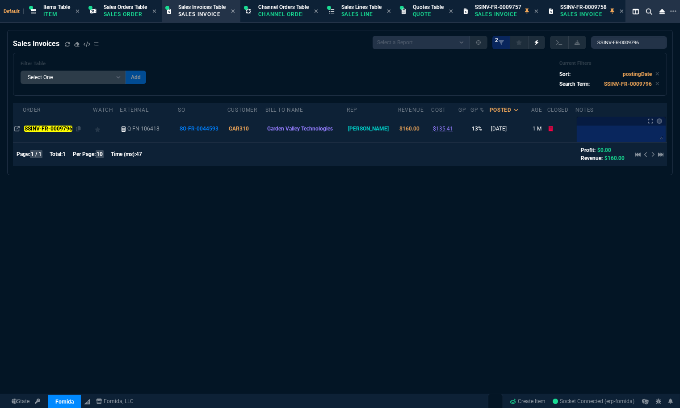
click at [69, 130] on mark "SSINV-FR-0009796" at bounding box center [48, 128] width 48 height 6
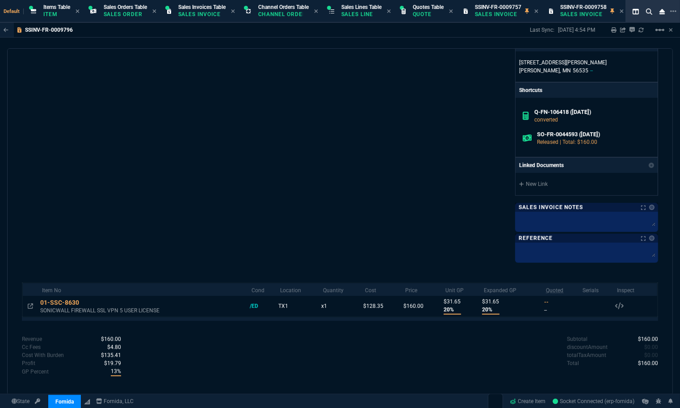
scroll to position [300, 0]
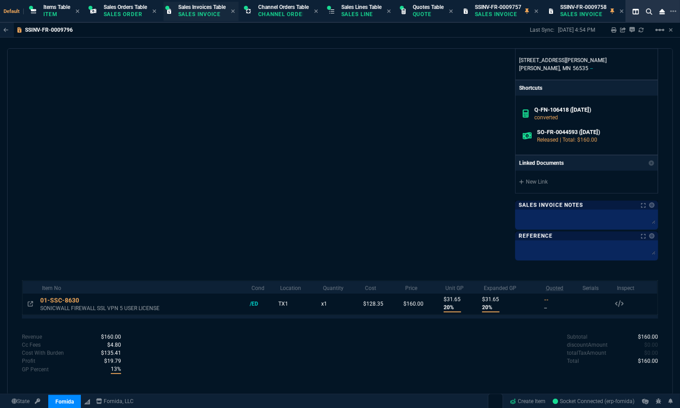
click at [203, 15] on p "Sales Invoice" at bounding box center [200, 14] width 45 height 7
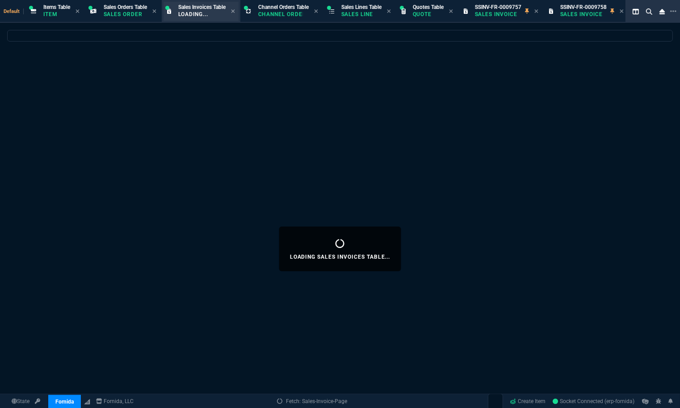
click at [222, 14] on p "Loading..." at bounding box center [200, 14] width 45 height 7
select select
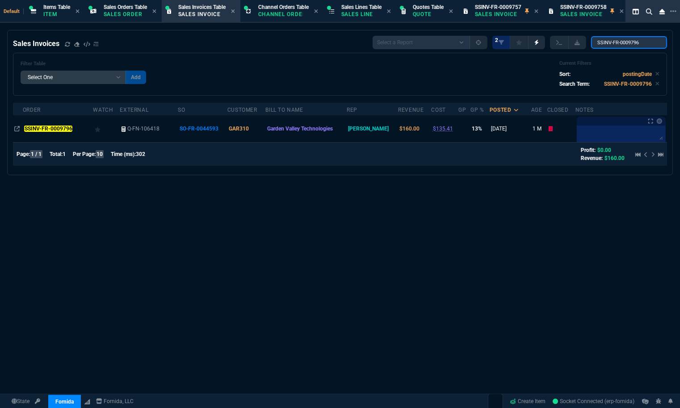
click at [626, 43] on input "SSINV-FR-0009796" at bounding box center [629, 42] width 76 height 13
paste input "9"
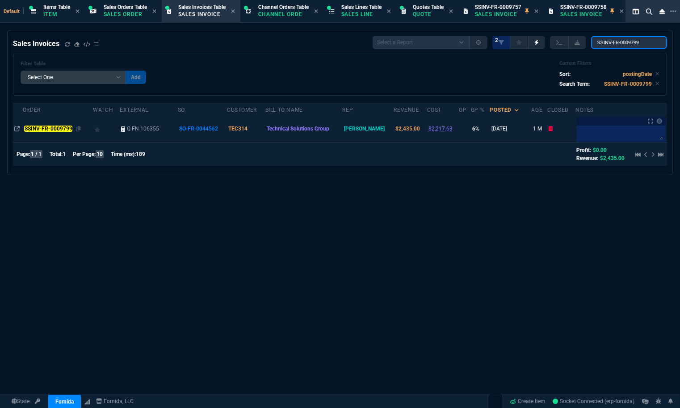
type input "SSINV-FR-0009799"
click at [54, 130] on mark "SSINV-FR-0009799" at bounding box center [48, 128] width 48 height 6
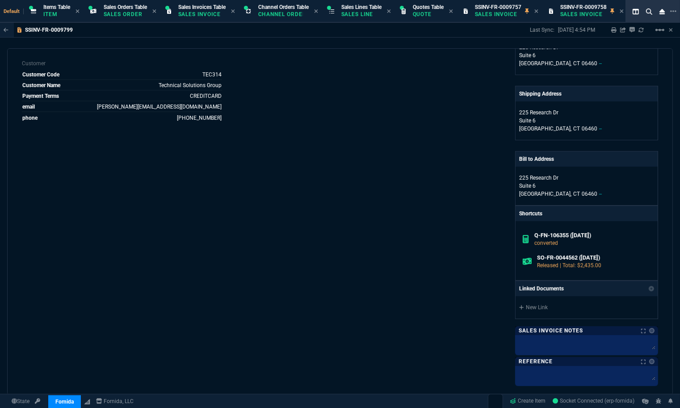
scroll to position [323, 0]
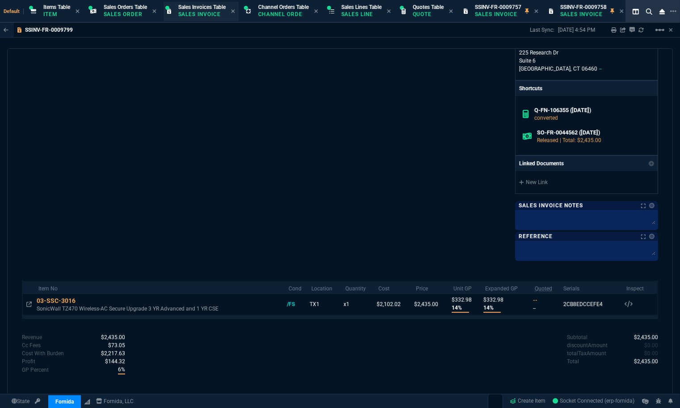
click at [202, 14] on p "Sales Invoice" at bounding box center [200, 14] width 45 height 7
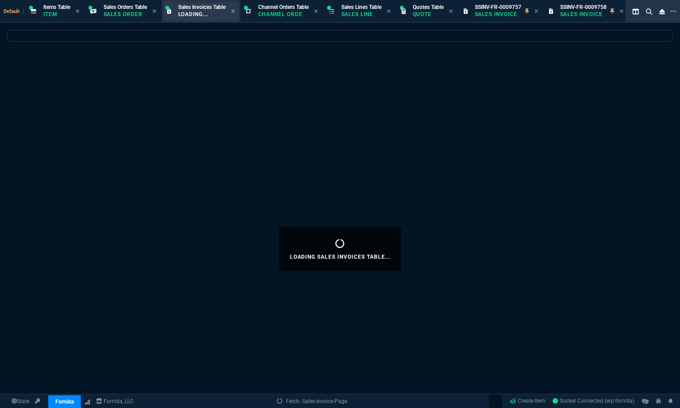
select select
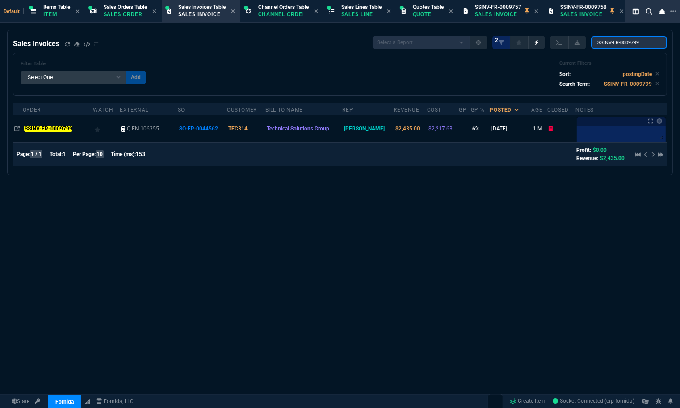
click at [616, 47] on input "SSINV-FR-0009799" at bounding box center [629, 42] width 76 height 13
paste input "800"
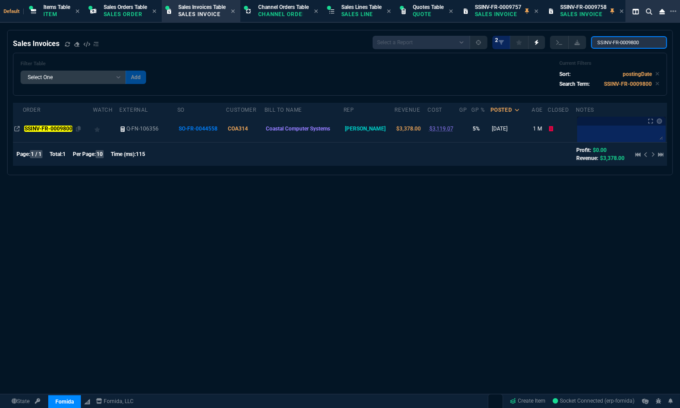
type input "SSINV-FR-0009800"
click at [52, 129] on mark "SSINV-FR-0009800" at bounding box center [48, 128] width 48 height 6
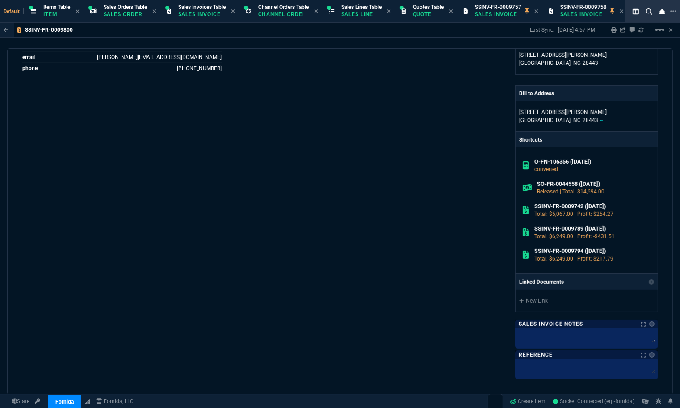
scroll to position [387, 0]
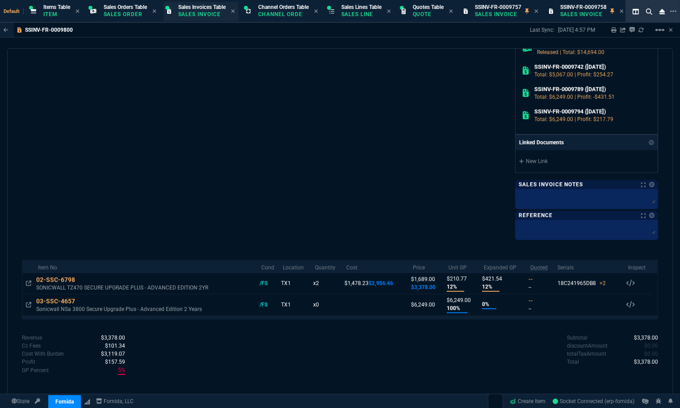
click at [190, 8] on span "Sales Invoices Table" at bounding box center [201, 7] width 47 height 6
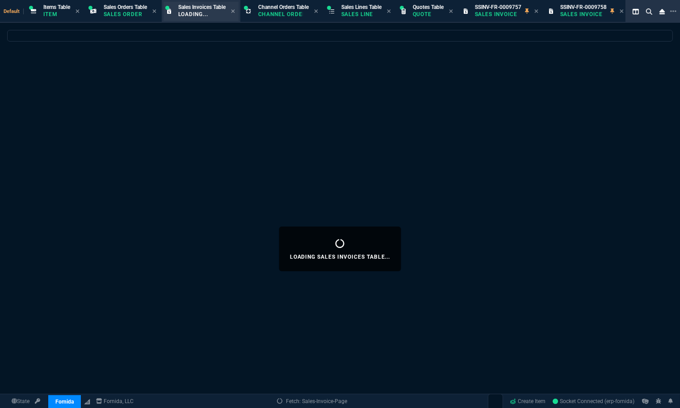
select select
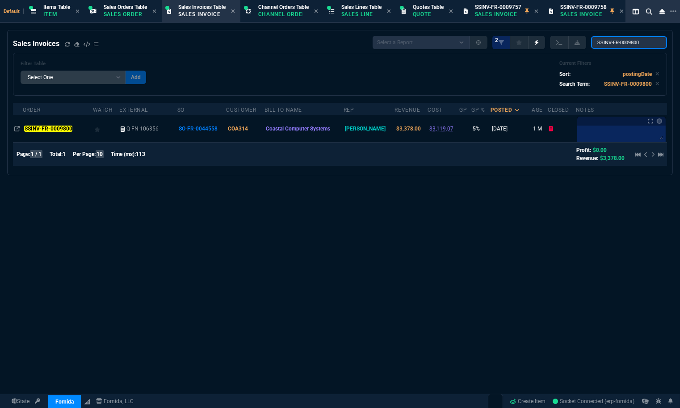
click at [614, 43] on input "SSINV-FR-0009800" at bounding box center [629, 42] width 76 height 13
paste input "7"
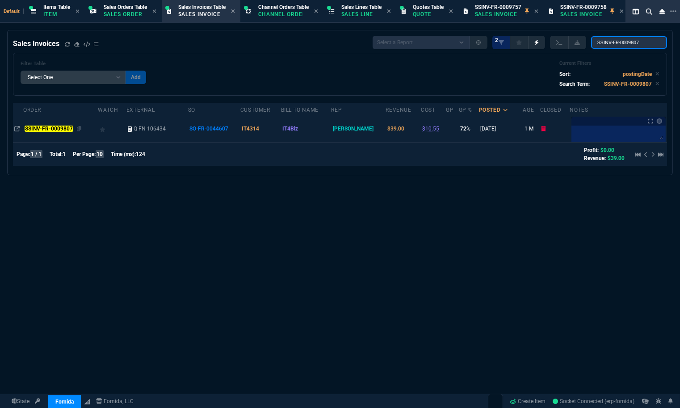
type input "SSINV-FR-0009807"
click at [65, 131] on mark "SSINV-FR-0009807" at bounding box center [49, 128] width 48 height 6
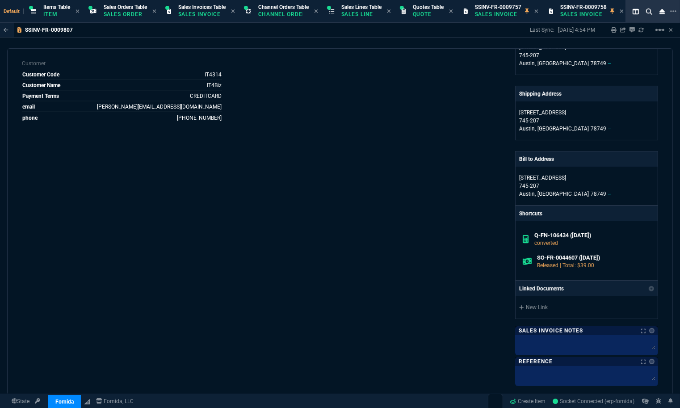
scroll to position [323, 0]
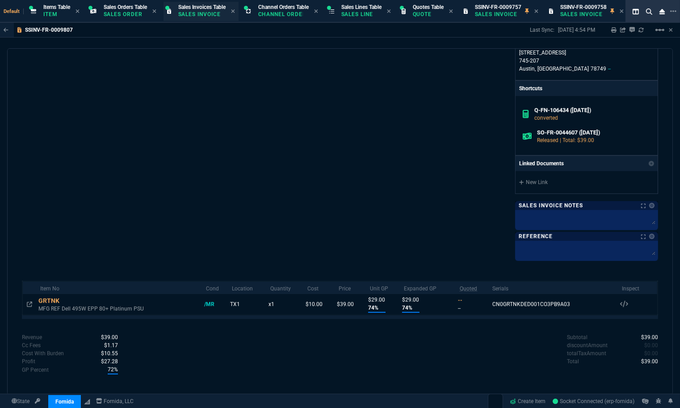
click at [209, 21] on div "Sales Invoices Table Sales Invoice" at bounding box center [200, 11] width 75 height 19
click at [209, 18] on p "Sales Invoice" at bounding box center [200, 14] width 45 height 7
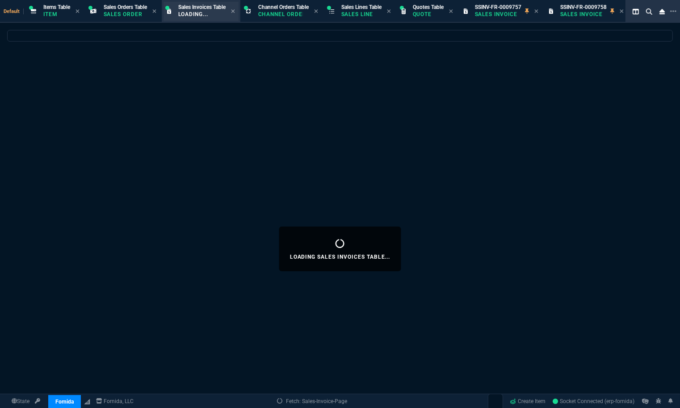
select select
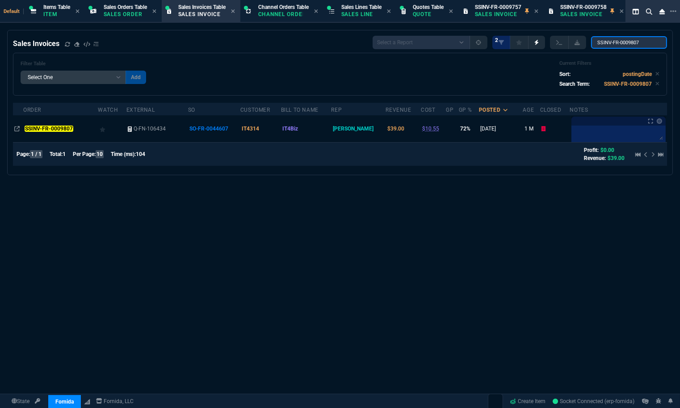
click at [613, 45] on input "SSINV-FR-0009807" at bounding box center [629, 42] width 76 height 13
paste input "10"
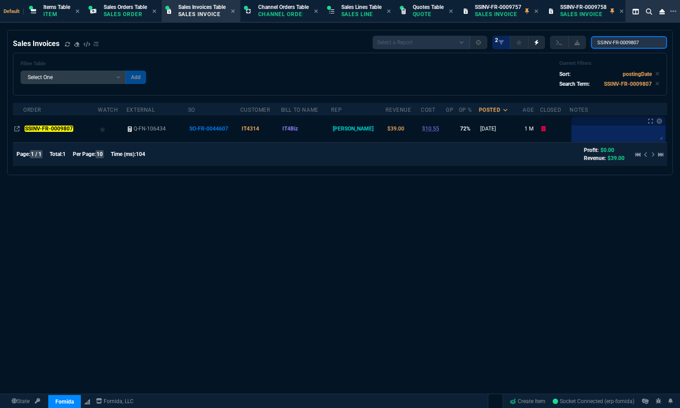
type input "SSINV-FR-0009810"
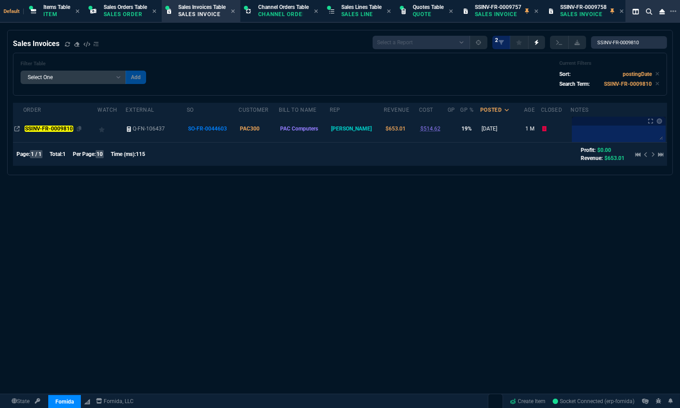
click at [57, 131] on mark "SSINV-FR-0009810" at bounding box center [49, 128] width 48 height 6
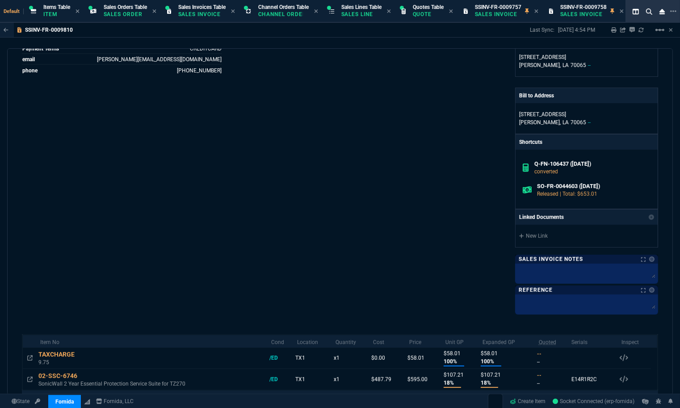
scroll to position [320, 0]
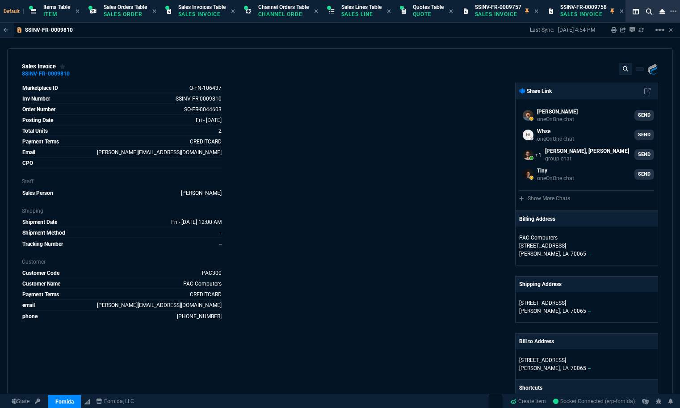
select select "12: [PERSON_NAME]"
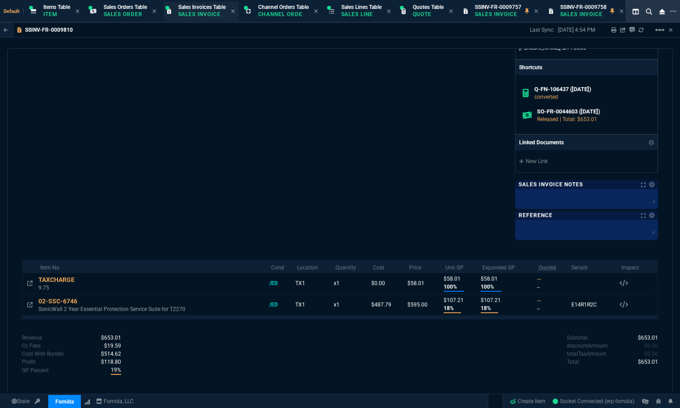
click at [207, 15] on p "Sales Invoice" at bounding box center [200, 14] width 45 height 7
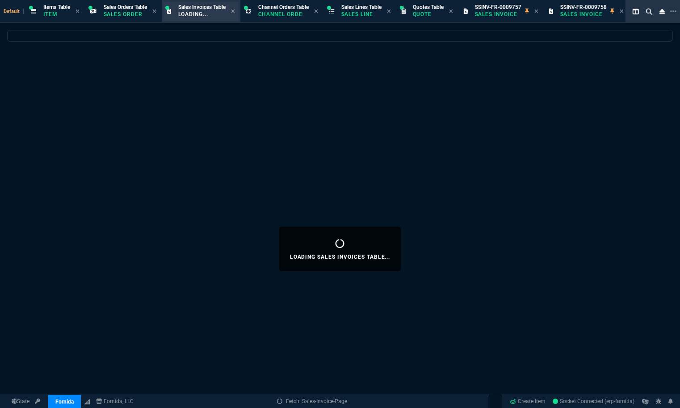
select select
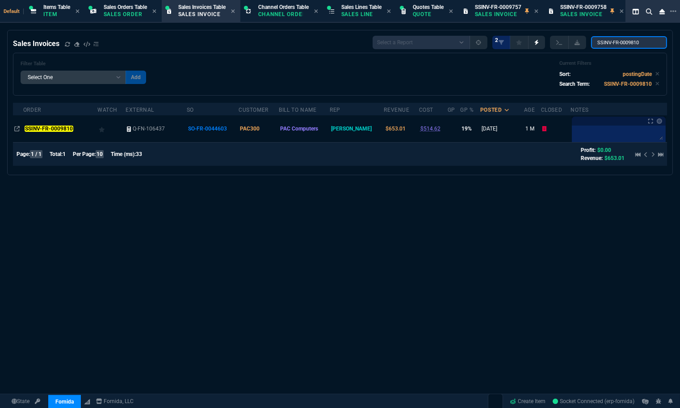
click at [636, 39] on input "SSINV-FR-0009810" at bounding box center [629, 42] width 76 height 13
paste input "1"
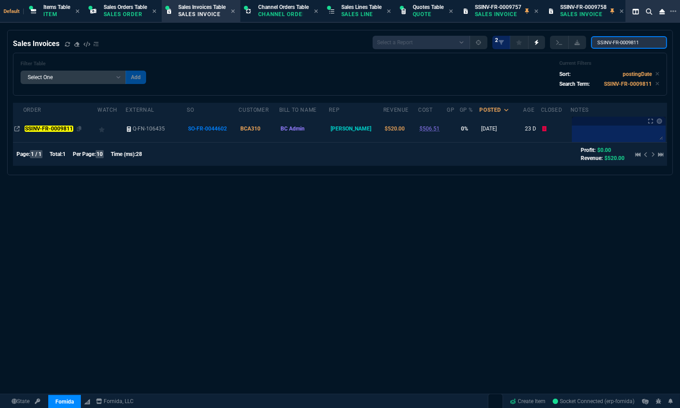
type input "SSINV-FR-0009811"
click at [50, 135] on td "SSINV-FR-0009811" at bounding box center [60, 128] width 74 height 27
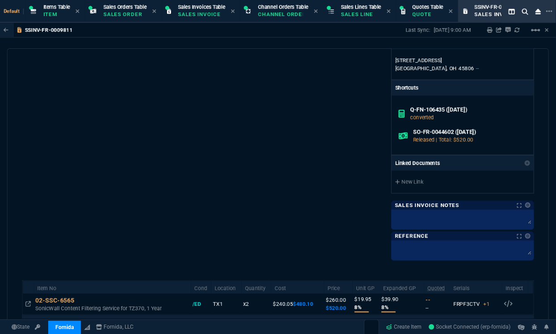
scroll to position [299, 0]
click at [318, 10] on icon at bounding box center [316, 11] width 4 height 4
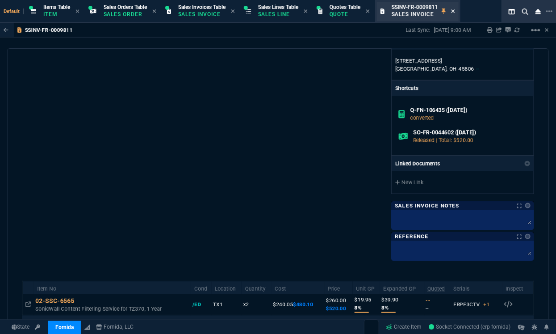
click at [455, 10] on icon at bounding box center [453, 10] width 4 height 5
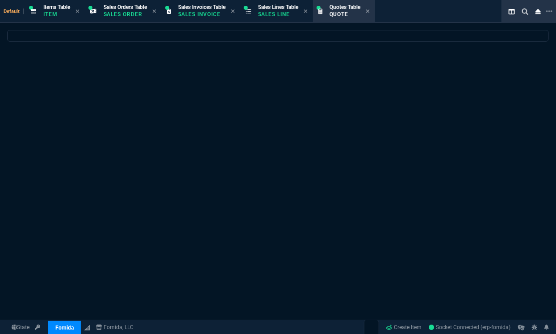
select select
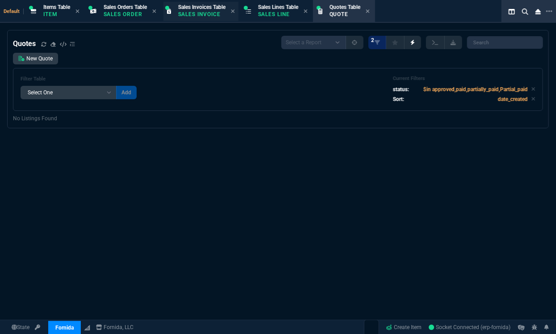
click at [205, 8] on span "Sales Invoices Table" at bounding box center [201, 7] width 47 height 6
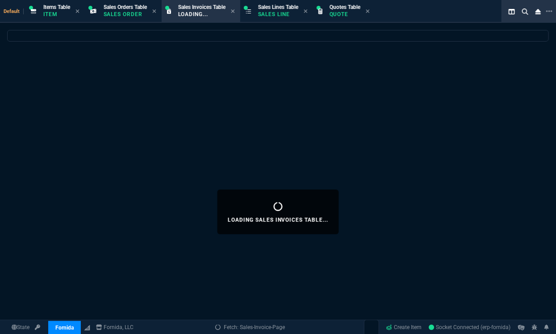
select select
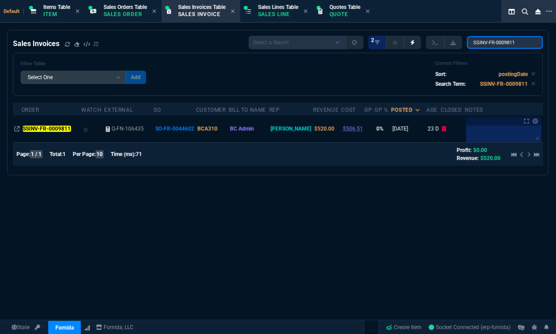
click at [491, 44] on input "SSINV-FR-0009811" at bounding box center [505, 42] width 76 height 13
paste input "2"
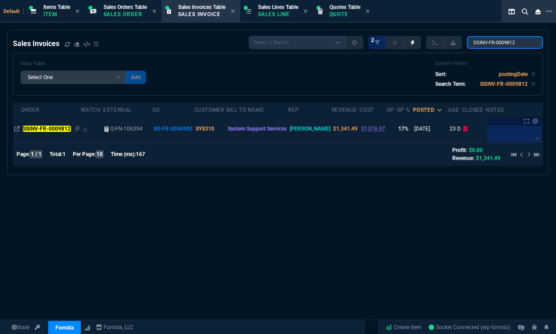
type input "SSINV-FR-0009812"
click at [53, 128] on mark "SSINV-FR-0009812" at bounding box center [47, 128] width 48 height 6
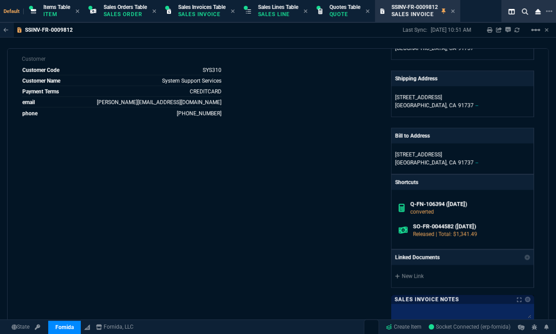
scroll to position [380, 0]
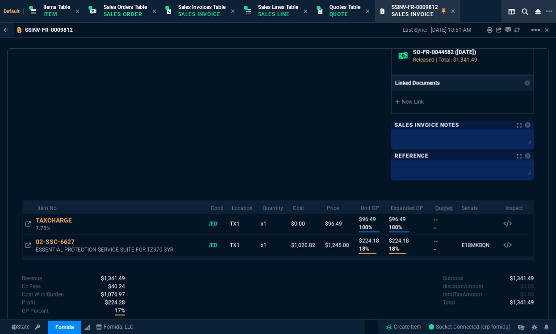
click at [209, 17] on p "Sales Invoice" at bounding box center [200, 14] width 45 height 7
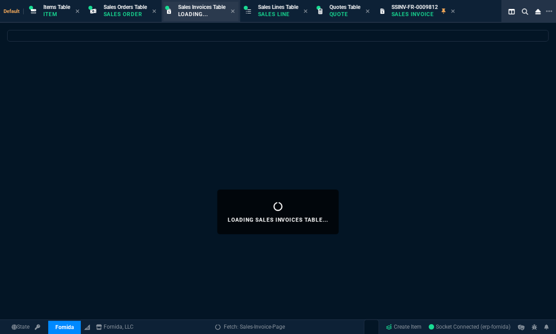
select select
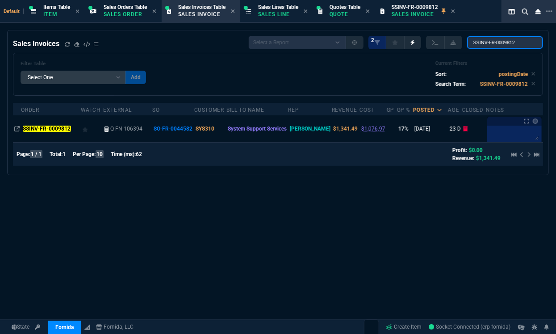
click at [488, 41] on input "SSINV-FR-0009812" at bounding box center [505, 42] width 76 height 13
paste input "3"
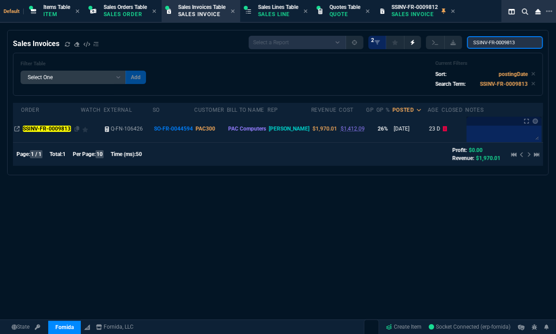
type input "SSINV-FR-0009813"
click at [49, 121] on td "SSINV-FR-0009813" at bounding box center [51, 128] width 60 height 27
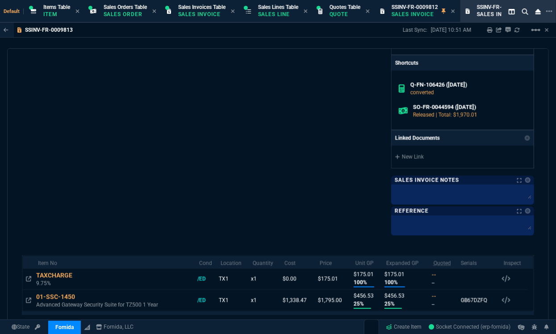
scroll to position [382, 0]
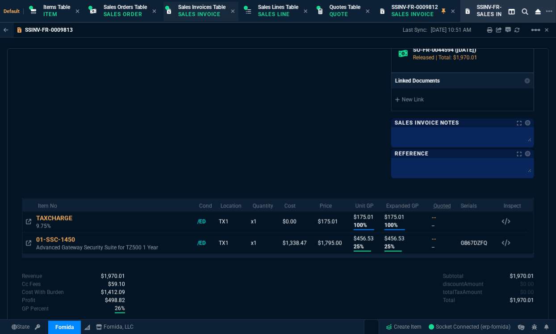
click at [192, 13] on p "Sales Invoice" at bounding box center [200, 14] width 45 height 7
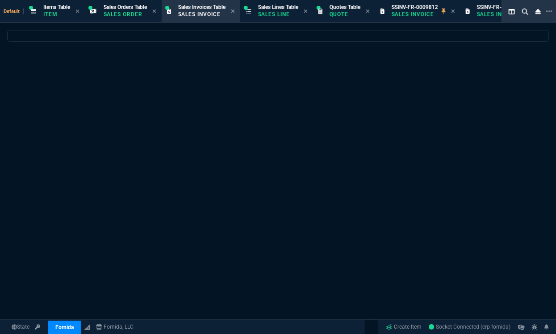
select select
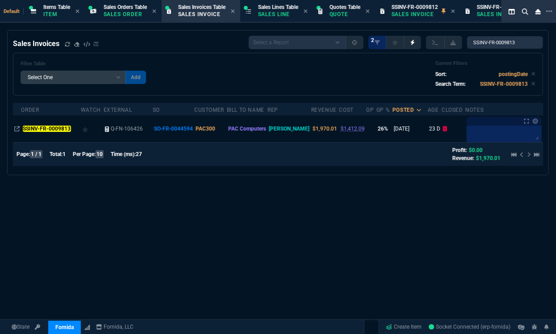
click at [394, 71] on div "Filter Table Select One Add Filter () Age () Bill To Name (billToName) Closed (…" at bounding box center [278, 74] width 515 height 28
click at [440, 218] on div "Sales Invoices Select a Report MSP Invoices Vanessa Feb RodneyInvoices --- dupl…" at bounding box center [278, 212] width 556 height 364
click at [506, 42] on input "SSINV-FR-0009813" at bounding box center [505, 42] width 76 height 13
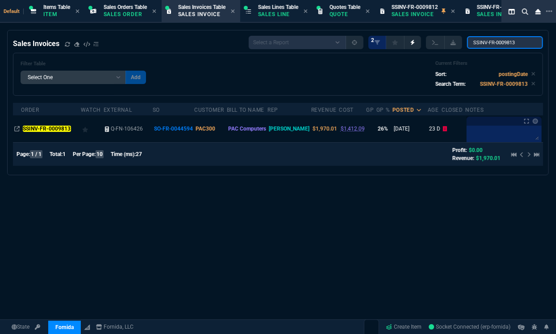
paste input "4"
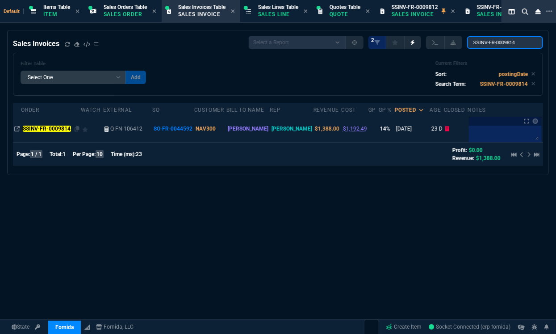
type input "SSINV-FR-0009814"
click at [64, 130] on mark "SSINV-FR-0009814" at bounding box center [47, 128] width 48 height 6
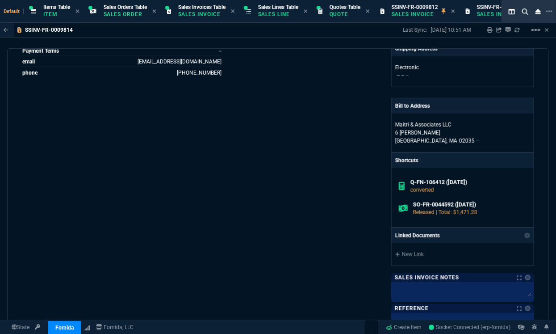
scroll to position [398, 0]
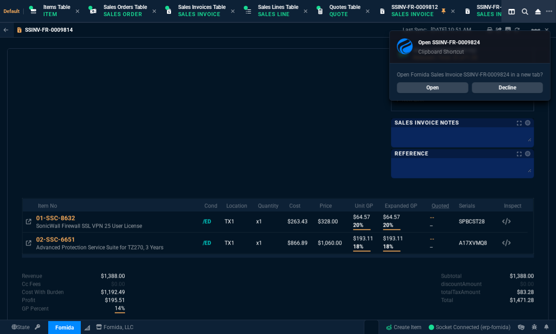
click at [491, 87] on link "Decline" at bounding box center [507, 87] width 71 height 11
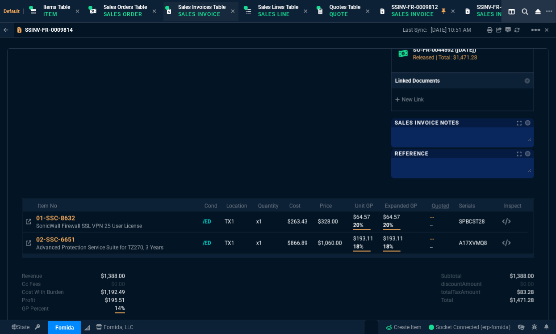
click at [218, 18] on div "Sales Invoices Table Sales Invoice" at bounding box center [201, 12] width 47 height 16
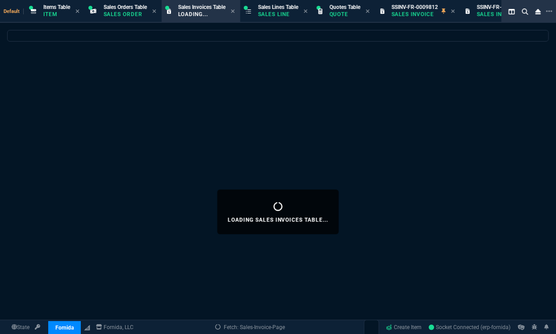
select select
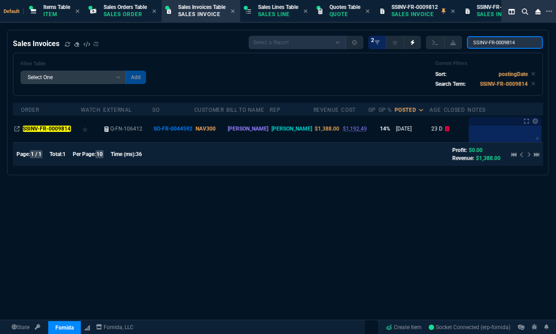
click at [490, 45] on input "SSINV-FR-0009814" at bounding box center [505, 42] width 76 height 13
paste input "24*"
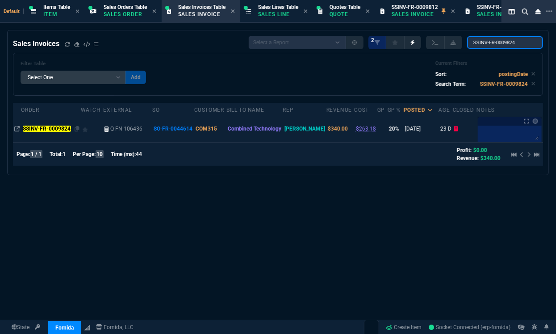
type input "SSINV-FR-0009824"
click at [60, 125] on mark "SSINV-FR-0009824" at bounding box center [47, 128] width 48 height 6
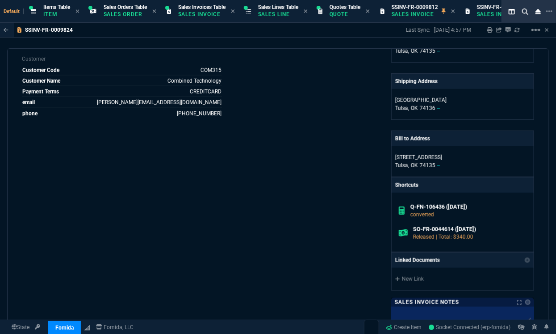
scroll to position [361, 0]
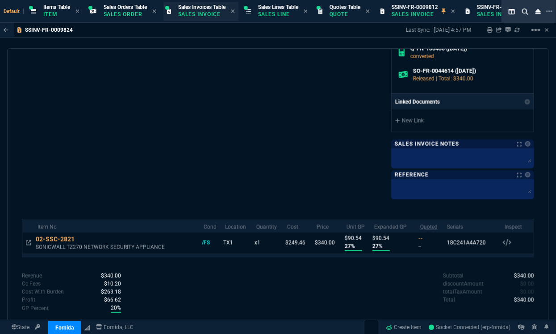
drag, startPoint x: 183, startPoint y: 11, endPoint x: 189, endPoint y: 13, distance: 6.8
click at [183, 11] on p "Sales Invoice" at bounding box center [200, 14] width 45 height 7
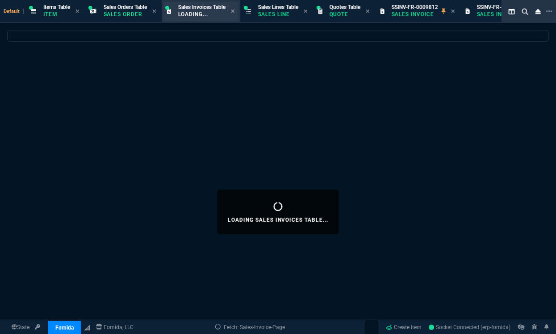
select select
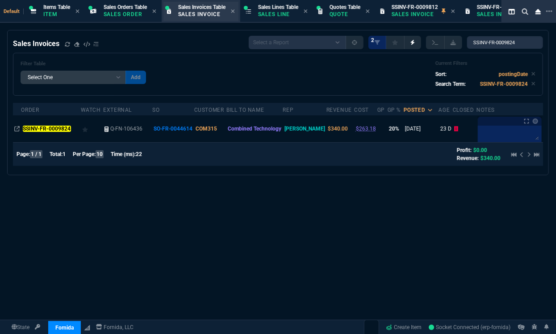
click at [189, 13] on p "Sales Invoice" at bounding box center [200, 14] width 45 height 7
click at [493, 44] on input "SSINV-FR-0009824" at bounding box center [505, 42] width 76 height 13
paste input "3"
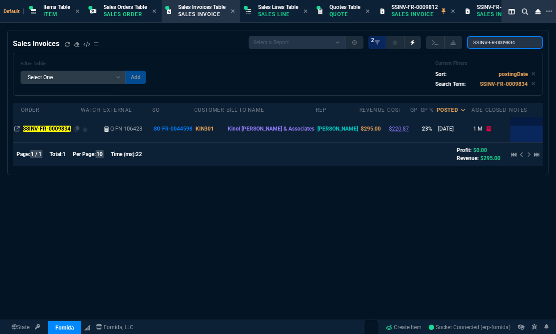
type input "SSINV-FR-0009834"
click at [49, 128] on mark "SSINV-FR-0009834" at bounding box center [47, 128] width 48 height 6
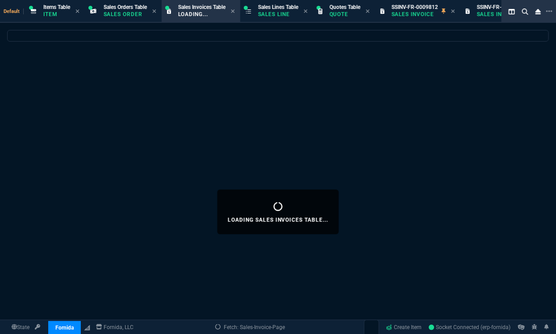
select select
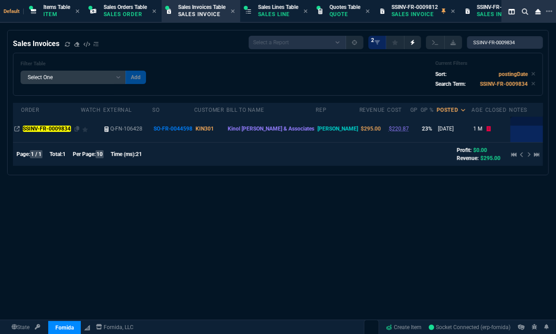
click at [52, 128] on mark "SSINV-FR-0009834" at bounding box center [47, 128] width 48 height 6
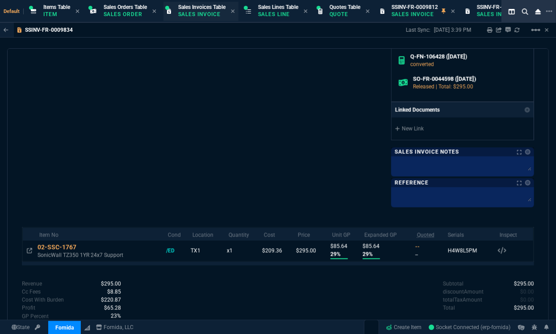
click at [194, 17] on p "Sales Invoice" at bounding box center [200, 14] width 45 height 7
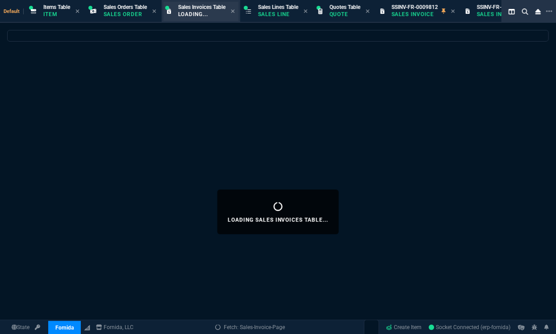
click at [195, 16] on p "Loading..." at bounding box center [200, 14] width 45 height 7
select select
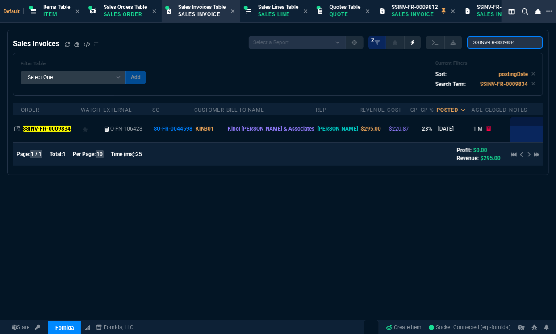
click at [500, 46] on input "SSINV-FR-0009834" at bounding box center [505, 42] width 76 height 13
paste input "8"
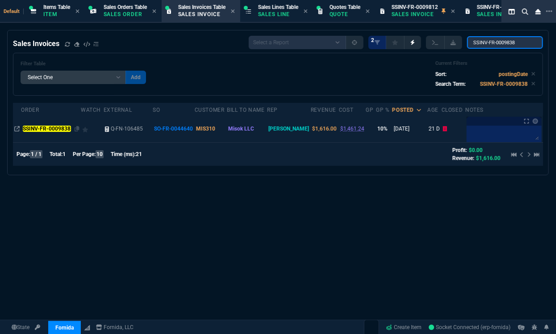
type input "SSINV-FR-0009838"
click at [49, 127] on mark "SSINV-FR-0009838" at bounding box center [47, 128] width 48 height 6
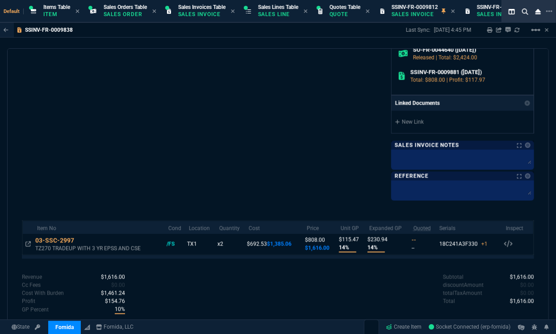
scroll to position [407, 0]
click at [185, 16] on p "Sales Invoice" at bounding box center [200, 14] width 45 height 7
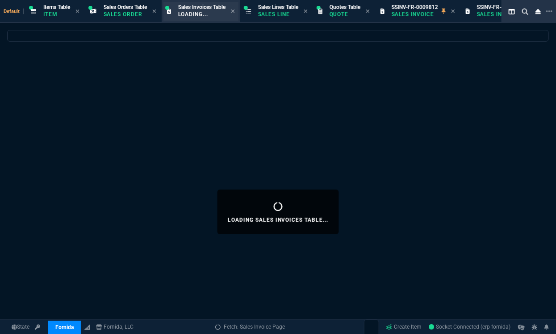
select select
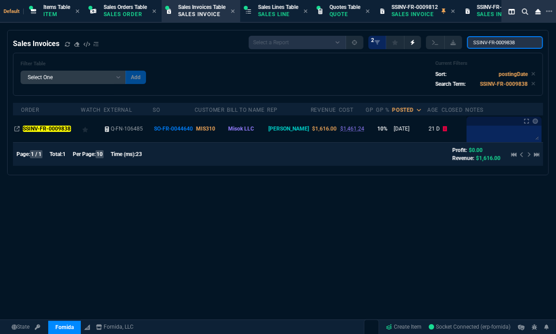
click at [500, 41] on input "SSINV-FR-0009838" at bounding box center [505, 42] width 76 height 13
paste input "9"
type input "SSINV-FR-0009839"
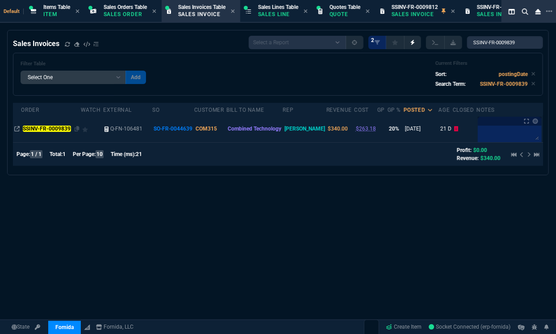
click at [37, 131] on mark "SSINV-FR-0009839" at bounding box center [47, 128] width 48 height 6
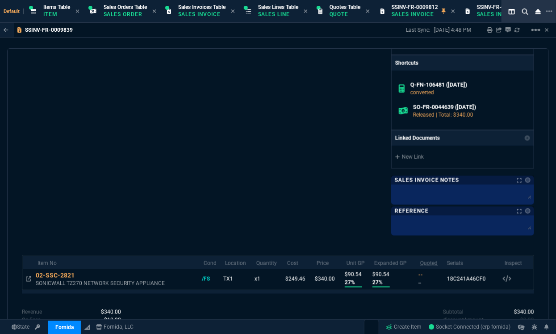
scroll to position [361, 0]
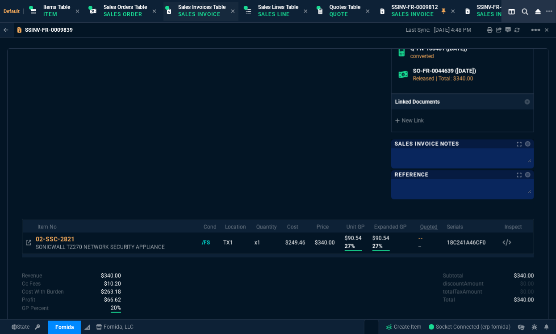
click at [196, 18] on div "Sales Invoices Table Sales Invoice" at bounding box center [201, 12] width 47 height 16
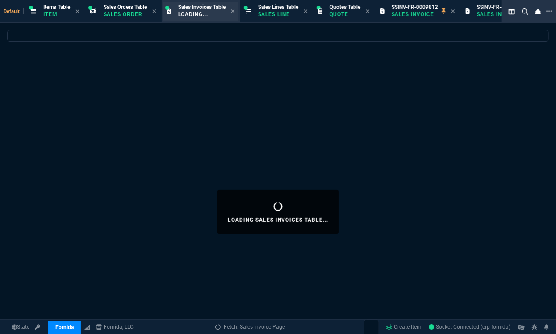
click at [197, 17] on p "Loading..." at bounding box center [200, 14] width 45 height 7
select select
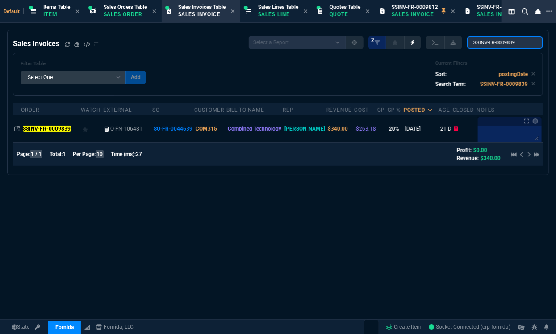
click at [492, 46] on input "SSINV-FR-0009839" at bounding box center [505, 42] width 76 height 13
paste input "40"
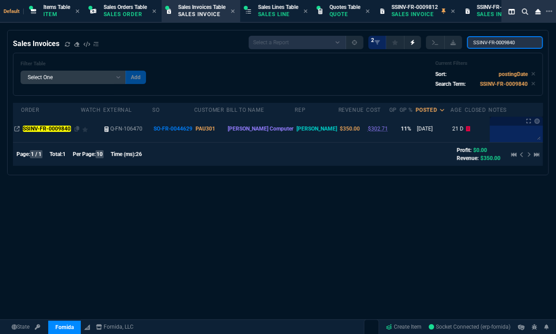
type input "SSINV-FR-0009840"
click at [61, 130] on mark "SSINV-FR-0009840" at bounding box center [47, 128] width 48 height 6
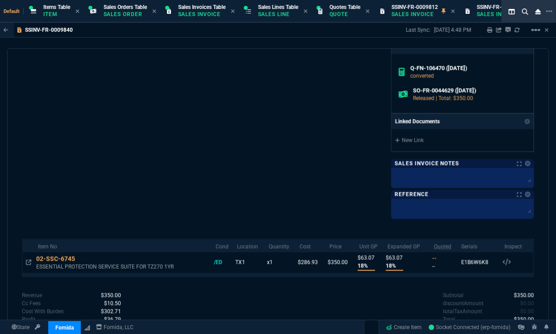
scroll to position [385, 0]
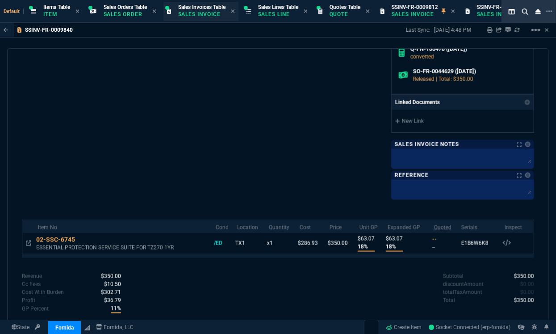
click at [215, 17] on p "Sales Invoice" at bounding box center [200, 14] width 45 height 7
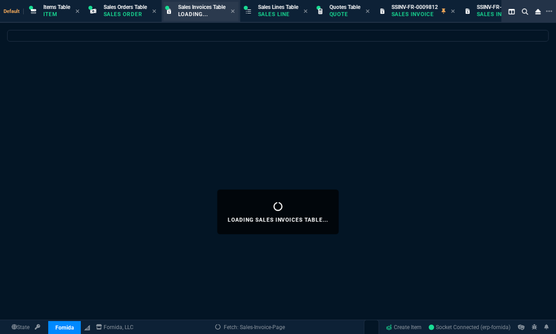
click at [213, 17] on p "Loading..." at bounding box center [200, 14] width 45 height 7
select select
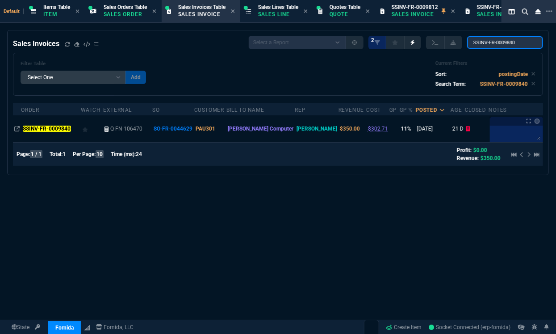
click at [497, 42] on input "SSINV-FR-0009840" at bounding box center [505, 42] width 76 height 13
paste input "1"
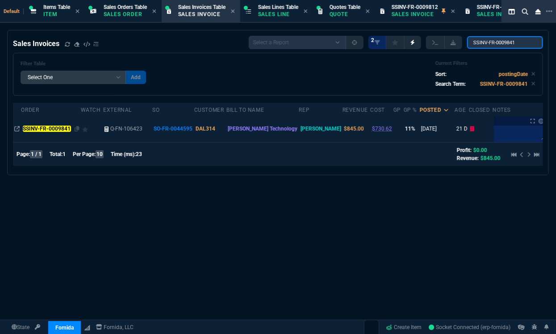
type input "SSINV-FR-0009841"
click at [49, 127] on mark "SSINV-FR-0009841" at bounding box center [47, 128] width 48 height 6
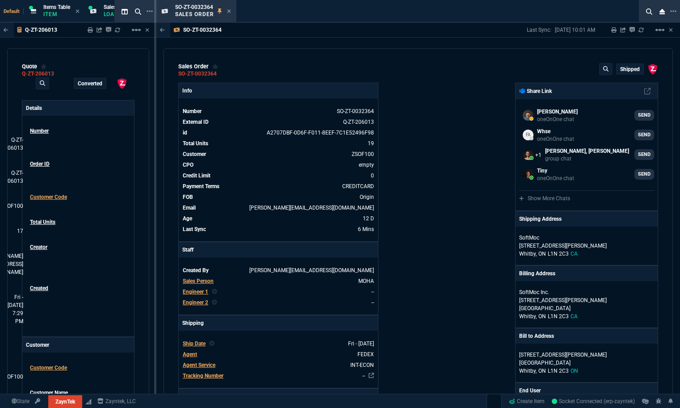
select select "12: [PERSON_NAME]"
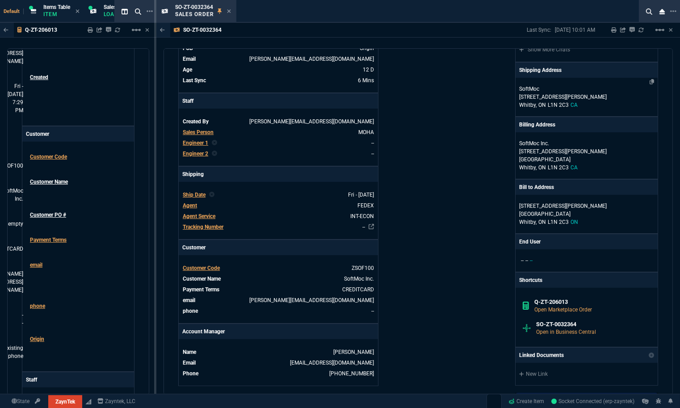
click at [538, 100] on p "[STREET_ADDRESS][PERSON_NAME]" at bounding box center [586, 97] width 135 height 8
select select "CA"
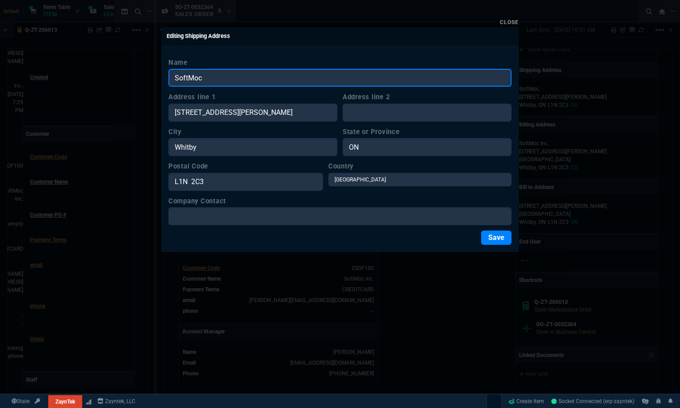
click at [213, 77] on input "SoftMoc" at bounding box center [339, 78] width 343 height 18
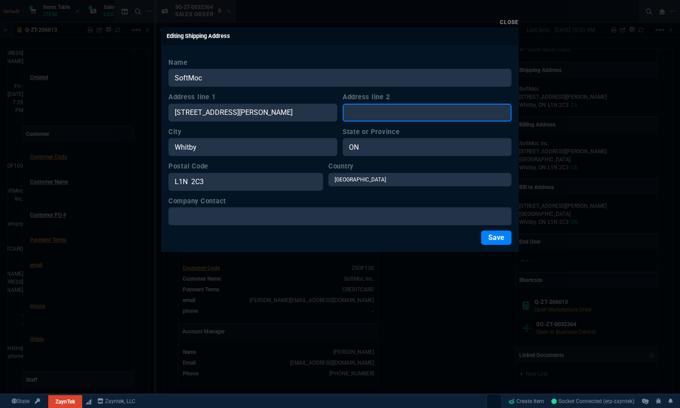
click at [418, 117] on input "Address line 2" at bounding box center [427, 113] width 169 height 18
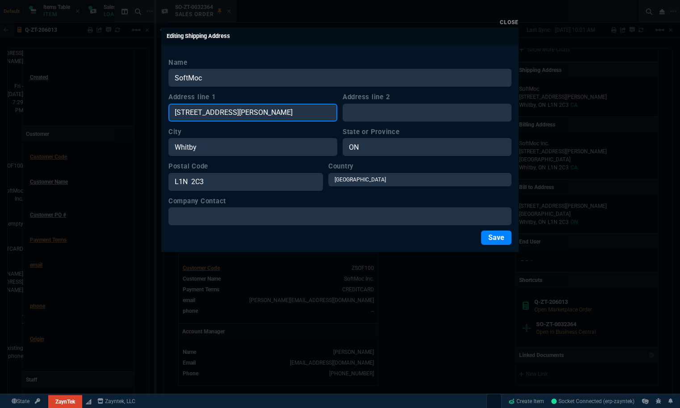
click at [239, 114] on input "[STREET_ADDRESS][PERSON_NAME]" at bounding box center [252, 113] width 169 height 18
click at [258, 109] on input "[STREET_ADDRESS][PERSON_NAME]" at bounding box center [252, 113] width 169 height 18
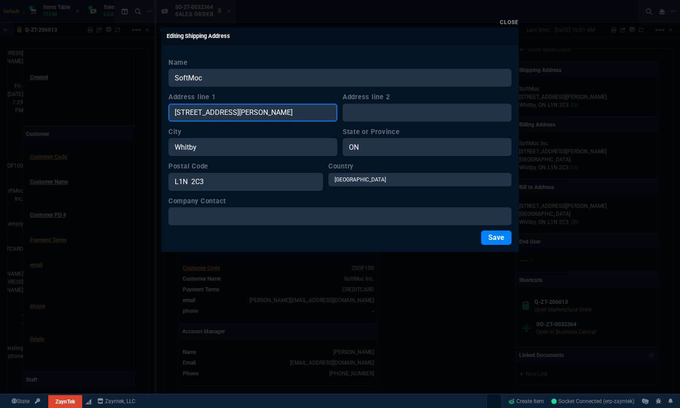
click at [258, 109] on input "[STREET_ADDRESS][PERSON_NAME]" at bounding box center [252, 113] width 169 height 18
click at [258, 109] on input "1400 Hopkins Street" at bounding box center [252, 113] width 169 height 18
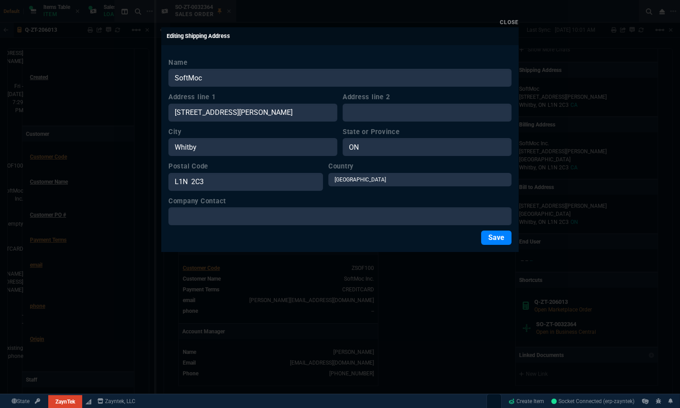
click at [425, 167] on label "Country" at bounding box center [419, 166] width 183 height 10
click at [268, 171] on label "Postal Code" at bounding box center [245, 166] width 155 height 10
click at [268, 173] on input "L1N 2C3" at bounding box center [245, 182] width 155 height 18
click at [268, 171] on label "Postal Code" at bounding box center [245, 166] width 155 height 10
click at [268, 173] on input "L1N 2C3" at bounding box center [245, 182] width 155 height 18
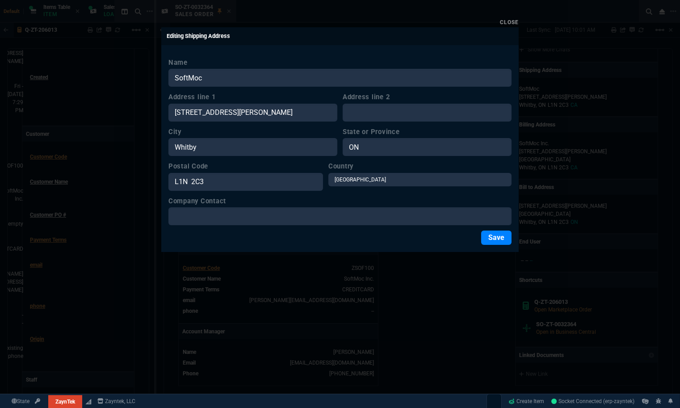
click at [268, 171] on label "Postal Code" at bounding box center [245, 166] width 155 height 10
click at [268, 173] on input "L1N 2C3" at bounding box center [245, 182] width 155 height 18
drag, startPoint x: 267, startPoint y: 172, endPoint x: 253, endPoint y: 176, distance: 13.9
click at [253, 176] on input "L1N 2C3" at bounding box center [245, 182] width 155 height 18
click at [245, 179] on input "L1N 2C3" at bounding box center [245, 182] width 155 height 18
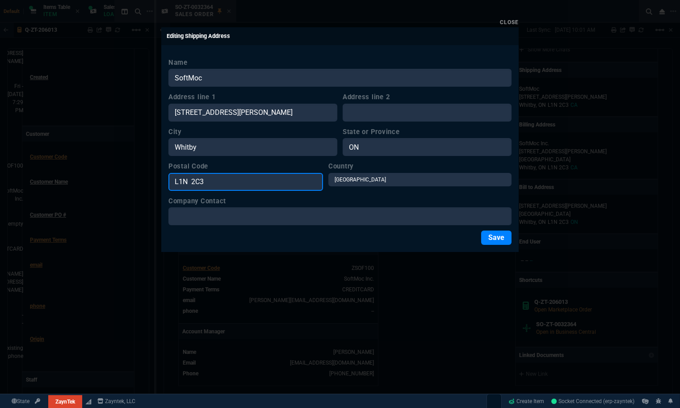
click at [245, 179] on input "L1N 2C3" at bounding box center [245, 182] width 155 height 18
click at [457, 303] on div at bounding box center [340, 204] width 680 height 408
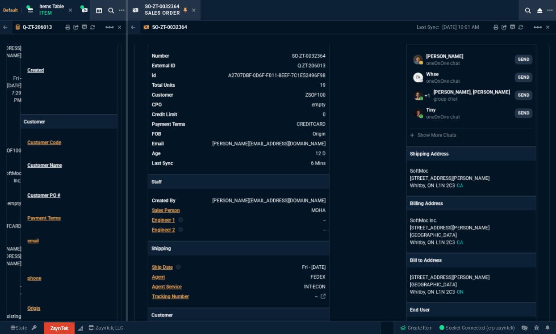
scroll to position [49, 0]
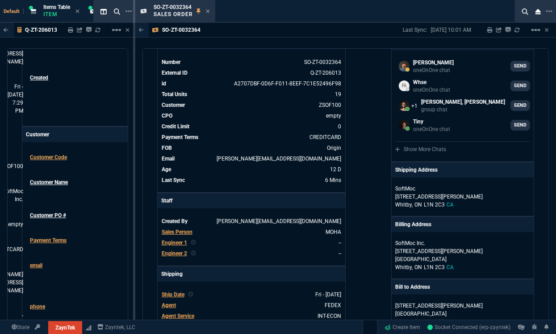
click at [374, 138] on div "ZaynTek, LLC 2609 Technology Dr Suite 200 Plano, TX 75074 Share Link Carlos Oca…" at bounding box center [440, 322] width 188 height 578
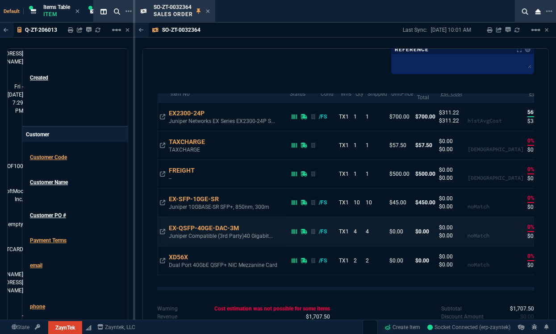
scroll to position [629, 0]
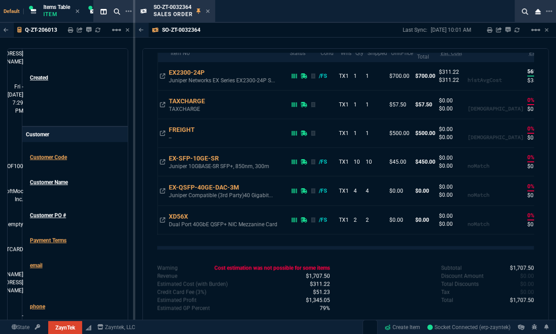
click at [224, 288] on div "Credit Card Fee (3%) $51.23" at bounding box center [243, 292] width 173 height 8
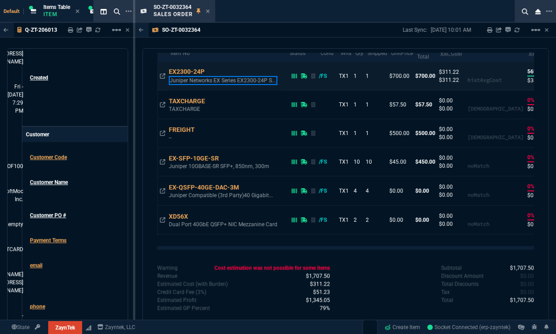
click at [218, 81] on p "Juniper Networks EX Series EX2300-24P S..." at bounding box center [223, 80] width 109 height 9
copy p "Juniper Networks EX Series EX2300-24P S..."
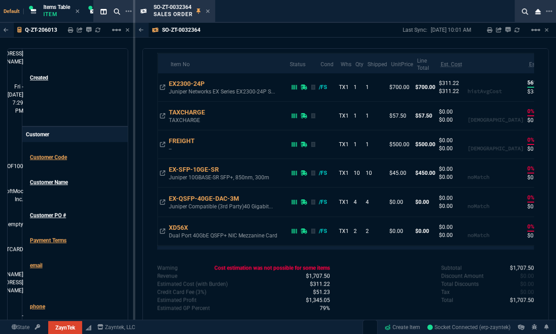
click at [404, 44] on div "SO-ZT-0032364 Last Sync: 8/12/25, 10:01 AM Sharing SO-ZT-0032364 Link Dev Link …" at bounding box center [345, 199] width 421 height 352
click at [414, 299] on div "Subtotal $1,707.50 Discount Amount $0.00 Total Discounts $0.00 Tax $0.00 Total …" at bounding box center [440, 284] width 188 height 41
click at [205, 94] on p "Juniper Networks EX Series EX2300-24P S..." at bounding box center [223, 92] width 109 height 9
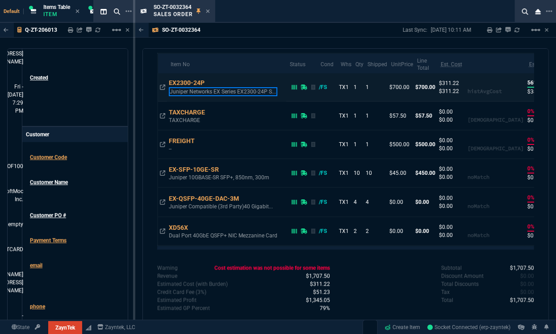
click at [243, 92] on p "Juniper Networks EX Series EX2300-24P S..." at bounding box center [223, 92] width 109 height 9
copy p "Juniper Networks EX Series EX2300-24P S..."
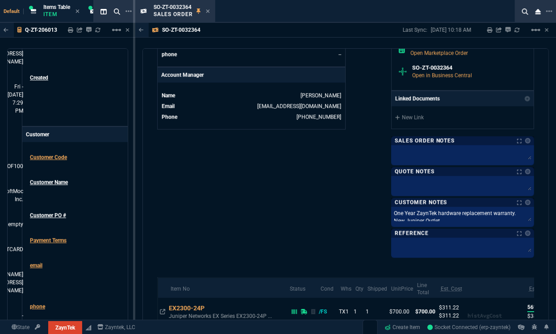
click at [208, 10] on icon at bounding box center [208, 11] width 4 height 4
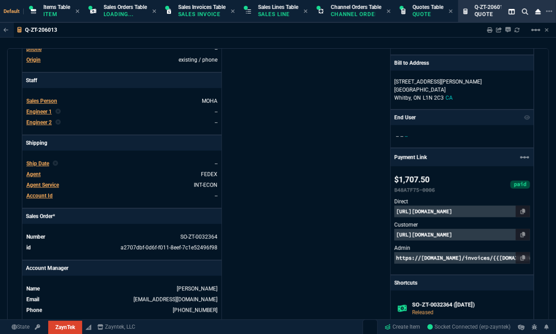
scroll to position [198, 0]
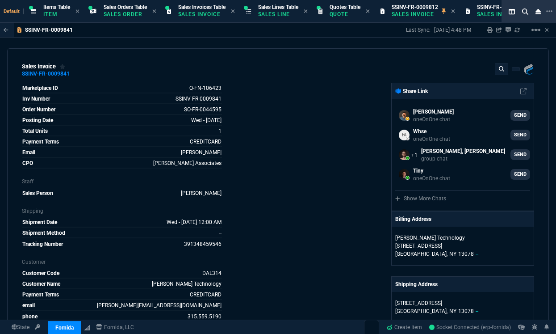
select select "12: [PERSON_NAME]"
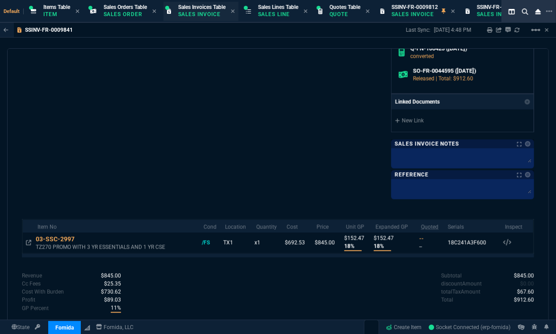
click at [204, 5] on span "Sales Invoices Table" at bounding box center [201, 7] width 47 height 6
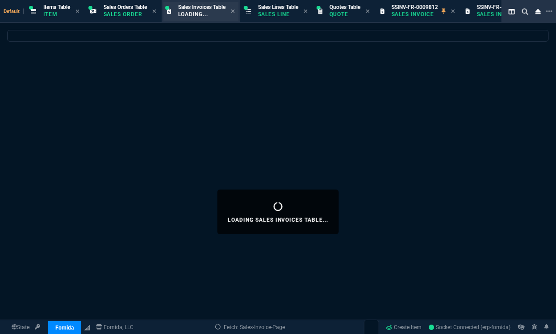
select select
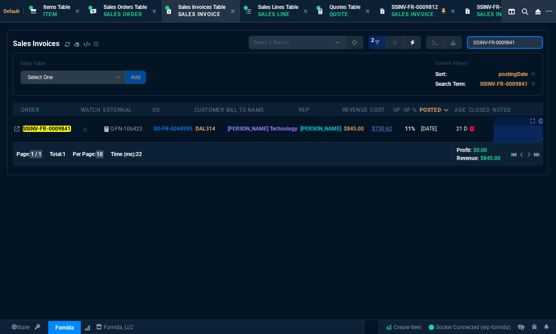
click at [493, 43] on input "SSINV-FR-0009841" at bounding box center [505, 42] width 76 height 13
paste input "2"
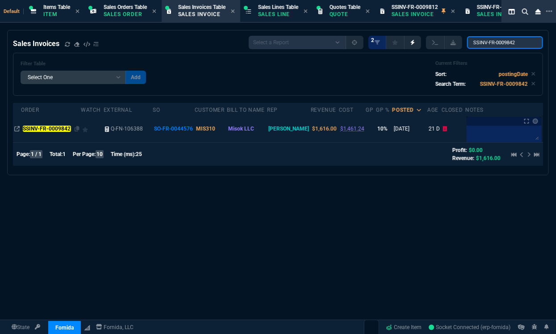
type input "SSINV-FR-0009842"
click at [62, 126] on mark "SSINV-FR-0009842" at bounding box center [47, 128] width 48 height 6
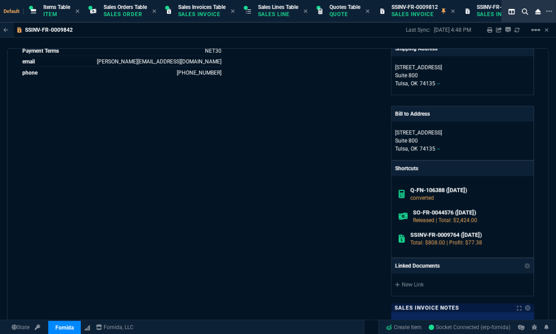
scroll to position [407, 0]
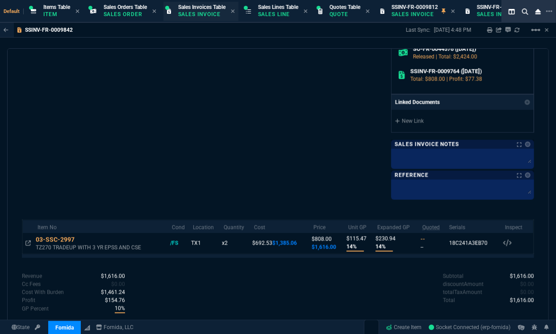
click at [195, 15] on p "Sales Invoice" at bounding box center [200, 14] width 45 height 7
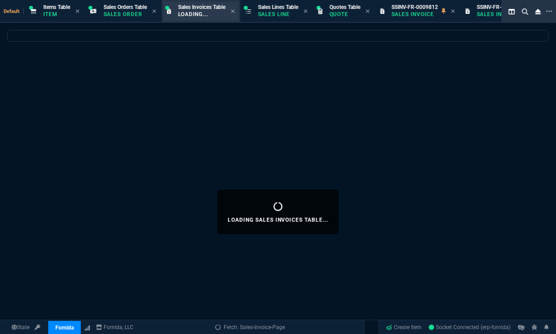
select select
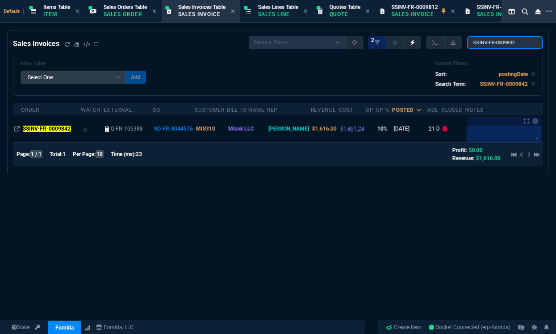
click at [494, 39] on input "SSINV-FR-0009842" at bounding box center [505, 42] width 76 height 13
click at [495, 40] on input "SSINV-FR-0009842" at bounding box center [505, 42] width 76 height 13
paste input "3"
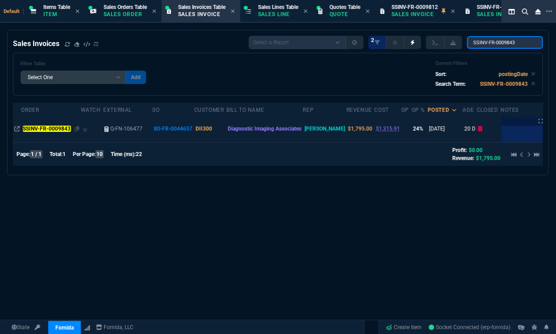
type input "SSINV-FR-0009843"
click at [60, 134] on td "SSINV-FR-0009843" at bounding box center [50, 128] width 59 height 27
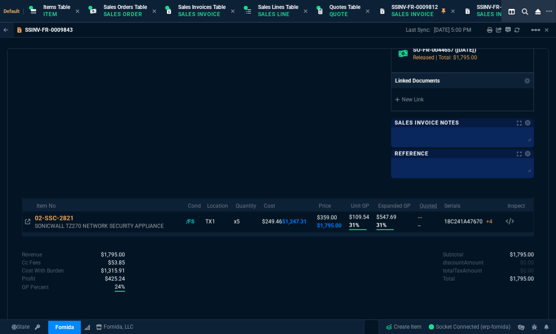
scroll to position [406, 0]
click at [204, 17] on p "Sales Invoice" at bounding box center [200, 14] width 45 height 7
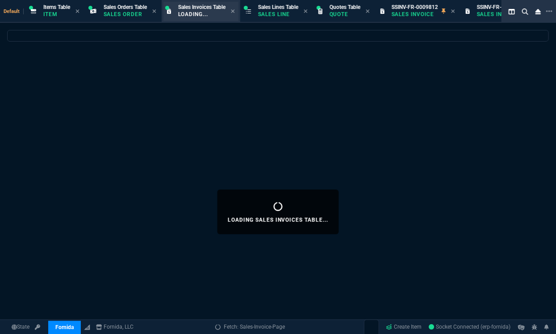
select select
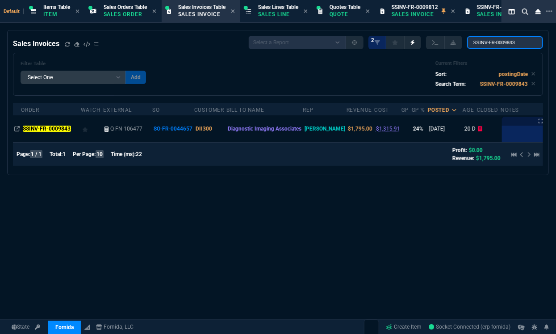
click at [517, 42] on input "SSINV-FR-0009843" at bounding box center [505, 42] width 76 height 13
paste input "6"
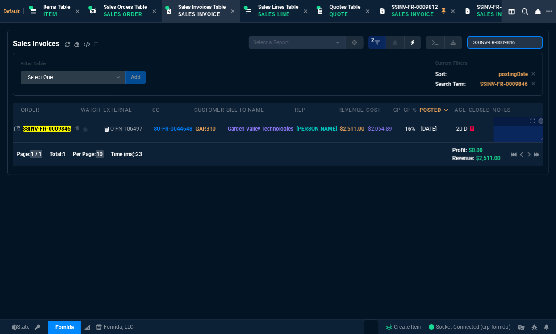
type input "SSINV-FR-0009846"
click at [42, 128] on mark "SSINV-FR-0009846" at bounding box center [47, 128] width 48 height 6
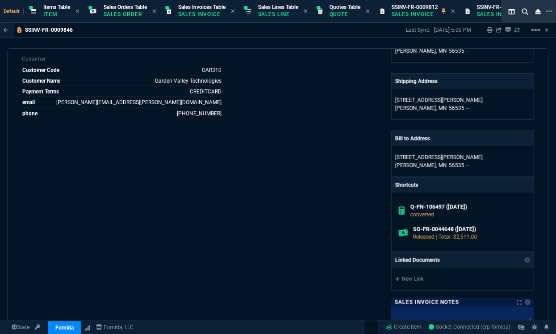
scroll to position [361, 0]
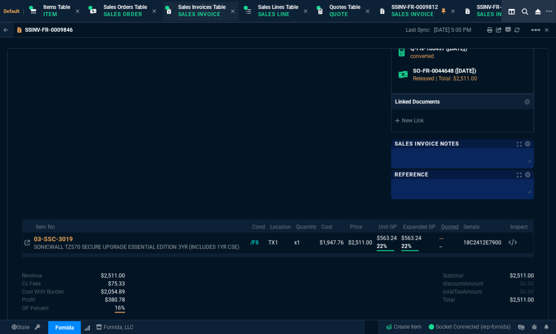
click at [202, 16] on p "Sales Invoice" at bounding box center [200, 14] width 45 height 7
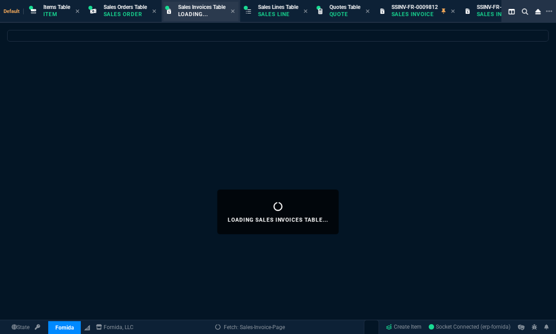
select select
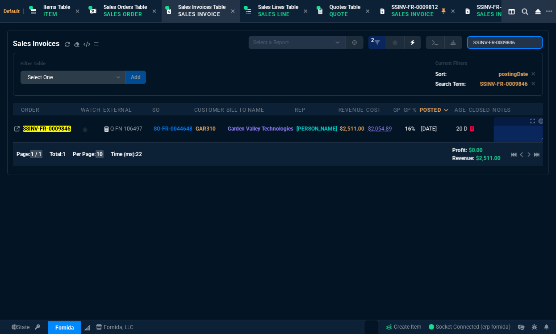
click at [493, 42] on input "SSINV-FR-0009846" at bounding box center [505, 42] width 76 height 13
paste input "7"
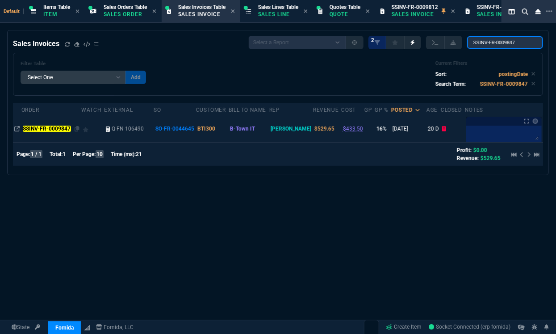
type input "SSINV-FR-0009847"
click at [53, 123] on td "SSINV-FR-0009847" at bounding box center [51, 128] width 60 height 27
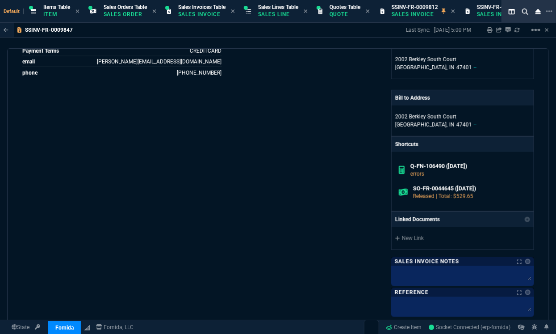
scroll to position [382, 0]
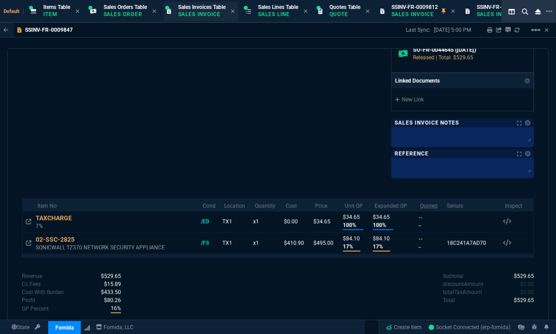
click at [215, 18] on div "Sales Invoices Table Sales Invoice" at bounding box center [201, 12] width 47 height 16
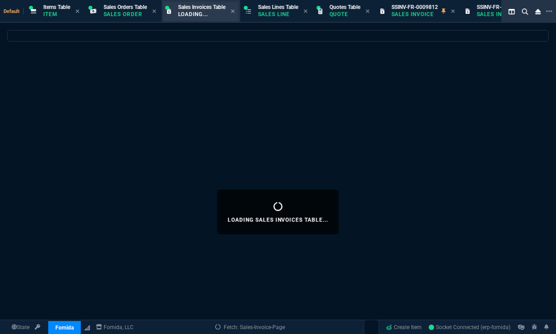
select select
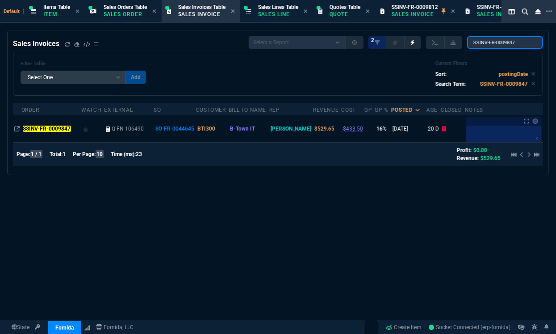
click at [485, 45] on input "SSINV-FR-0009847" at bounding box center [505, 42] width 76 height 13
paste input "50"
type input "SSINV-FR-0009850"
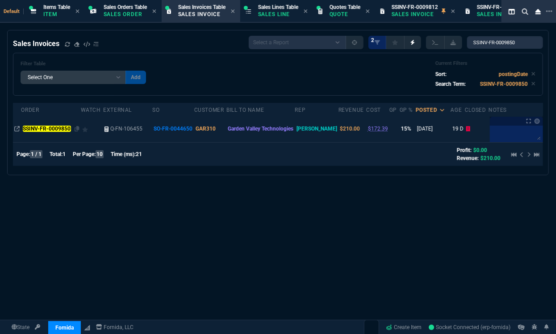
click at [65, 130] on mark "SSINV-FR-0009850" at bounding box center [47, 128] width 48 height 6
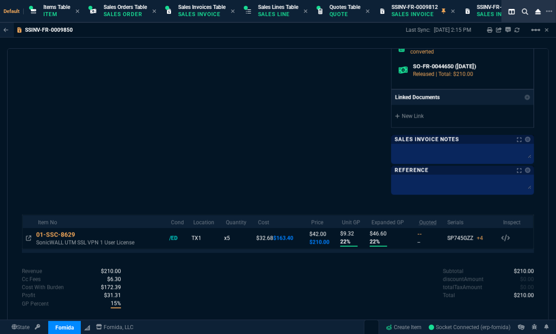
scroll to position [382, 0]
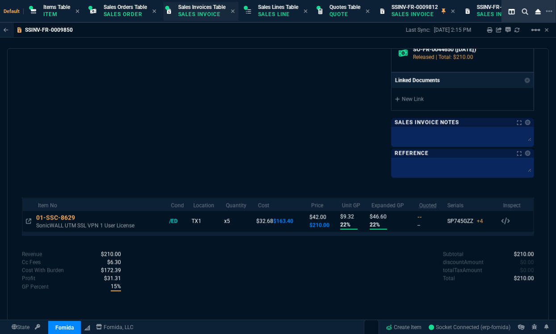
click at [195, 10] on div "Sales Invoices Table Sales Invoice" at bounding box center [201, 12] width 47 height 16
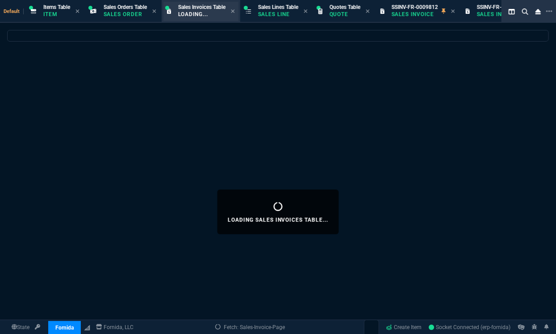
select select
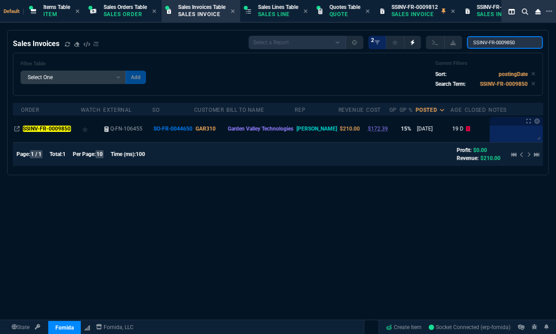
click at [502, 44] on input "SSINV-FR-0009850" at bounding box center [505, 42] width 76 height 13
paste input "3"
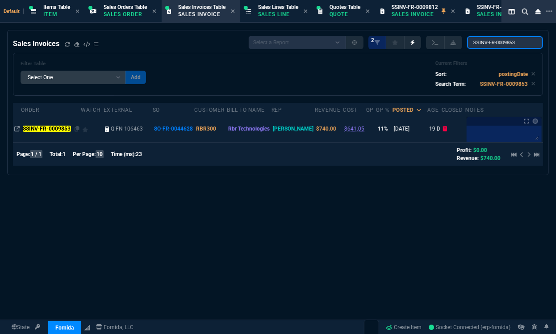
type input "SSINV-FR-0009853"
click at [46, 127] on mark "SSINV-FR-0009853" at bounding box center [47, 128] width 48 height 6
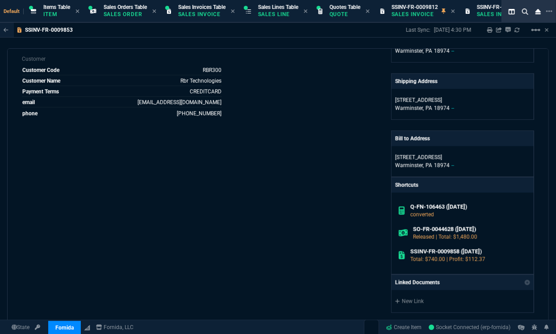
scroll to position [383, 0]
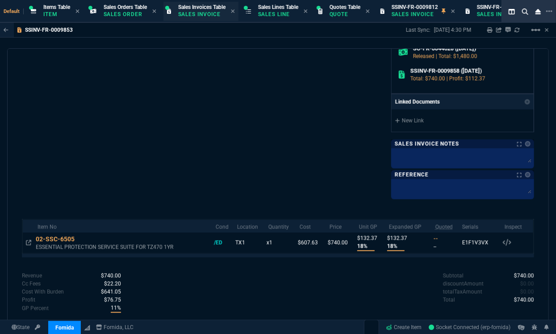
click at [219, 18] on div "Sales Invoices Table Sales Invoice" at bounding box center [201, 12] width 47 height 16
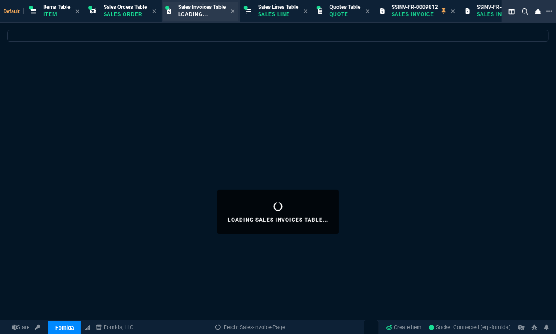
select select
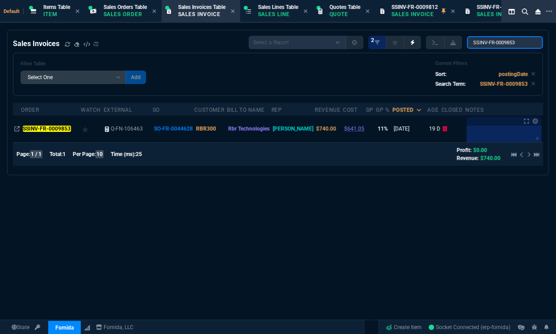
click at [514, 39] on input "SSINV-FR-0009853" at bounding box center [505, 42] width 76 height 13
paste input "5"
type input "SSINV-FR-0009855"
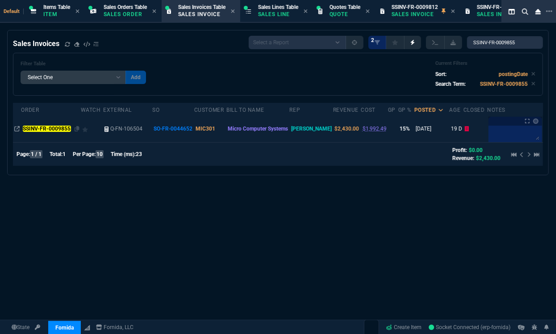
click at [60, 130] on mark "SSINV-FR-0009855" at bounding box center [47, 128] width 48 height 6
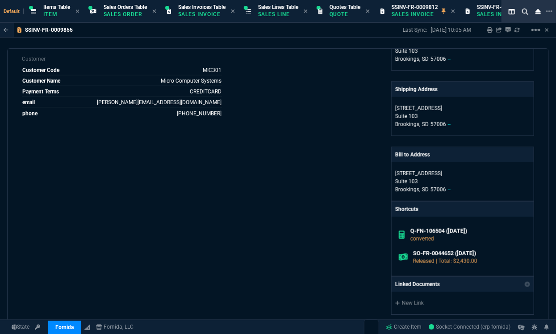
scroll to position [406, 0]
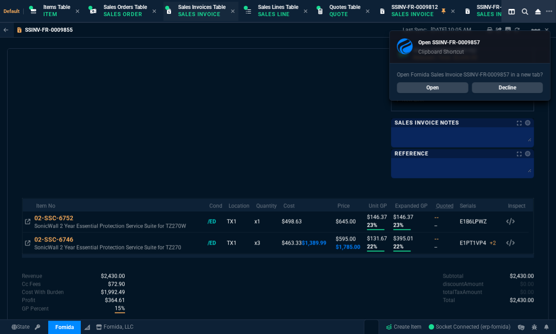
click at [207, 11] on p "Sales Invoice" at bounding box center [200, 14] width 45 height 7
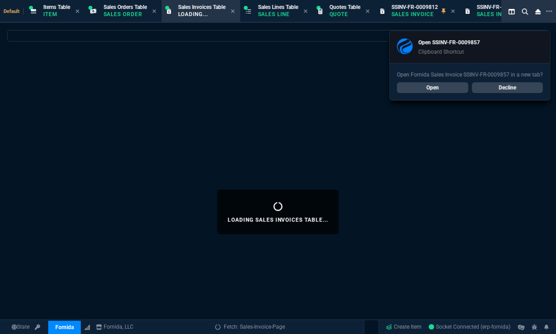
select select
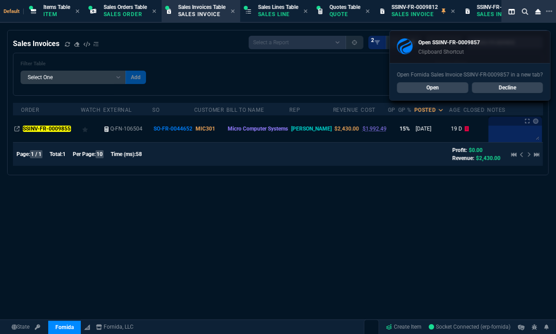
click at [529, 88] on link "Decline" at bounding box center [507, 87] width 71 height 11
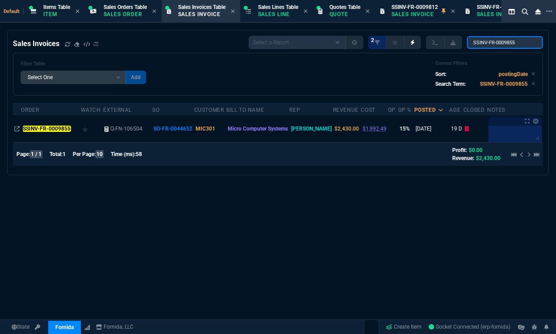
click at [520, 48] on input "SSINV-FR-0009855" at bounding box center [505, 42] width 76 height 13
paste input "7*"
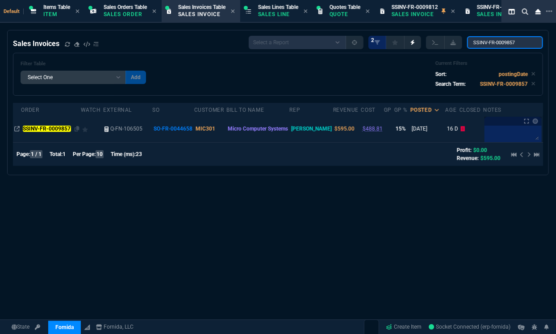
type input "SSINV-FR-0009857"
click at [51, 124] on td "SSINV-FR-0009857" at bounding box center [50, 128] width 59 height 27
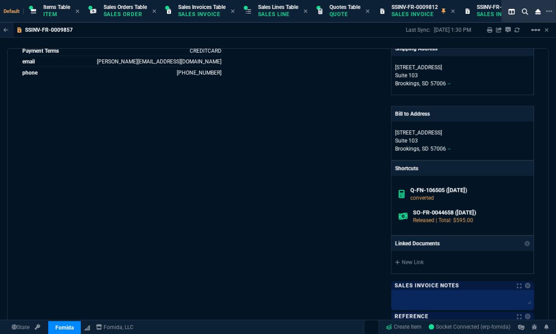
scroll to position [385, 0]
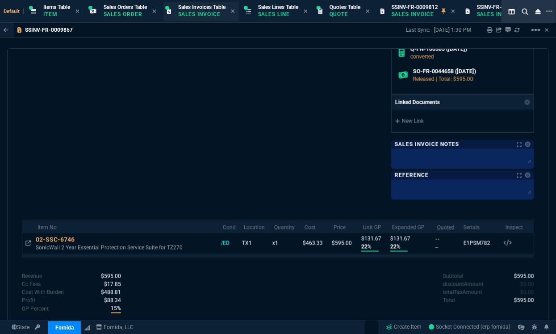
click at [203, 14] on p "Sales Invoice" at bounding box center [200, 14] width 45 height 7
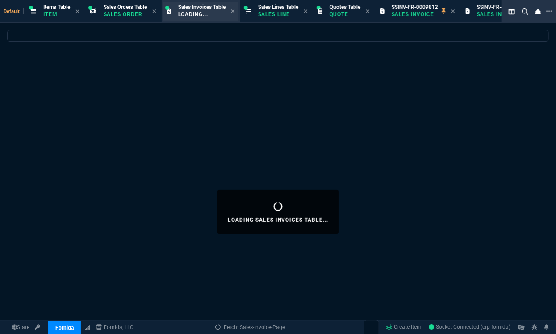
select select
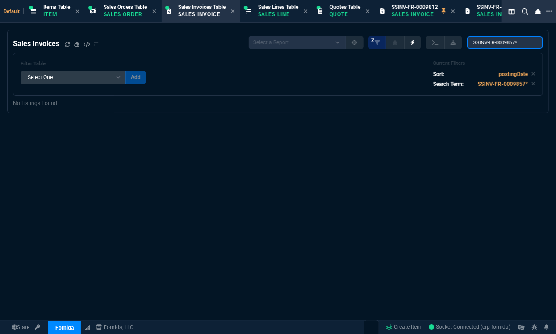
click at [490, 40] on input "SSINV-FR-0009857*" at bounding box center [505, 42] width 76 height 13
paste input "8"
type input "SSINV-FR-0009858"
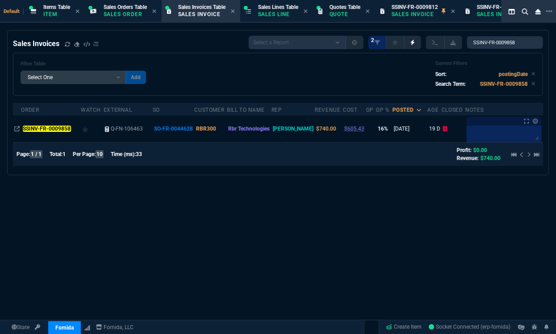
click at [54, 129] on mark "SSINV-FR-0009858" at bounding box center [47, 128] width 48 height 6
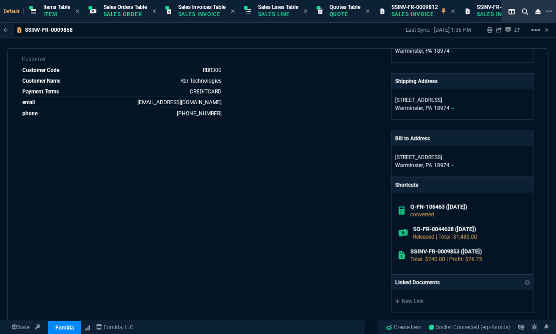
scroll to position [383, 0]
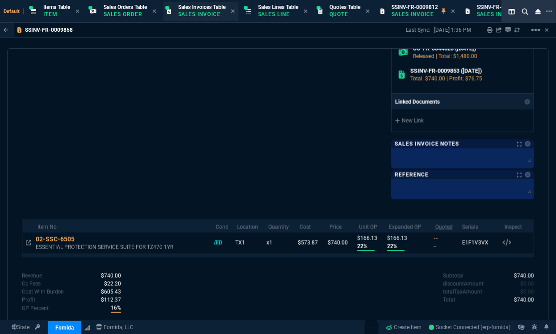
click at [197, 8] on span "Sales Invoices Table" at bounding box center [201, 7] width 47 height 6
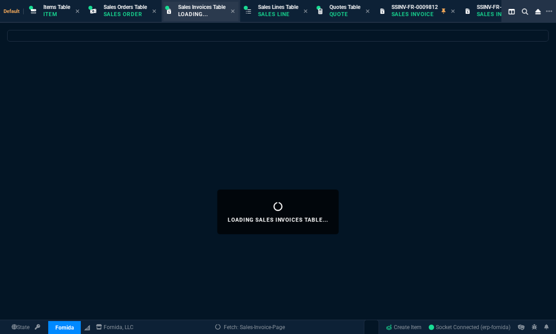
select select
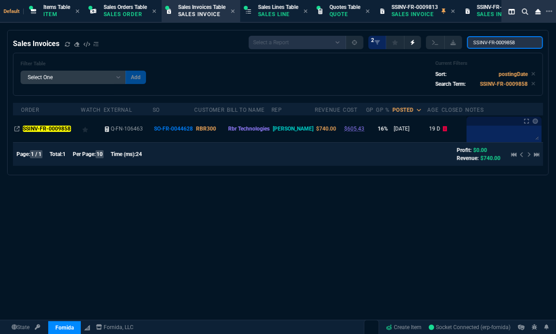
click at [501, 40] on input "SSINV-FR-0009858" at bounding box center [505, 42] width 76 height 13
paste input "61"
type input "SSINV-FR-0009861"
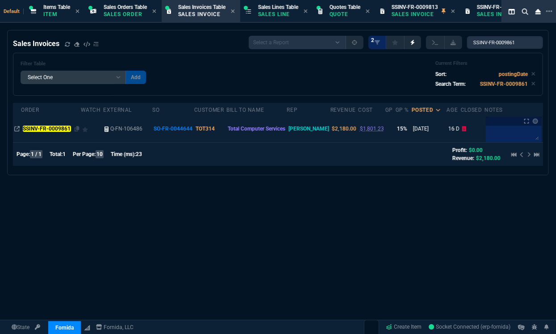
click at [57, 130] on mark "SSINV-FR-0009861" at bounding box center [47, 128] width 48 height 6
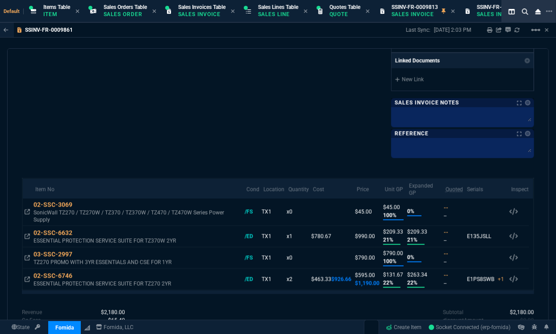
scroll to position [485, 0]
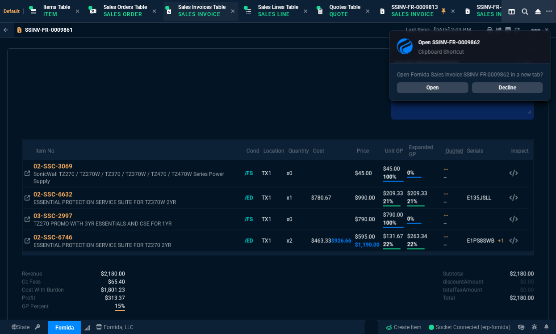
click at [215, 10] on div "Sales Invoices Table Sales Invoice" at bounding box center [201, 12] width 47 height 16
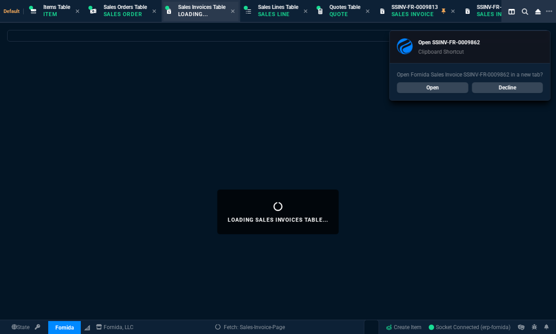
select select
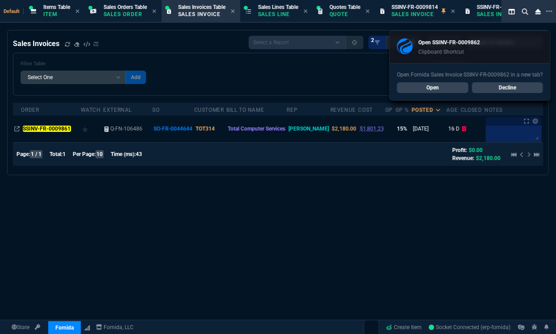
click at [512, 90] on link "Decline" at bounding box center [507, 87] width 71 height 11
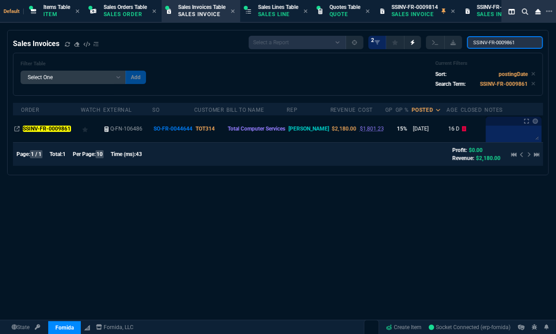
click at [515, 42] on input "SSINV-FR-0009861" at bounding box center [505, 42] width 76 height 13
paste input "2*"
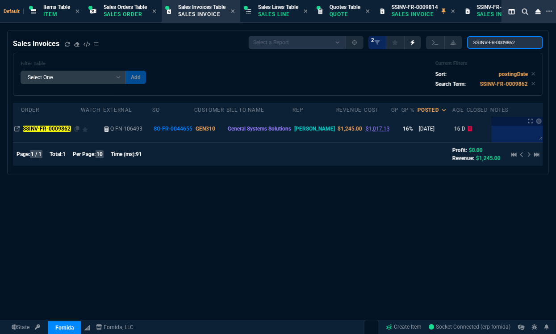
type input "SSINV-FR-0009862"
click at [46, 125] on mark "SSINV-FR-0009862" at bounding box center [47, 128] width 48 height 6
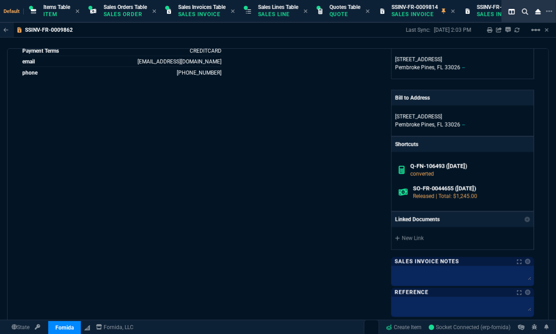
scroll to position [361, 0]
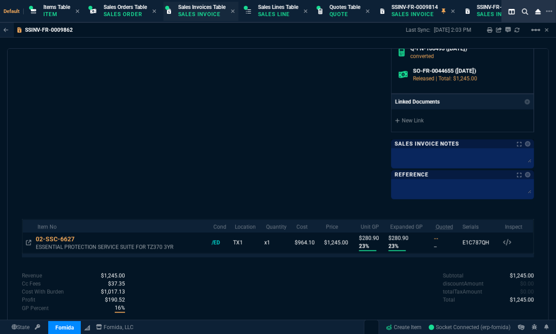
click at [192, 13] on p "Sales Invoice" at bounding box center [200, 14] width 45 height 7
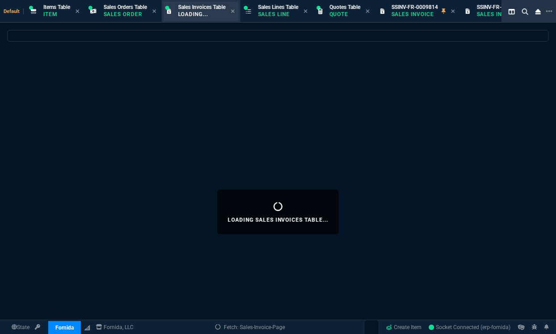
click at [199, 15] on p "Loading..." at bounding box center [200, 14] width 45 height 7
select select
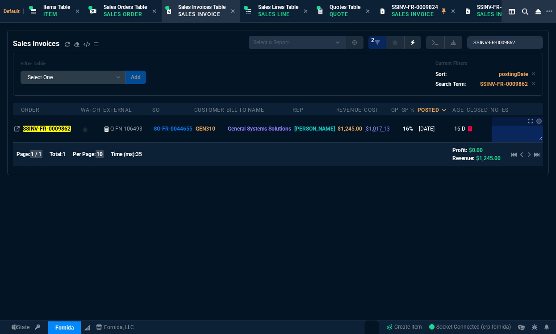
select select "12: [PERSON_NAME]"
select select
click at [498, 40] on input "SSINV-FR-0009862" at bounding box center [505, 42] width 76 height 13
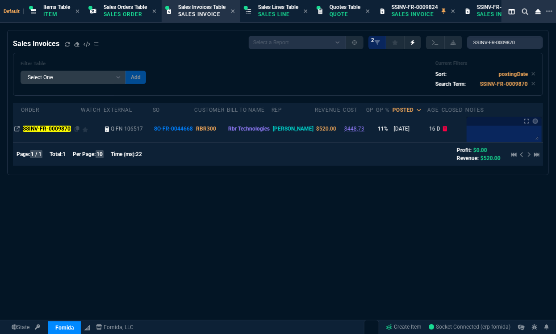
type input "SSINV-FR-0009870"
click at [63, 129] on mark "SSINV-FR-0009870" at bounding box center [47, 128] width 48 height 6
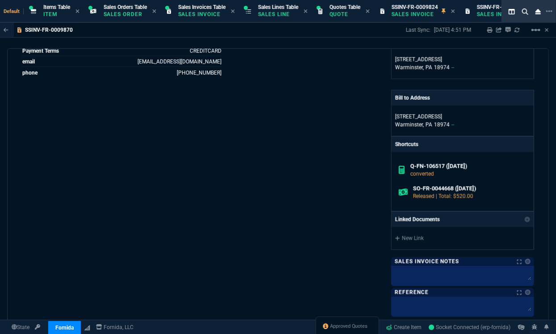
scroll to position [361, 0]
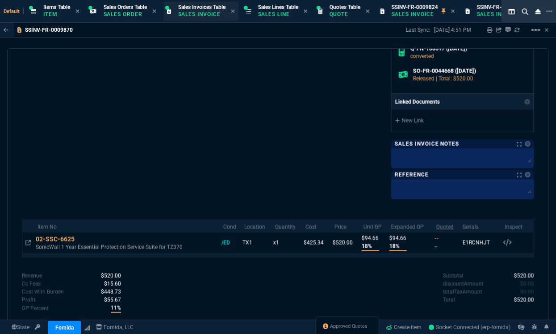
click at [213, 11] on p "Sales Invoice" at bounding box center [200, 14] width 45 height 7
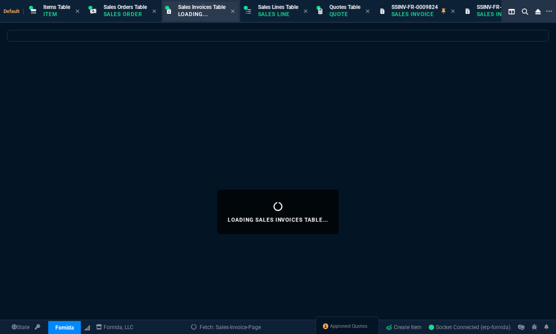
select select
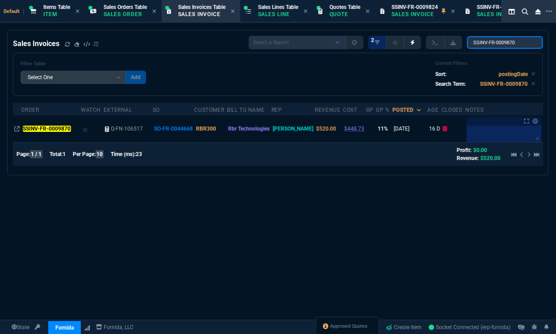
click at [500, 42] on input "SSINV-FR-0009870" at bounding box center [505, 42] width 76 height 13
paste input "2"
type input "SSINV-FR-0009872"
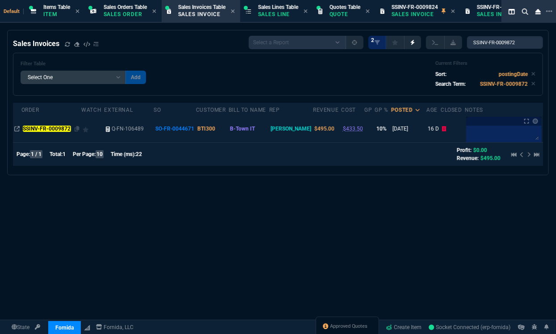
click at [57, 128] on mark "SSINV-FR-0009872" at bounding box center [47, 128] width 48 height 6
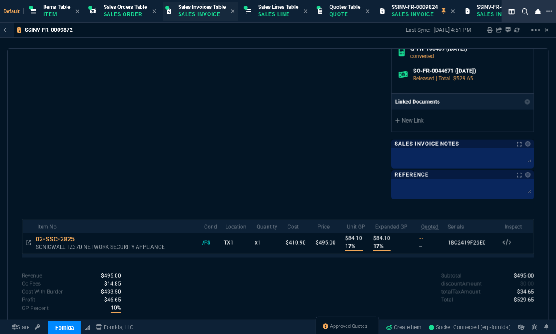
click at [197, 13] on p "Sales Invoice" at bounding box center [200, 14] width 45 height 7
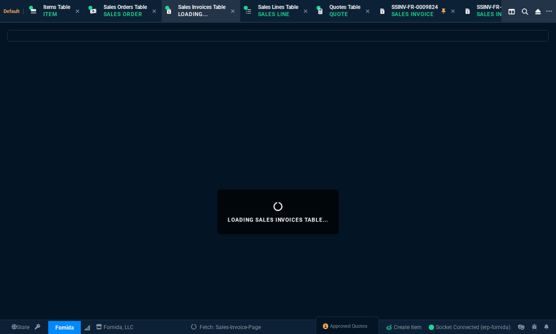
select select
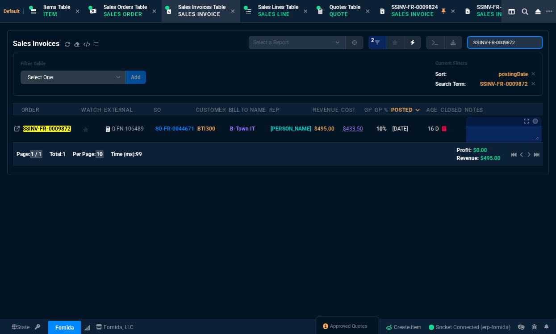
click at [507, 42] on input "SSINV-FR-0009872" at bounding box center [505, 42] width 76 height 13
paste input "4"
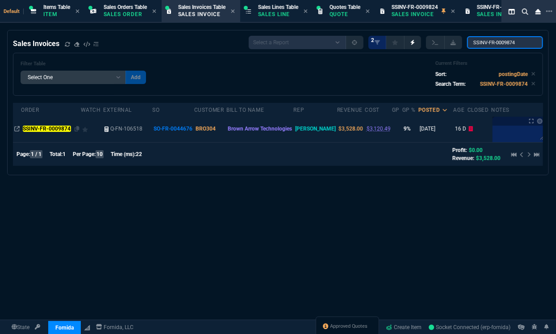
type input "SSINV-FR-0009874"
click at [38, 125] on mark "SSINV-FR-0009874" at bounding box center [47, 128] width 48 height 6
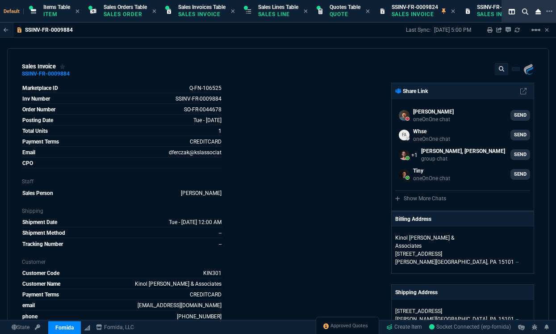
select select "12: [PERSON_NAME]"
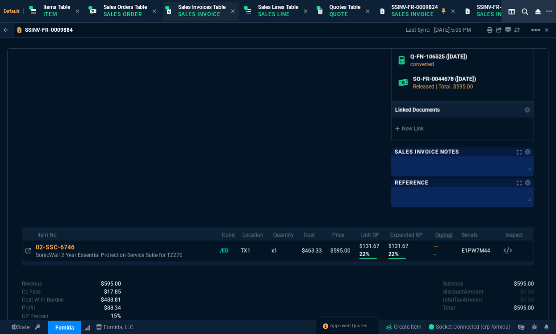
click at [202, 11] on p "Sales Invoice" at bounding box center [200, 14] width 45 height 7
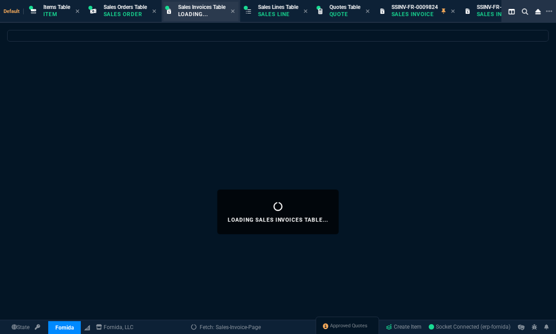
select select
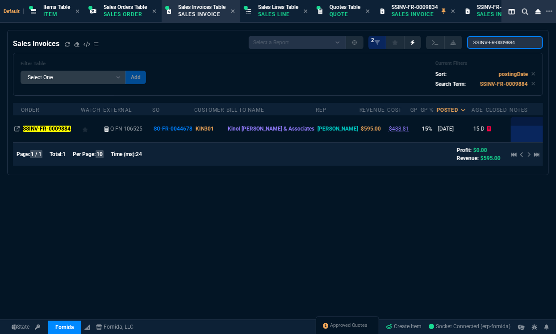
click at [514, 41] on input "SSINV-FR-0009884" at bounding box center [505, 42] width 76 height 13
paste input "6"
type input "SSINV-FR-0009886"
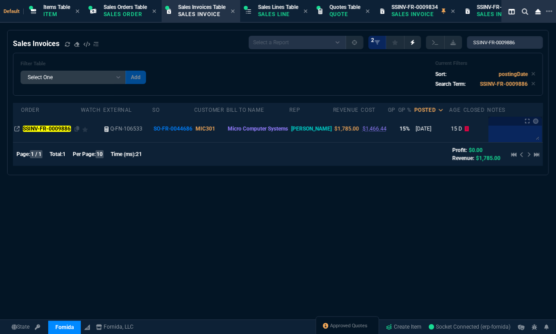
click at [36, 130] on mark "SSINV-FR-0009886" at bounding box center [47, 128] width 48 height 6
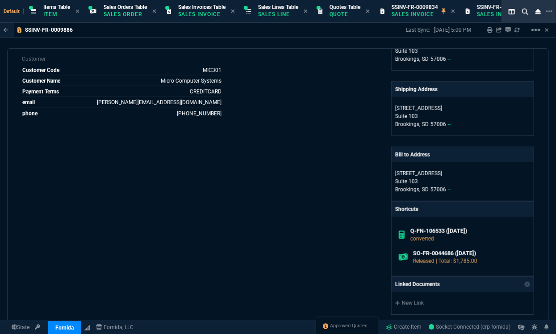
scroll to position [385, 0]
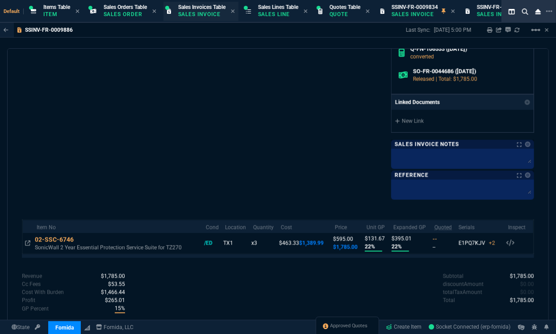
click at [208, 16] on p "Sales Invoice" at bounding box center [200, 14] width 45 height 7
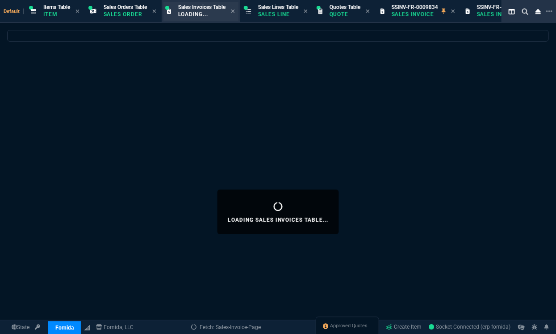
select select
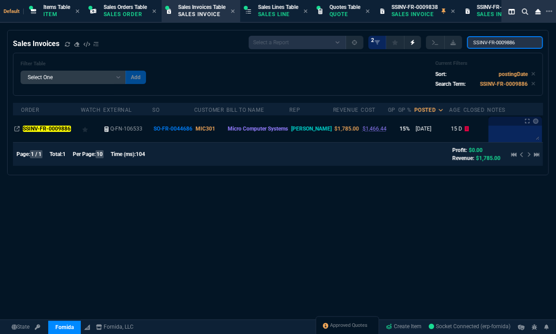
click at [502, 41] on input "SSINV-FR-0009886" at bounding box center [505, 42] width 76 height 13
paste input "7"
type input "SSINV-FR-0009887"
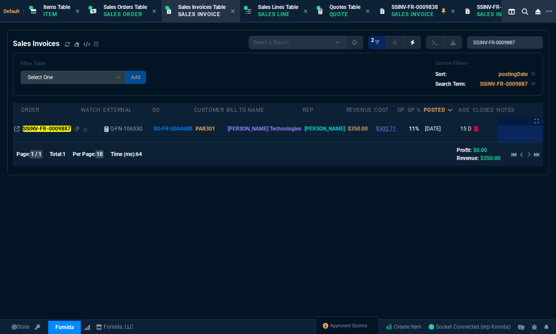
click at [52, 130] on mark "SSINV-FR-0009887" at bounding box center [47, 128] width 48 height 6
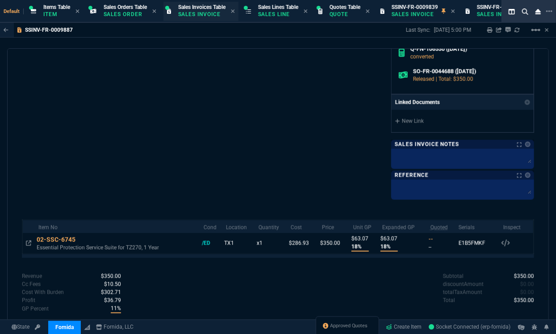
click at [213, 15] on p "Sales Invoice" at bounding box center [200, 14] width 45 height 7
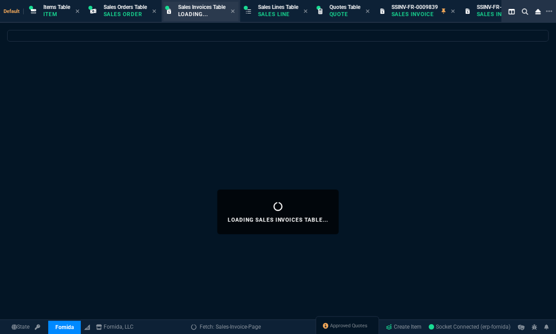
select select
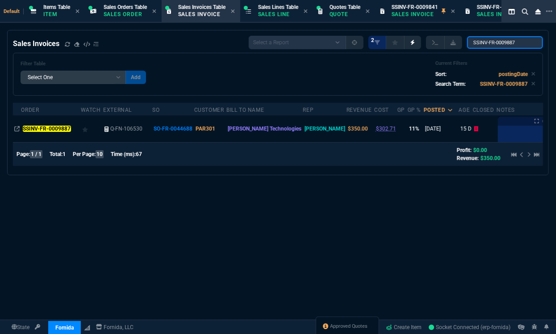
click at [486, 38] on input "SSINV-FR-0009887" at bounding box center [505, 42] width 76 height 13
paste input "9"
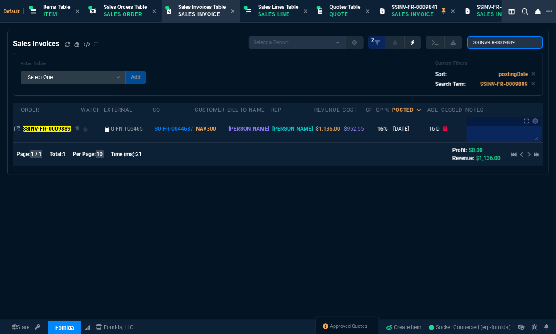
type input "SSINV-FR-0009889"
click at [41, 130] on mark "SSINV-FR-0009889" at bounding box center [47, 128] width 48 height 6
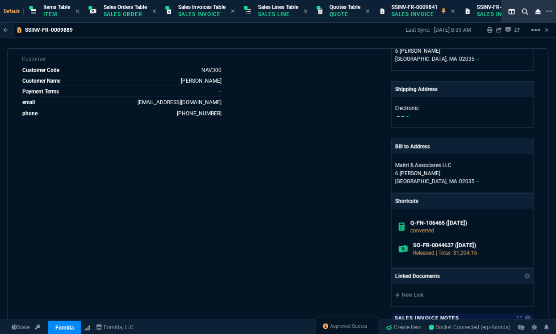
scroll to position [376, 0]
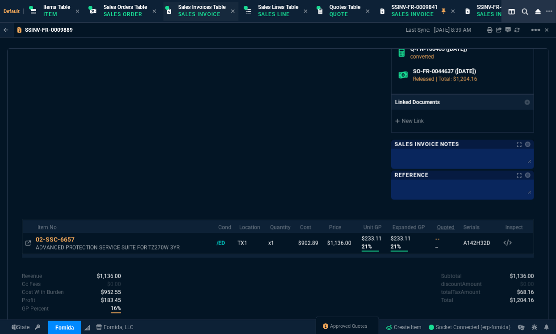
click at [200, 18] on div "Sales Invoices Table Sales Invoice" at bounding box center [201, 12] width 47 height 16
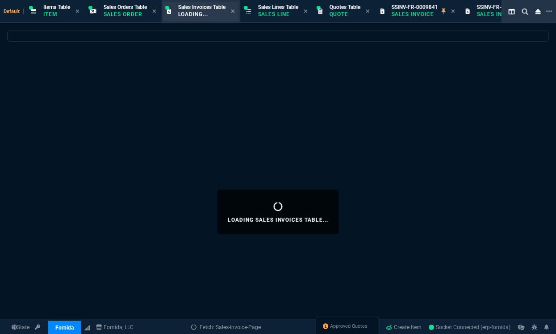
click at [201, 14] on p "Loading..." at bounding box center [200, 14] width 45 height 7
select select
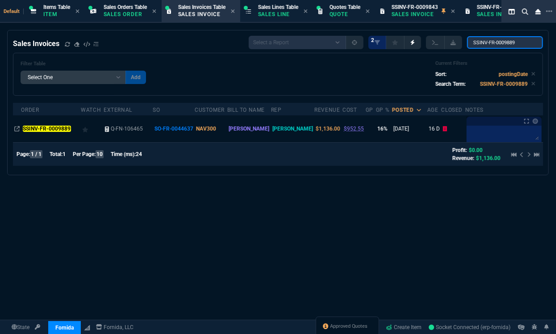
click at [501, 43] on input "SSINV-FR-0009889" at bounding box center [505, 42] width 76 height 13
paste input "95"
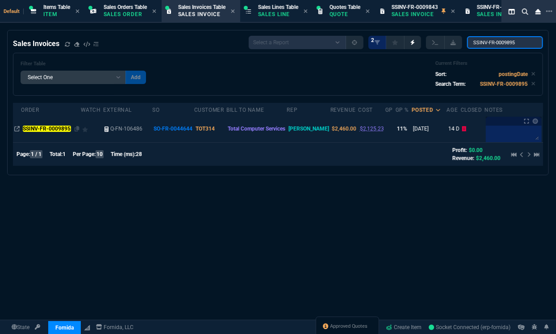
type input "SSINV-FR-0009895"
click at [49, 127] on mark "SSINV-FR-0009895" at bounding box center [47, 128] width 48 height 6
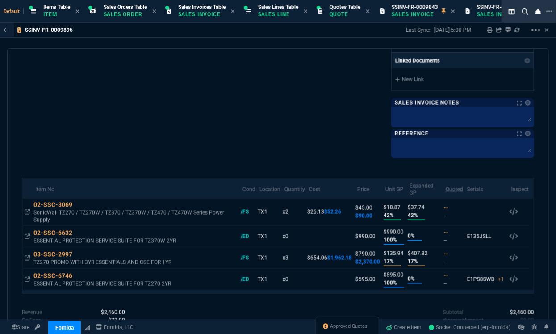
scroll to position [485, 0]
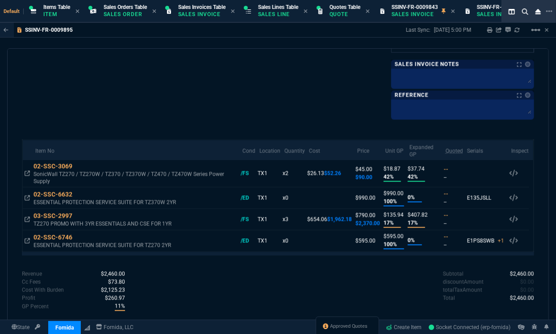
click at [207, 19] on div "Sales Invoices Table Sales Invoice" at bounding box center [200, 11] width 75 height 19
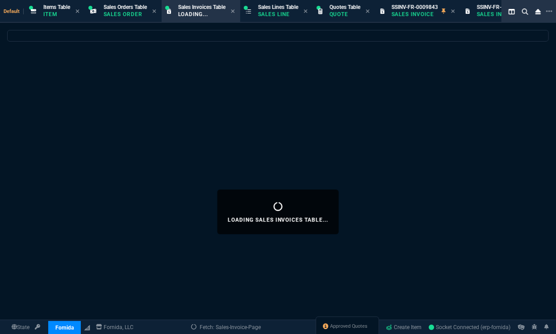
select select
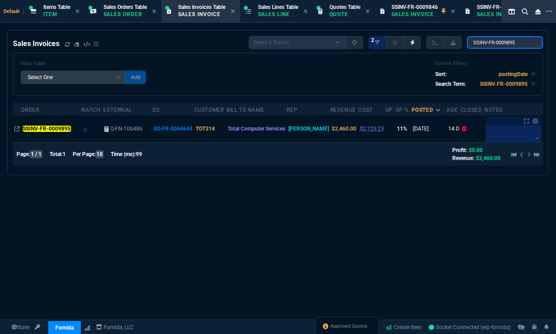
click at [503, 43] on input "SSINV-FR-0009895" at bounding box center [505, 42] width 76 height 13
paste input "6"
type input "SSINV-FR-0009896"
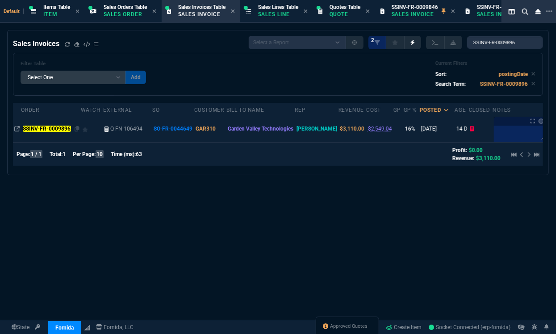
click at [45, 131] on mark "SSINV-FR-0009896" at bounding box center [47, 128] width 48 height 6
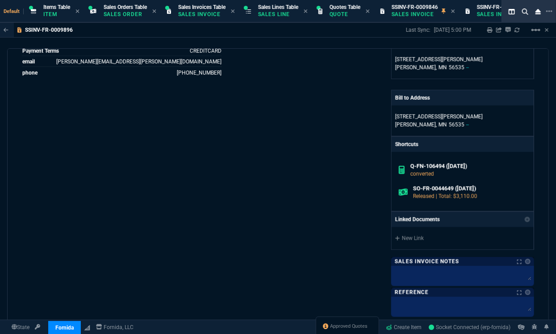
scroll to position [361, 0]
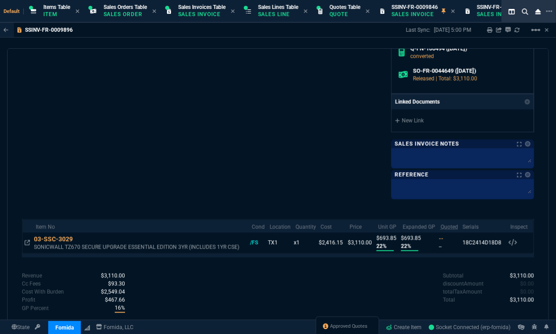
click at [197, 5] on span "Sales Invoices Table" at bounding box center [201, 7] width 47 height 6
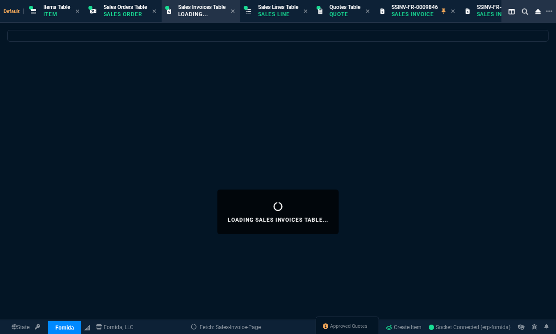
select select
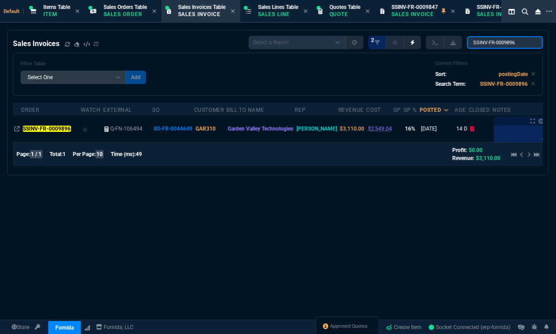
click at [501, 46] on input "SSINV-FR-0009896" at bounding box center [505, 42] width 76 height 13
paste input "90"
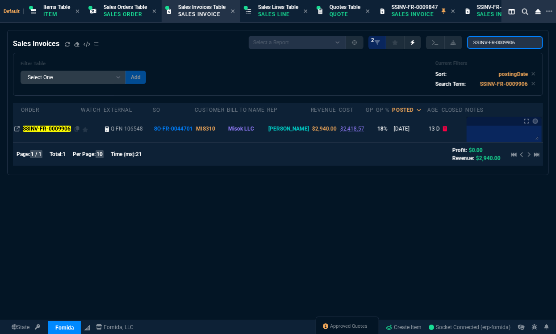
type input "SSINV-FR-0009906"
click at [56, 130] on mark "SSINV-FR-0009906" at bounding box center [47, 128] width 48 height 6
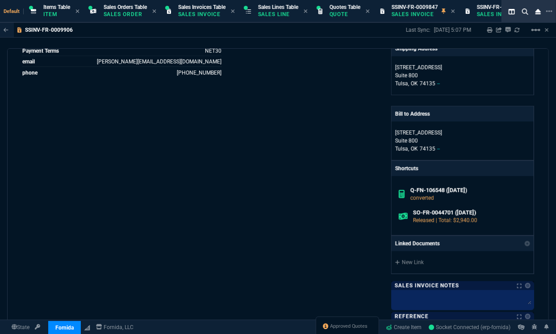
scroll to position [406, 0]
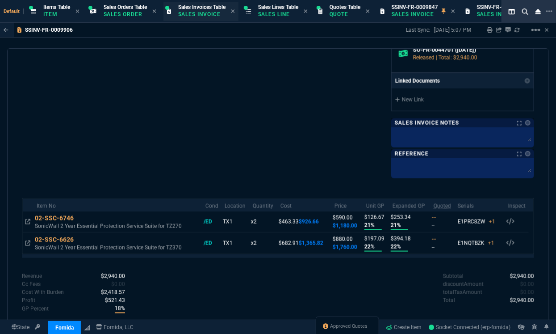
click at [200, 7] on span "Sales Invoices Table" at bounding box center [201, 7] width 47 height 6
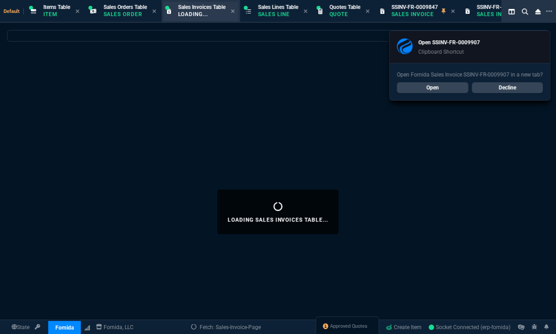
select select
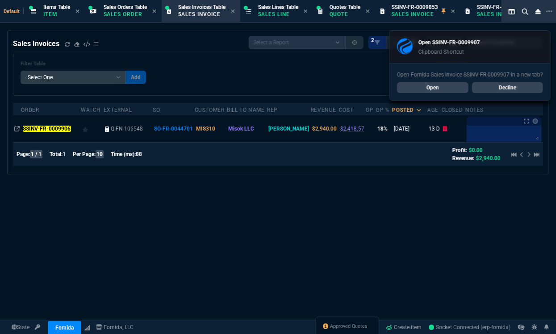
click at [514, 89] on link "Decline" at bounding box center [507, 87] width 71 height 11
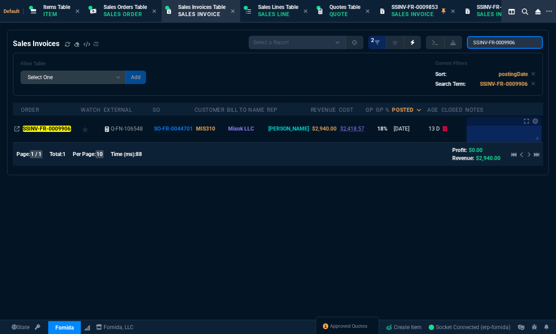
click at [515, 44] on input "SSINV-FR-0009906" at bounding box center [505, 42] width 76 height 13
paste input "7*"
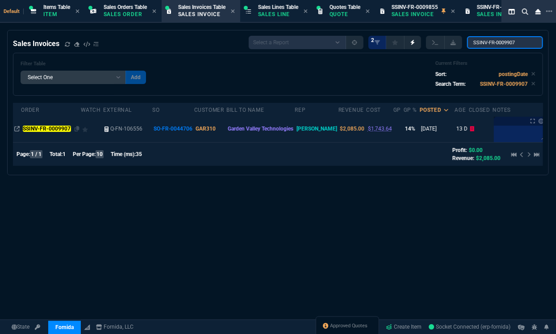
type input "SSINV-FR-0009907"
click at [48, 126] on mark "SSINV-FR-0009907" at bounding box center [47, 128] width 48 height 6
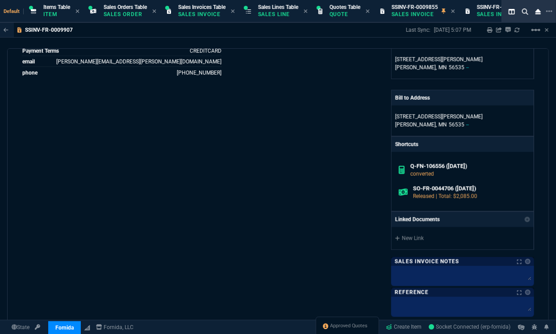
scroll to position [382, 0]
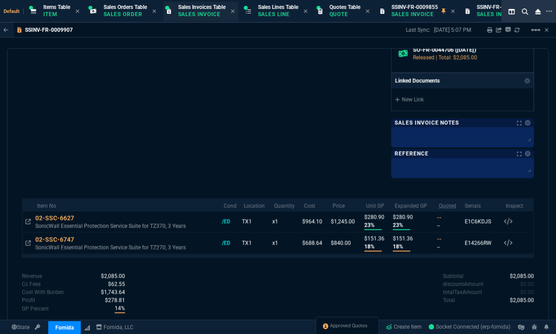
click at [206, 14] on p "Sales Invoice" at bounding box center [200, 14] width 45 height 7
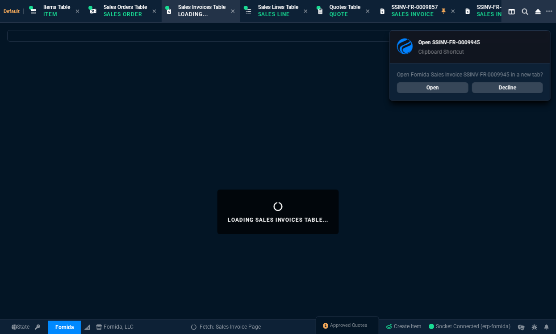
select select
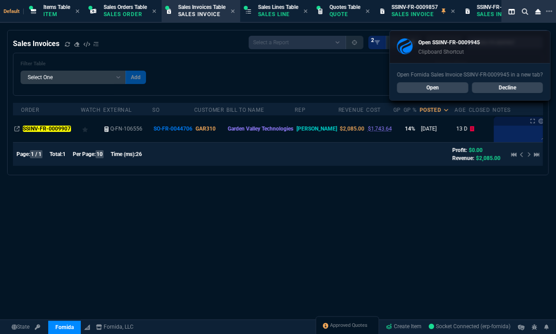
click at [496, 93] on div "Open Fornida Sales Invoice SSINV-FR-0009945 in a new tab? Open Decline" at bounding box center [470, 81] width 160 height 37
click at [499, 90] on link "Decline" at bounding box center [507, 87] width 71 height 11
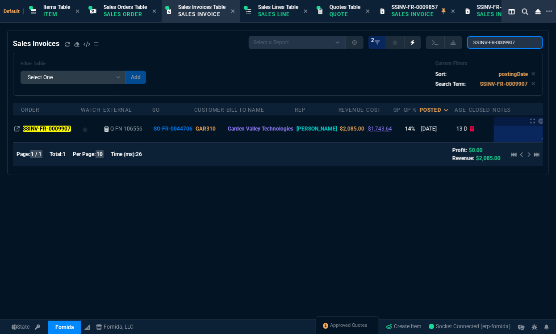
click at [512, 42] on input "SSINV-FR-0009907" at bounding box center [505, 42] width 76 height 13
paste input "45*"
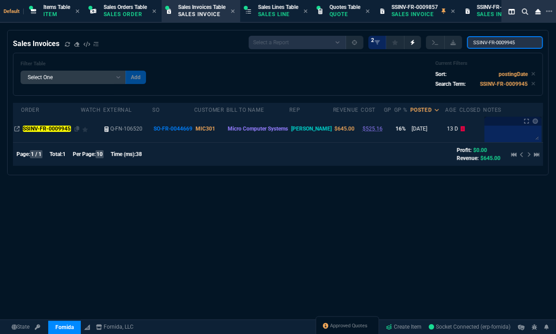
type input "SSINV-FR-0009945"
click at [56, 127] on mark "SSINV-FR-0009945" at bounding box center [47, 128] width 48 height 6
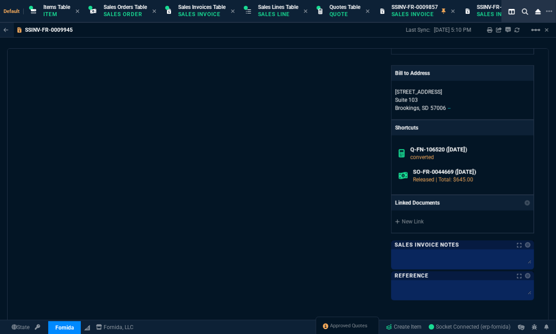
scroll to position [385, 0]
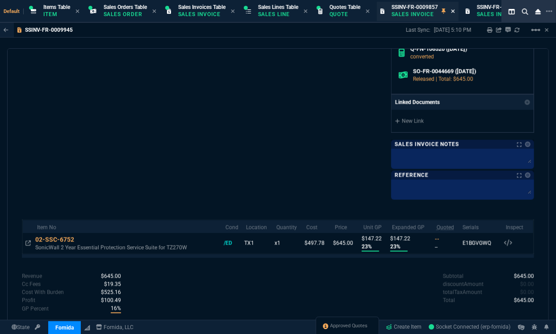
click at [455, 13] on icon at bounding box center [453, 10] width 4 height 5
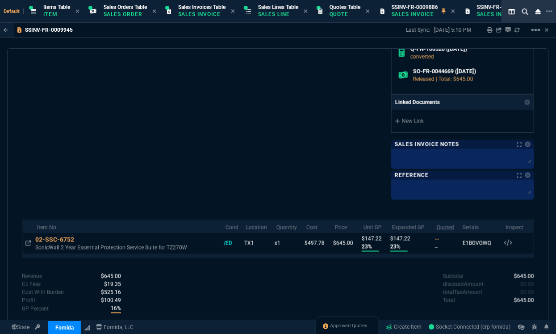
click at [455, 13] on icon at bounding box center [453, 10] width 4 height 5
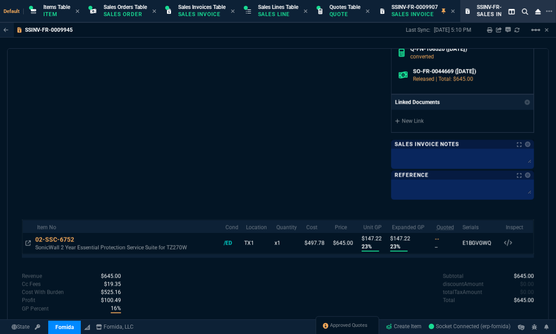
click at [455, 13] on icon at bounding box center [453, 10] width 4 height 5
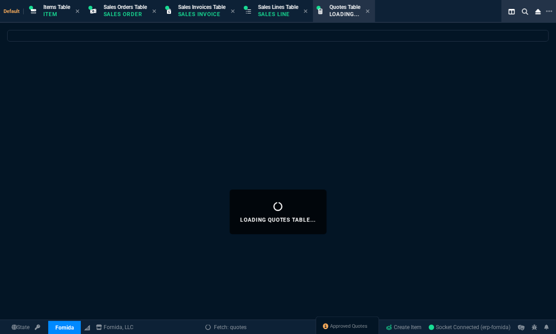
click at [341, 321] on div "Approved Quotes" at bounding box center [347, 326] width 63 height 21
click at [339, 324] on span "Approved Quotes" at bounding box center [349, 325] width 38 height 7
select select
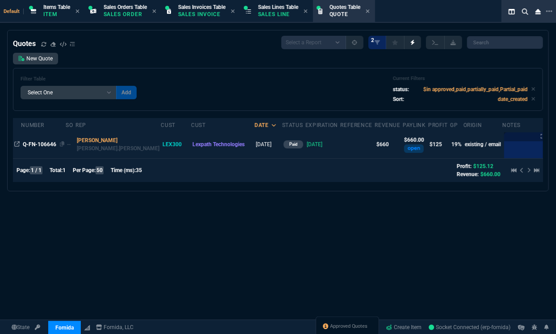
click at [49, 141] on span "Q-FN-106646" at bounding box center [39, 144] width 33 height 6
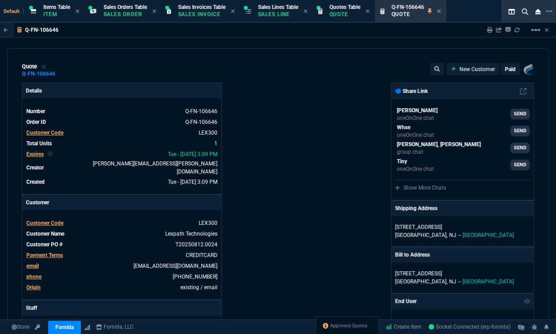
type input "23"
type input "153"
type input "940"
type input "30"
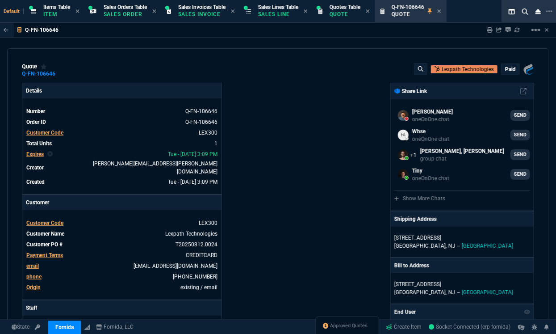
scroll to position [162, 0]
select select "12: [PERSON_NAME]"
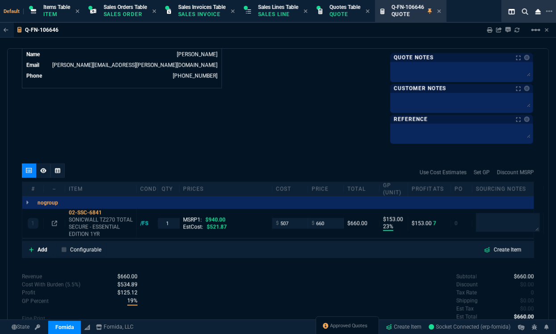
scroll to position [502, 0]
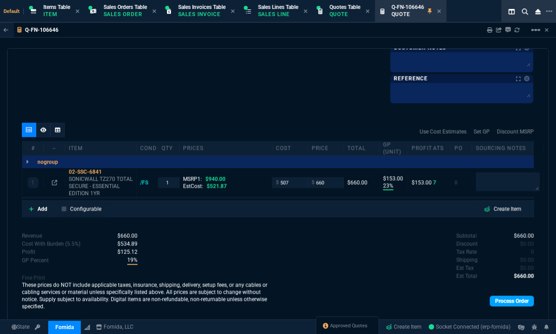
click at [500, 304] on link "Process Order" at bounding box center [512, 301] width 44 height 11
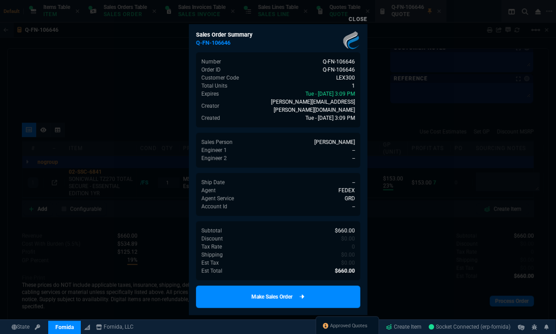
click at [323, 285] on link "Make Sales Order" at bounding box center [278, 296] width 164 height 22
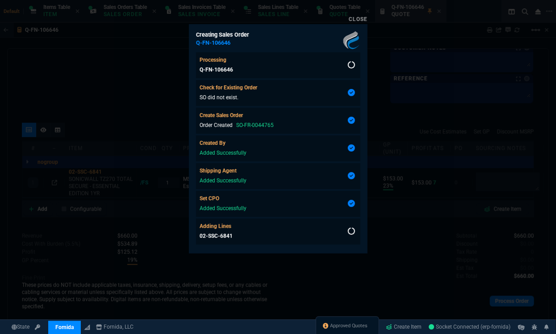
scroll to position [21, 0]
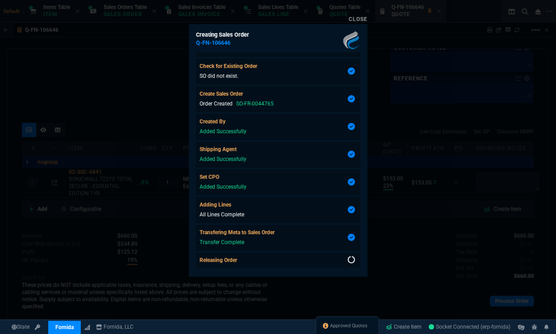
click at [436, 119] on div at bounding box center [278, 167] width 556 height 334
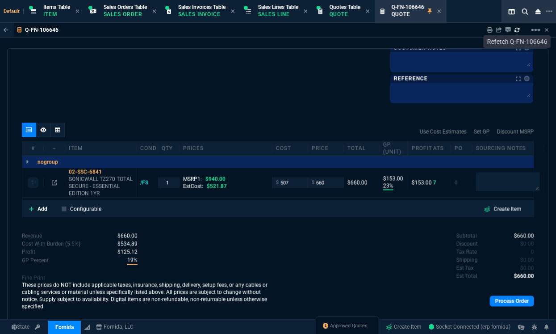
click at [518, 31] on icon at bounding box center [516, 29] width 5 height 5
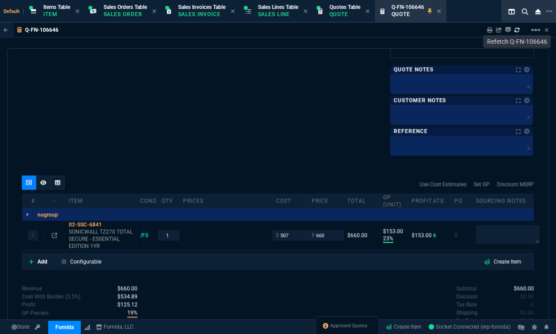
type input "23"
type input "153"
type input "940"
type input "30"
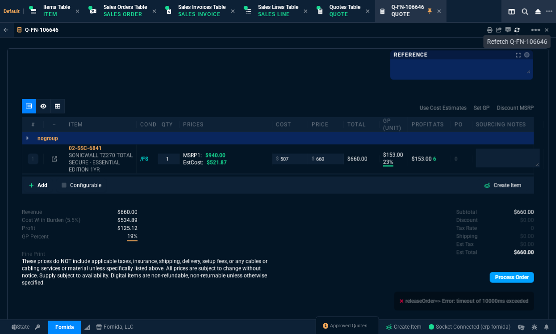
click at [514, 281] on link "Process Order" at bounding box center [512, 277] width 44 height 11
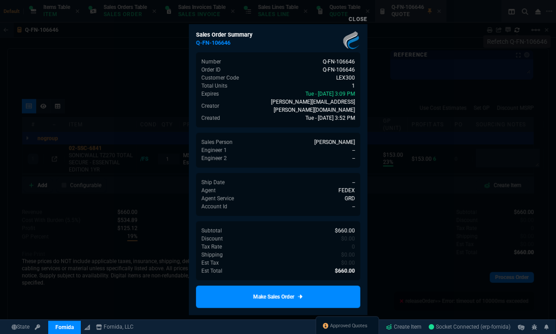
click at [337, 286] on link "Make Sales Order" at bounding box center [278, 296] width 164 height 22
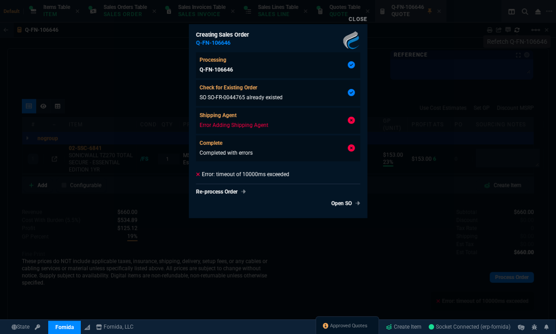
type input "23"
type input "153"
type input "30"
click at [336, 207] on link "Open SO" at bounding box center [344, 203] width 33 height 8
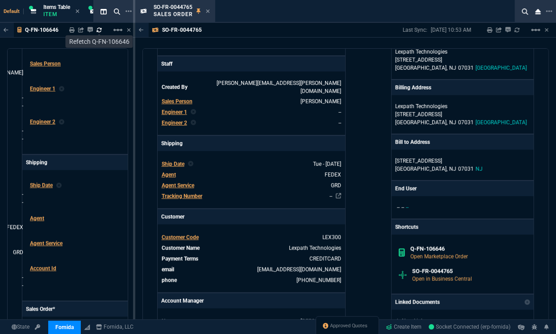
scroll to position [0, 0]
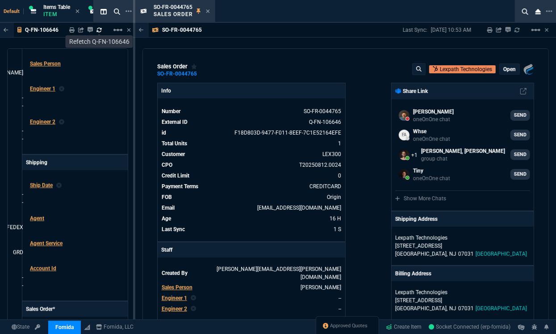
click at [503, 70] on p "Open" at bounding box center [509, 69] width 13 height 7
click at [484, 89] on span "Released" at bounding box center [472, 86] width 30 height 6
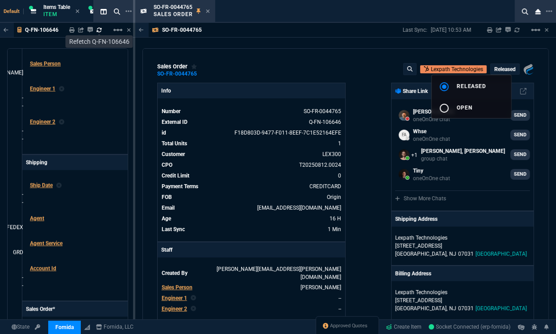
click at [367, 105] on div at bounding box center [278, 167] width 556 height 334
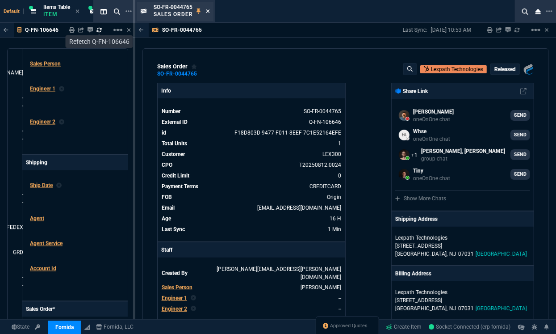
click at [208, 12] on icon at bounding box center [208, 10] width 4 height 5
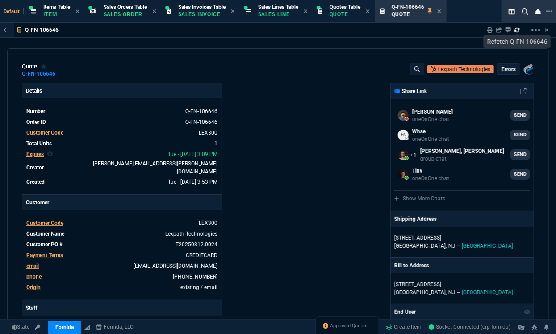
click at [506, 70] on p "errors" at bounding box center [509, 69] width 14 height 7
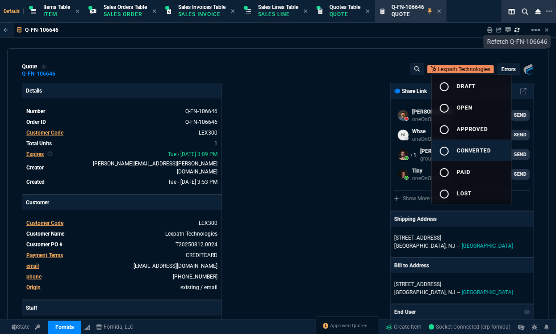
click at [469, 148] on span "converted" at bounding box center [474, 150] width 35 height 6
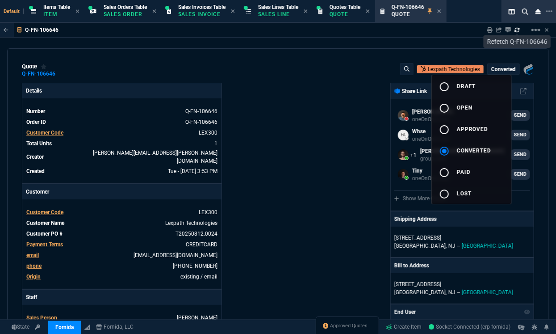
type input "23"
type input "153"
click at [333, 149] on div at bounding box center [278, 167] width 556 height 334
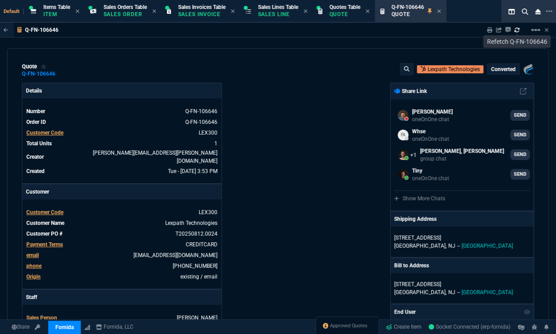
type input "940"
type input "30"
click at [339, 323] on span "Approved Quotes" at bounding box center [349, 325] width 38 height 7
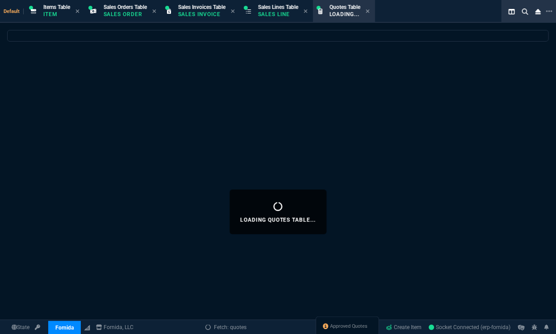
select select
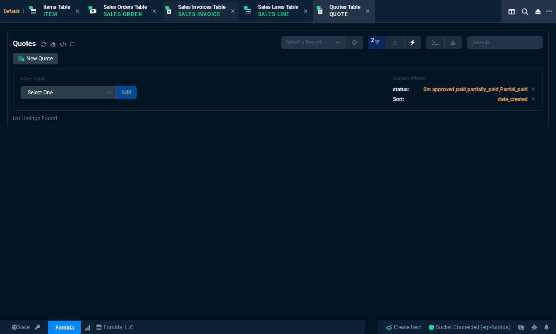
click at [197, 8] on span "Sales Invoices Table" at bounding box center [201, 7] width 47 height 6
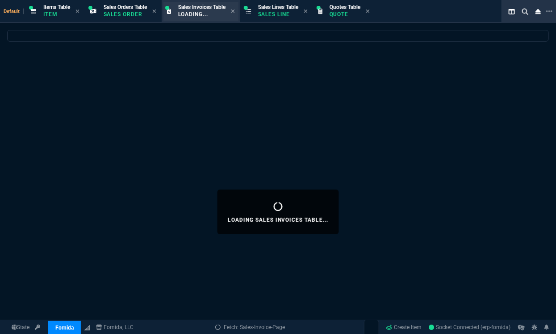
select select
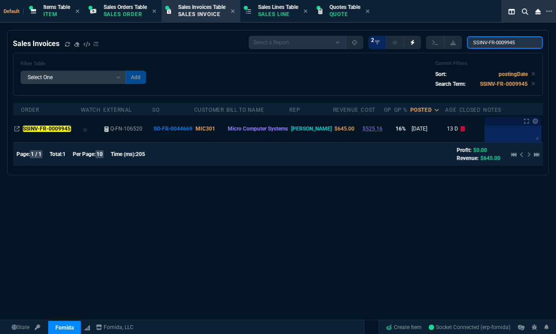
click at [495, 41] on input "SSINV-FR-0009945" at bounding box center [505, 42] width 76 height 13
paste input "777"
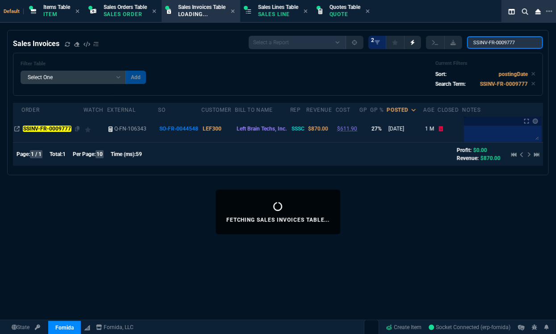
type input "SSINV-FR-0009777"
click at [57, 125] on mark "SSINV-FR-0009777" at bounding box center [47, 128] width 48 height 6
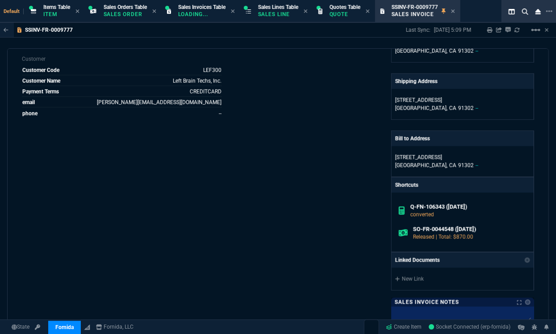
scroll to position [361, 0]
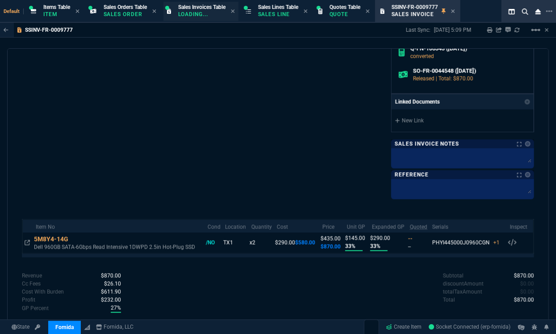
click at [198, 14] on p "Loading..." at bounding box center [200, 14] width 45 height 7
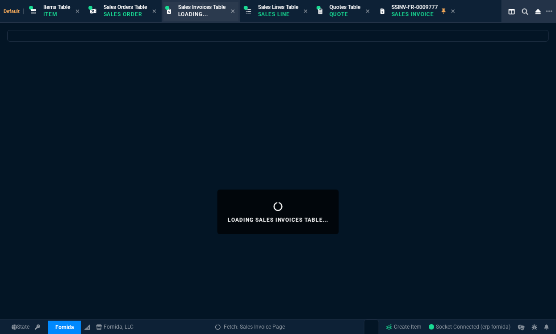
select select
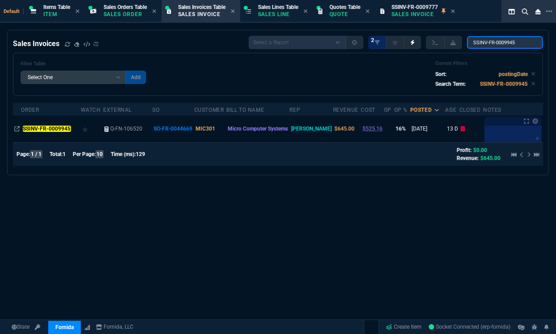
click at [502, 44] on input "SSINV-FR-0009945" at bounding box center [505, 42] width 76 height 13
paste input "781"
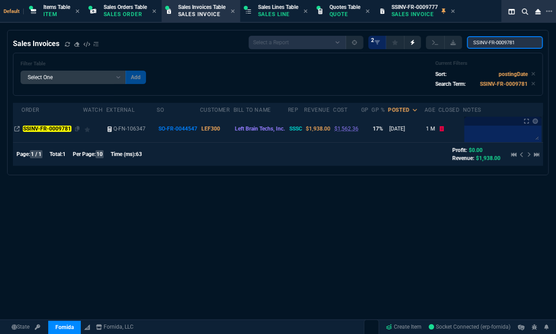
type input "SSINV-FR-0009781"
click at [51, 127] on mark "SSINV-FR-0009781" at bounding box center [47, 128] width 48 height 6
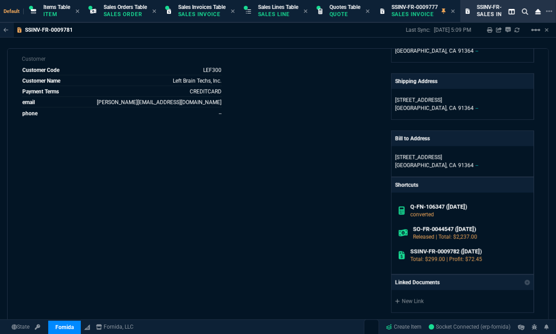
scroll to position [404, 0]
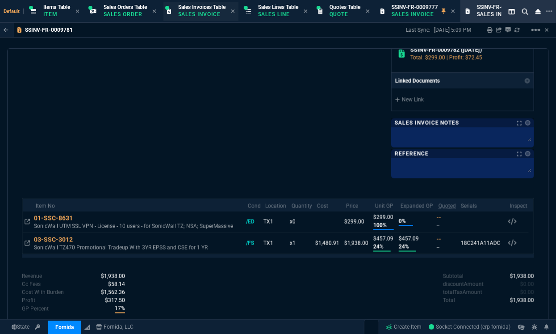
click at [188, 12] on p "Sales Invoice" at bounding box center [200, 14] width 45 height 7
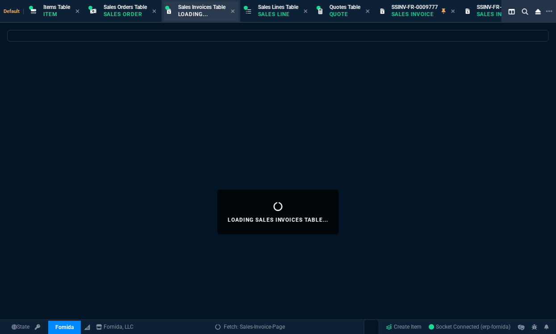
select select
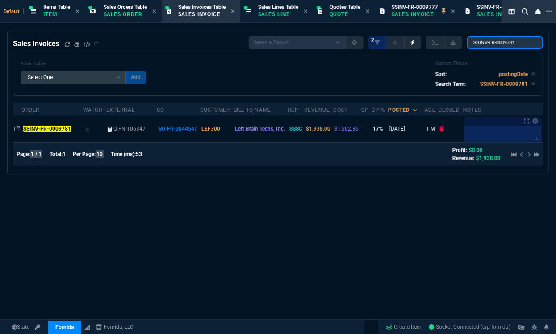
click at [495, 46] on input "SSINV-FR-0009781" at bounding box center [505, 42] width 76 height 13
paste input "2"
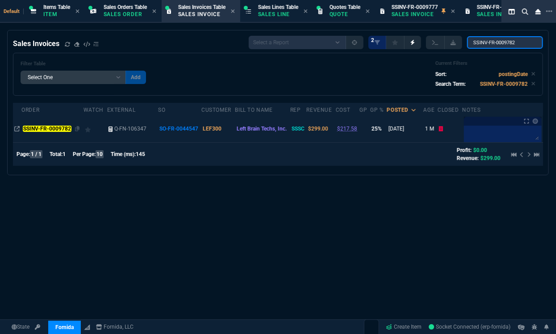
type input "SSINV-FR-0009782"
click at [49, 124] on td "SSINV-FR-0009782" at bounding box center [52, 128] width 62 height 27
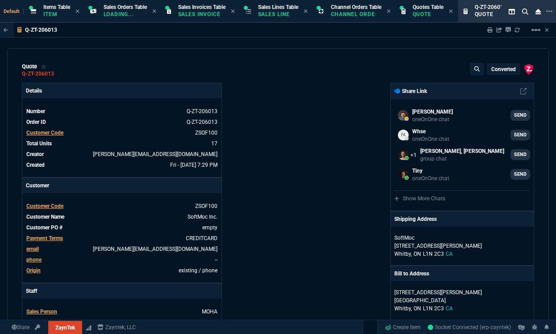
select select "12: [PERSON_NAME]"
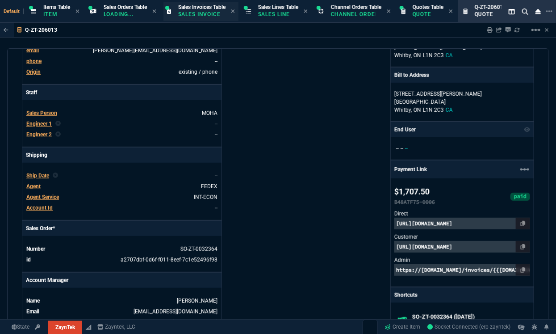
click at [206, 9] on span "Sales Invoices Table" at bounding box center [201, 7] width 47 height 6
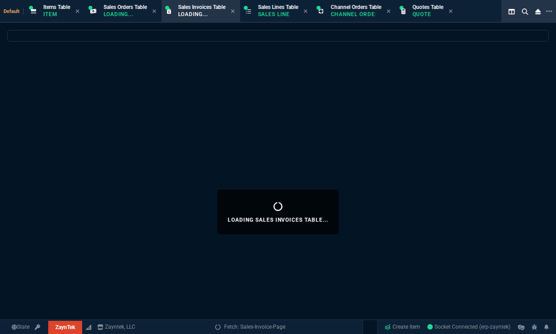
select select
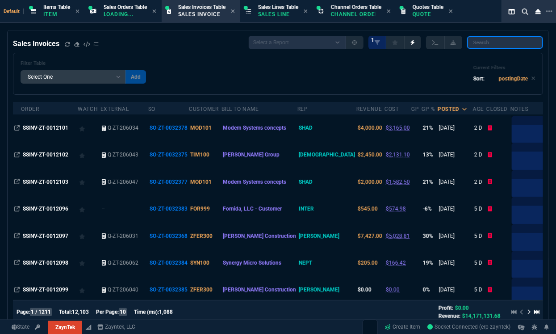
click at [488, 44] on input "search" at bounding box center [505, 42] width 76 height 13
paste input "SSINV-ZT-0011997"
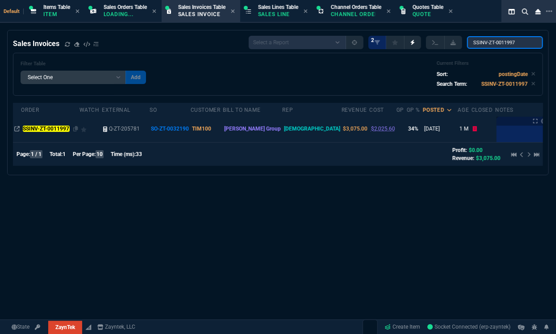
type input "SSINV-ZT-0011997"
click at [43, 128] on mark "SSINV-ZT-0011997" at bounding box center [46, 128] width 47 height 6
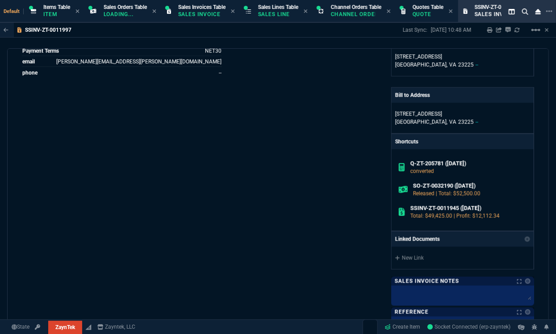
scroll to position [406, 0]
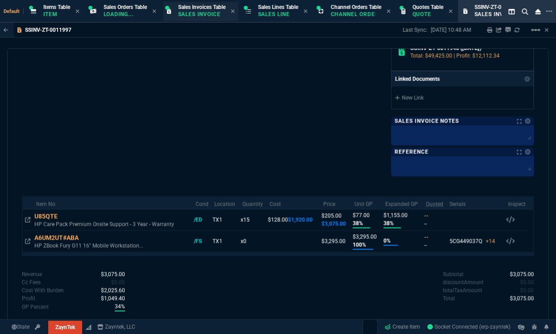
click at [199, 14] on p "Sales Invoice" at bounding box center [200, 14] width 45 height 7
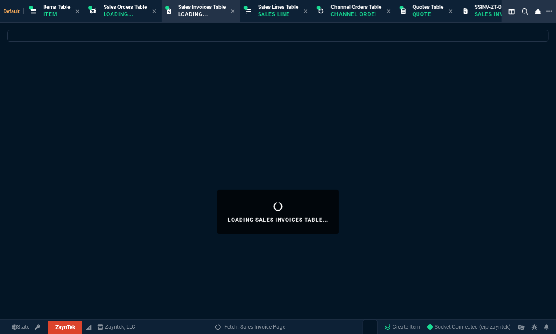
select select
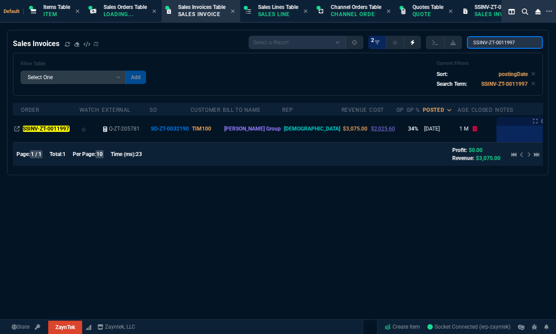
click at [494, 45] on input "SSINV-ZT-0011997" at bounding box center [505, 42] width 76 height 13
paste input "8"
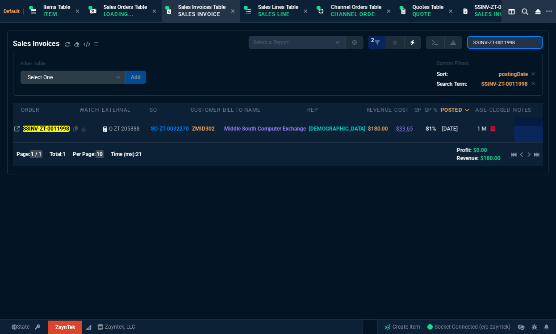
type input "SSINV-ZT-0011998"
click at [54, 125] on mark "SSINV-ZT-0011998" at bounding box center [46, 128] width 47 height 6
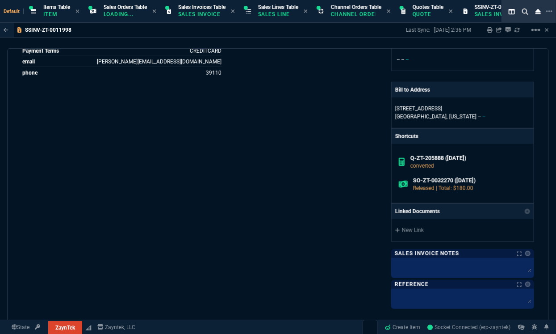
scroll to position [353, 0]
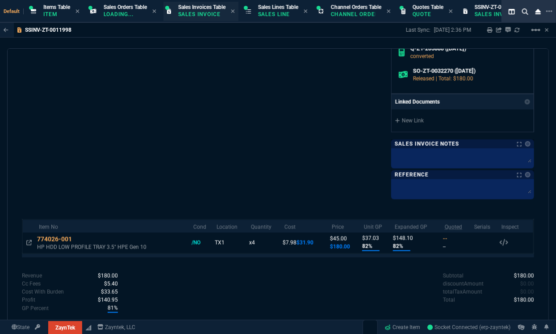
click at [198, 14] on p "Sales Invoice" at bounding box center [200, 14] width 45 height 7
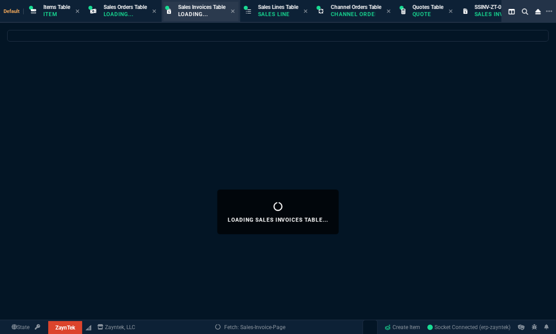
select select
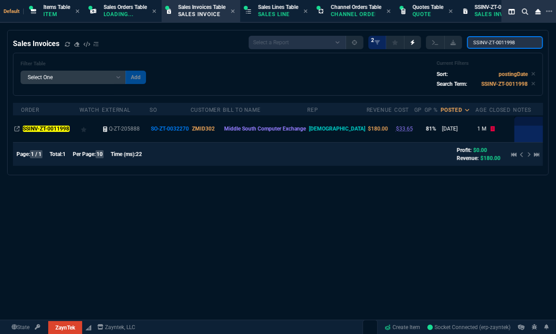
click at [496, 46] on input "SSINV-ZT-0011998" at bounding box center [505, 42] width 76 height 13
paste input "2006"
type input "SSINV-ZT-0012006"
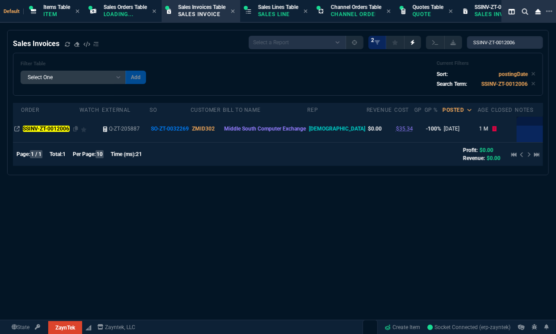
click at [42, 128] on mark "SSINV-ZT-0012006" at bounding box center [46, 128] width 47 height 6
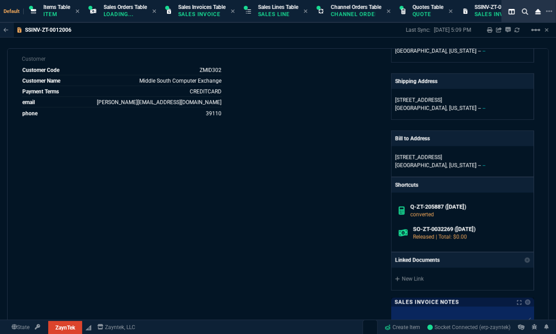
scroll to position [382, 0]
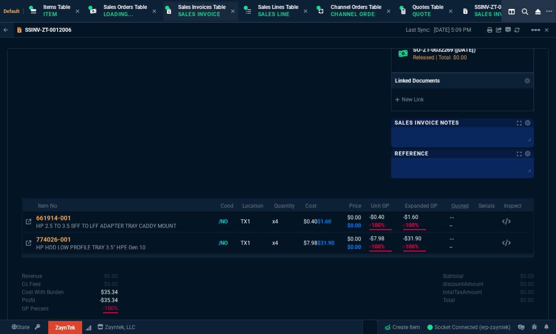
click at [200, 16] on p "Sales Invoice" at bounding box center [200, 14] width 45 height 7
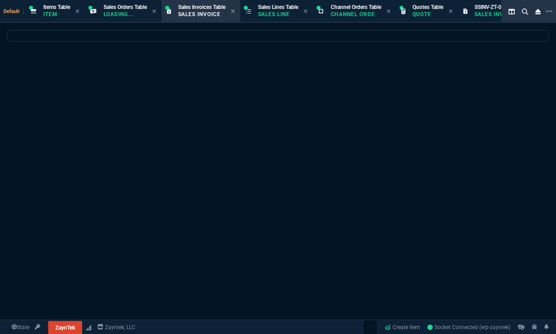
select select
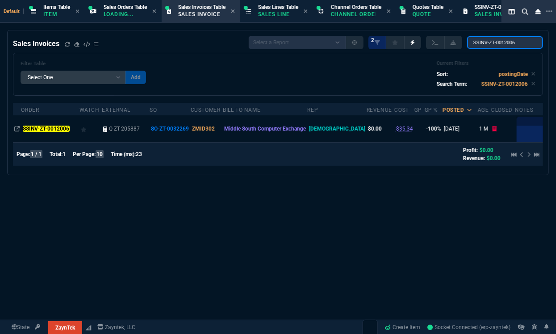
click at [485, 44] on input "SSINV-ZT-0012006" at bounding box center [505, 42] width 76 height 13
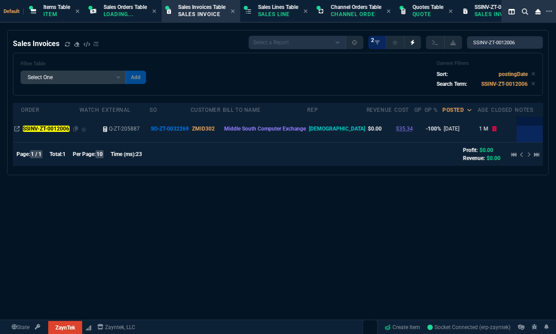
click at [60, 133] on td "SSINV-ZT-0012006" at bounding box center [50, 128] width 58 height 27
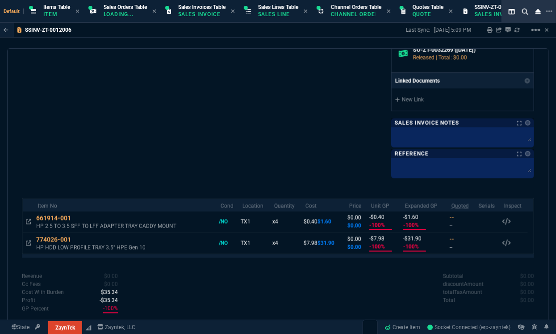
click at [191, 14] on p "Sales Invoice" at bounding box center [200, 14] width 45 height 7
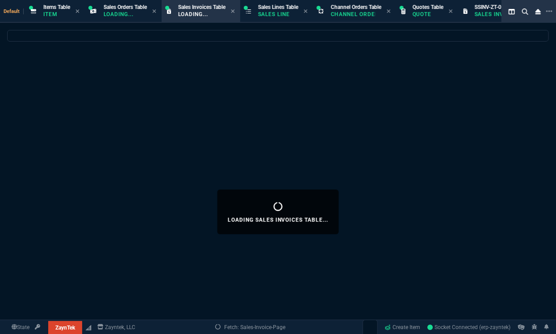
select select
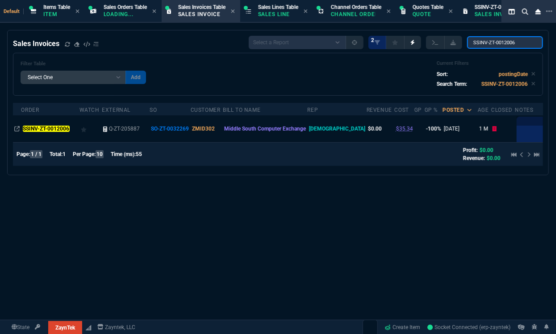
click at [503, 45] on input "SSINV-ZT-0012006" at bounding box center [505, 42] width 76 height 13
paste input "2"
type input "SSINV-ZT-0012026"
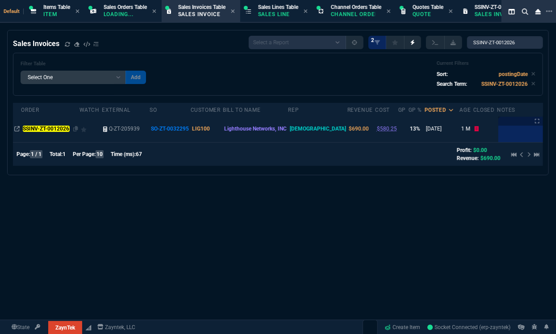
click at [53, 130] on mark "SSINV-ZT-0012026" at bounding box center [46, 128] width 47 height 6
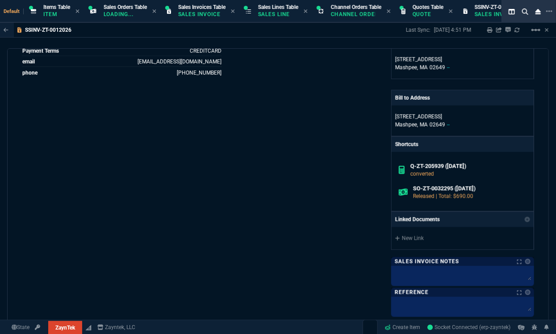
scroll to position [361, 0]
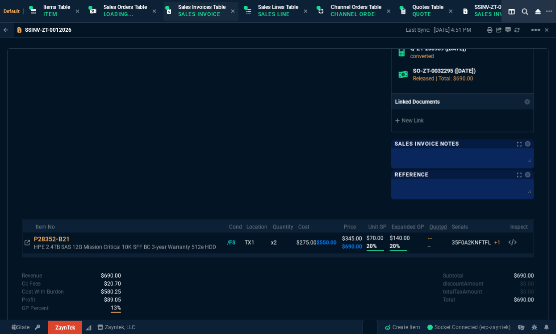
click at [180, 6] on span "Sales Invoices Table" at bounding box center [201, 7] width 47 height 6
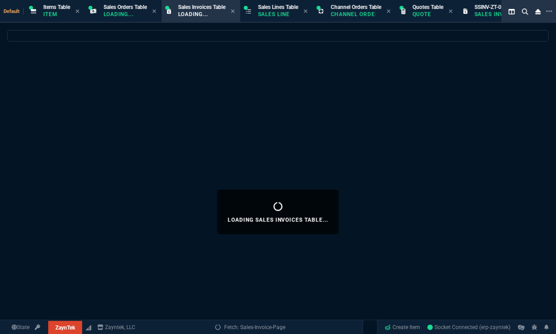
select select
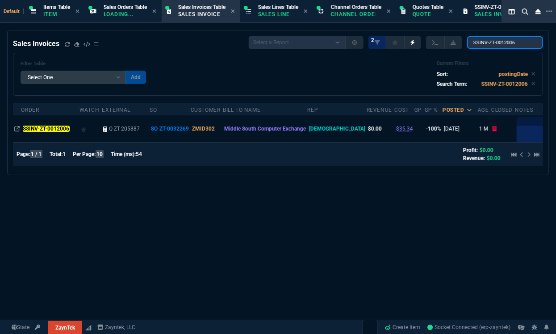
click at [506, 45] on input "SSINV-ZT-0012006" at bounding box center [505, 42] width 76 height 13
paste input "27"
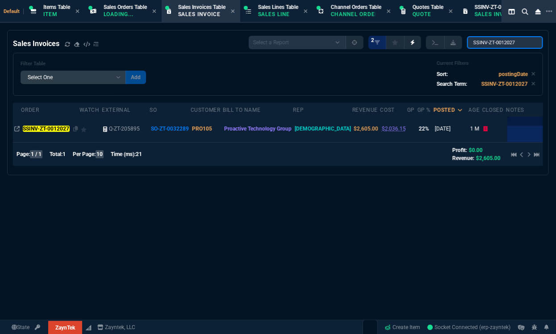
type input "SSINV-ZT-0012027"
click at [56, 131] on mark "SSINV-ZT-0012027" at bounding box center [46, 128] width 47 height 6
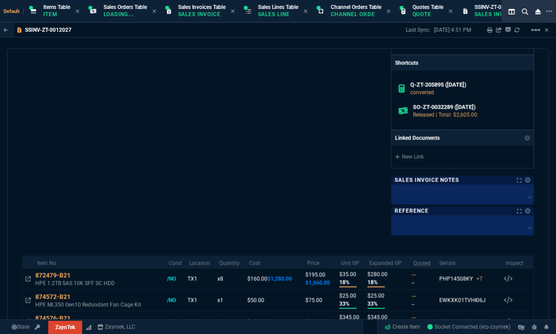
scroll to position [428, 0]
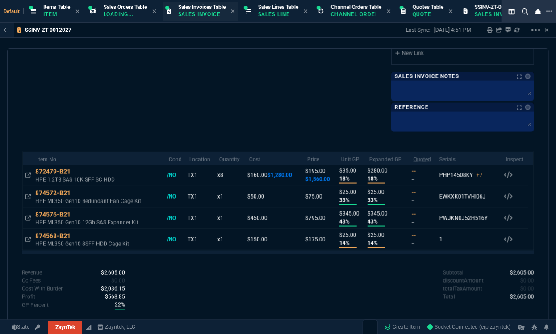
click at [213, 18] on div "Sales Invoices Table Sales Invoice" at bounding box center [201, 12] width 47 height 16
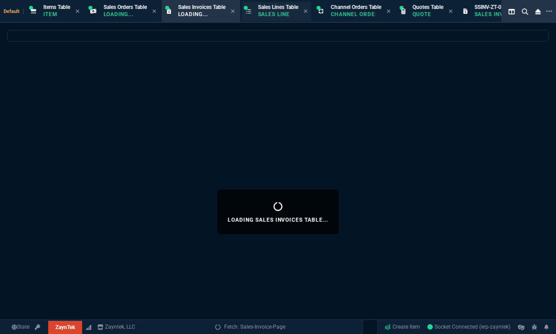
select select
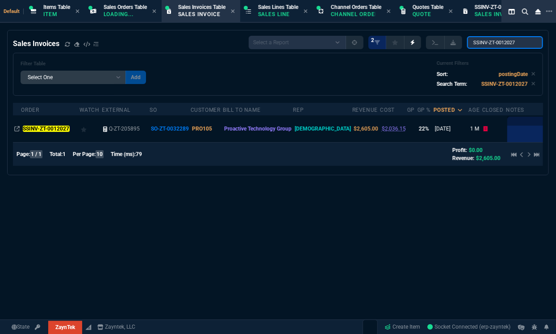
click at [478, 43] on input "SSINV-ZT-0012027" at bounding box center [505, 42] width 76 height 13
paste input "36"
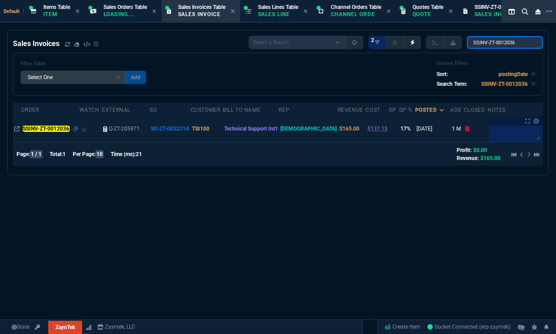
type input "SSINV-ZT-0012036"
click at [48, 126] on mark "SSINV-ZT-0012036" at bounding box center [46, 128] width 47 height 6
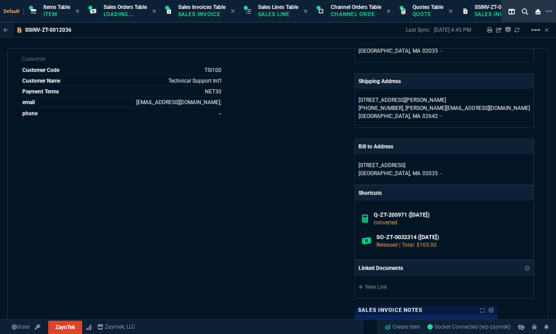
scroll to position [390, 0]
